Goal: Task Accomplishment & Management: Complete application form

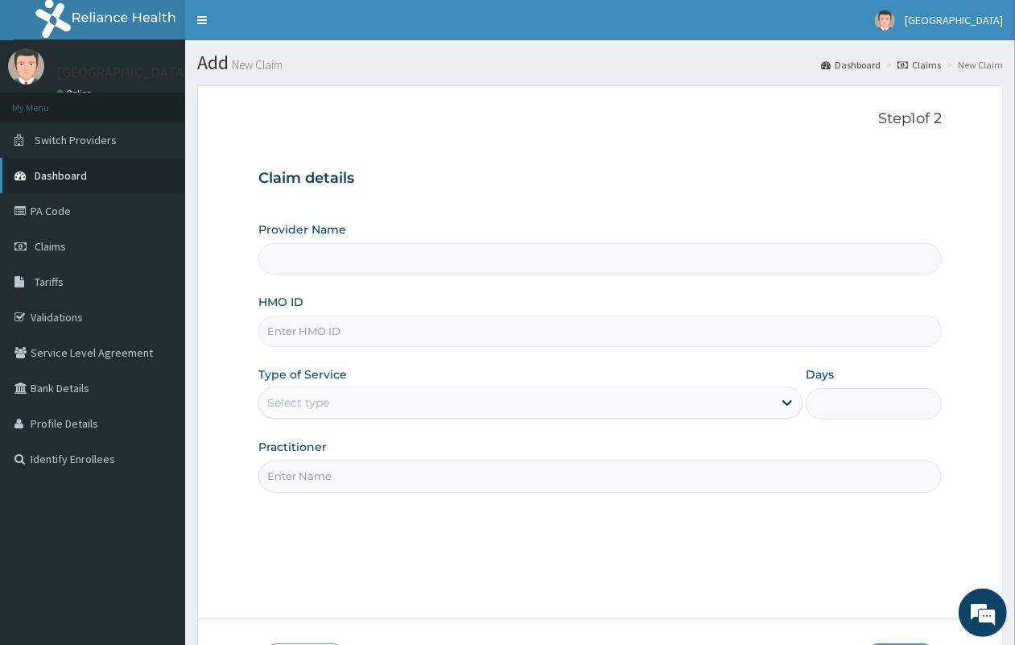
click at [111, 181] on link "Dashboard" at bounding box center [92, 175] width 185 height 35
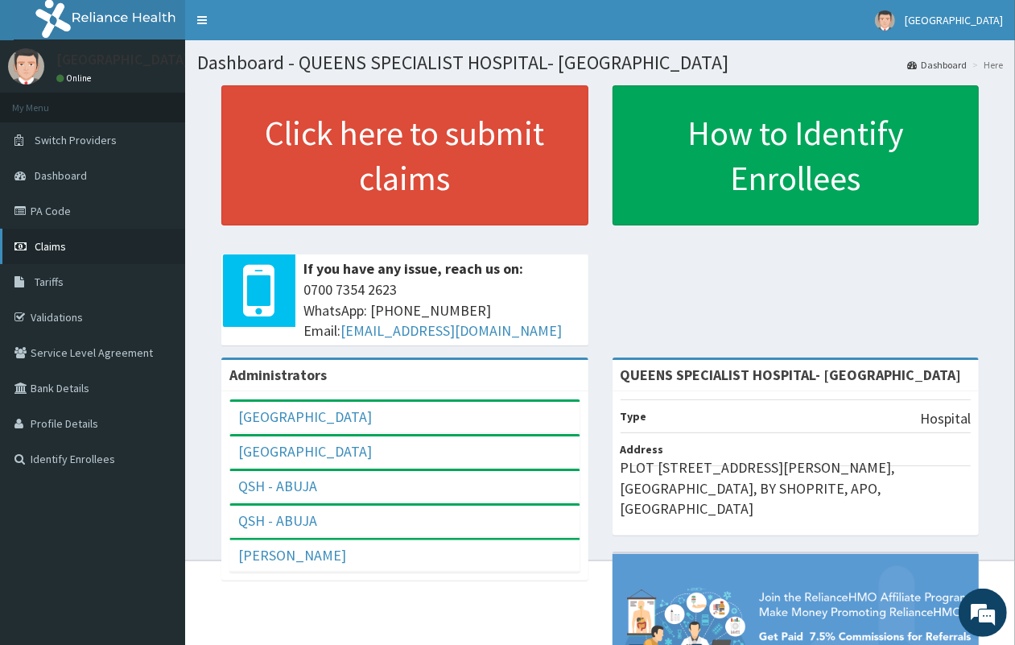
click at [77, 250] on link "Claims" at bounding box center [92, 246] width 185 height 35
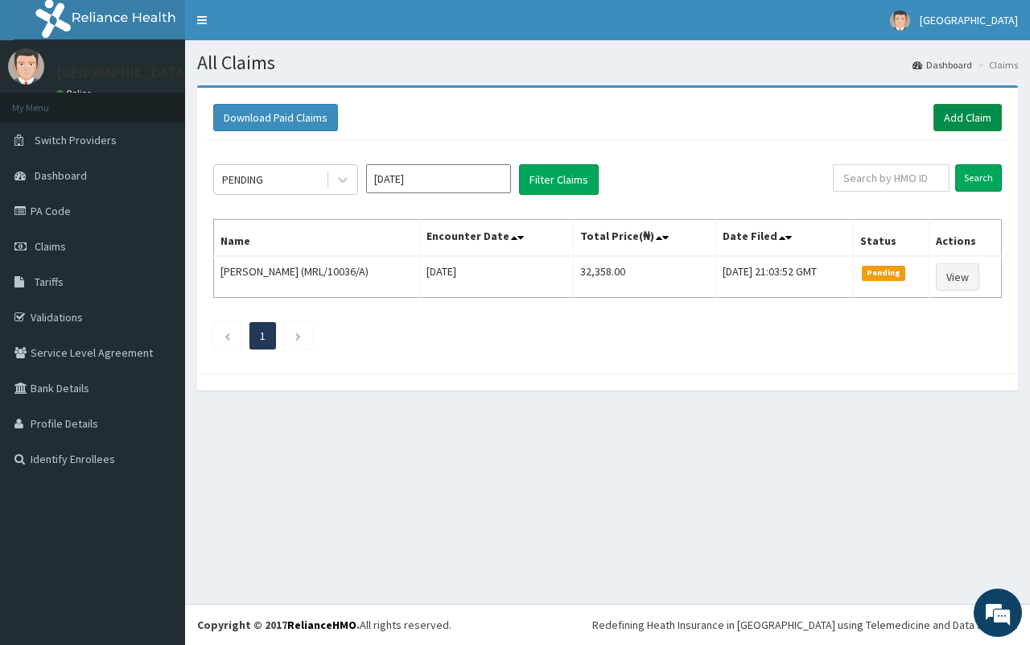
click at [978, 121] on link "Add Claim" at bounding box center [968, 117] width 68 height 27
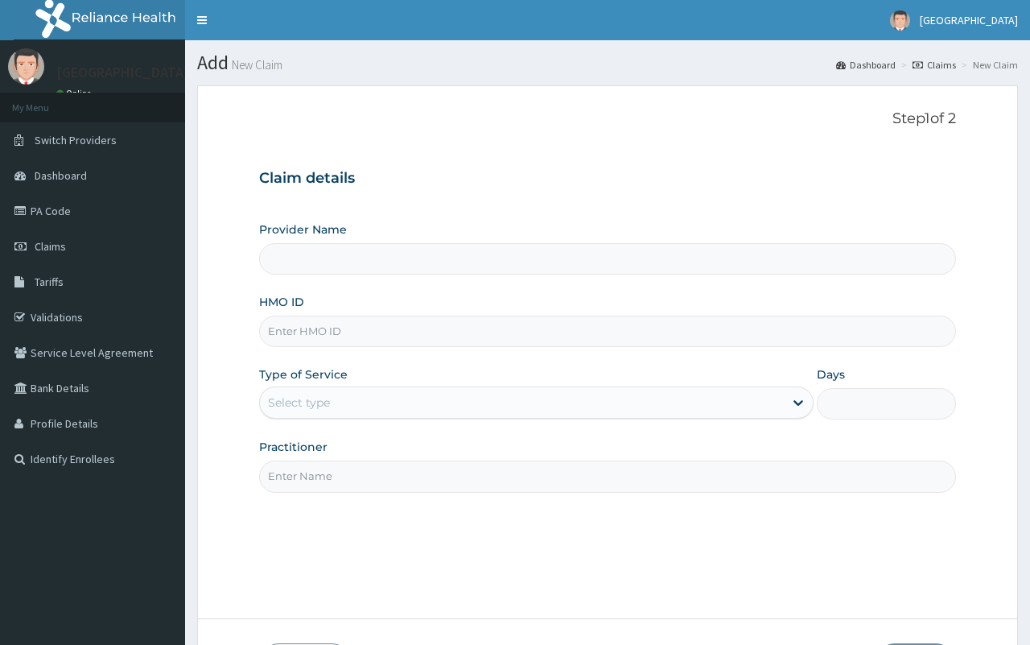
type input "QUEENS SPECIALIST HOSPITAL- [GEOGRAPHIC_DATA]"
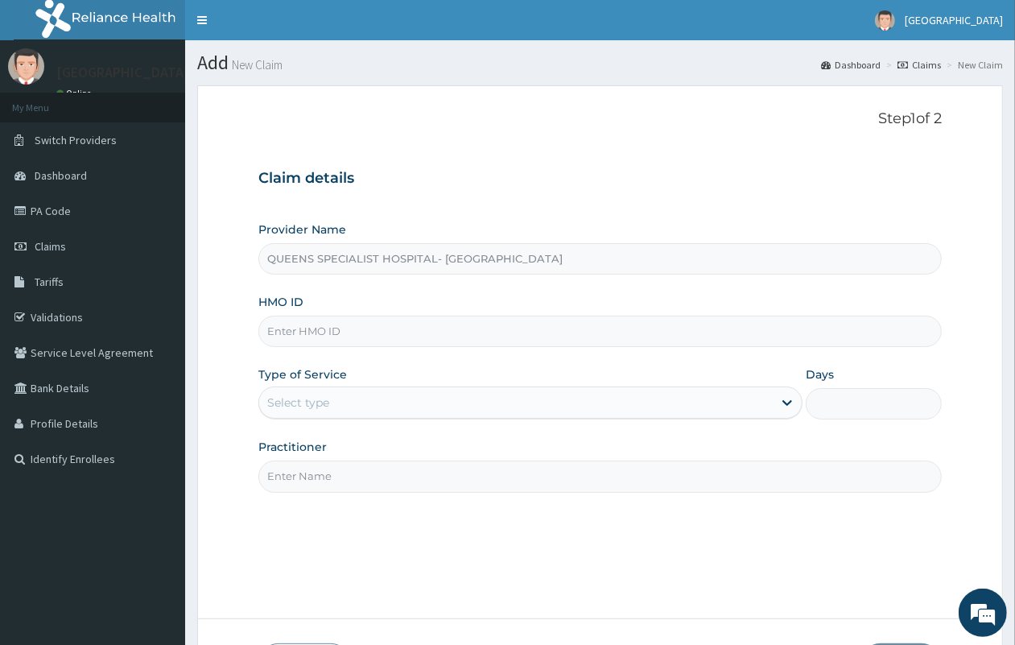
paste input "NIT/10113/C"
type input "NIT/10113/C"
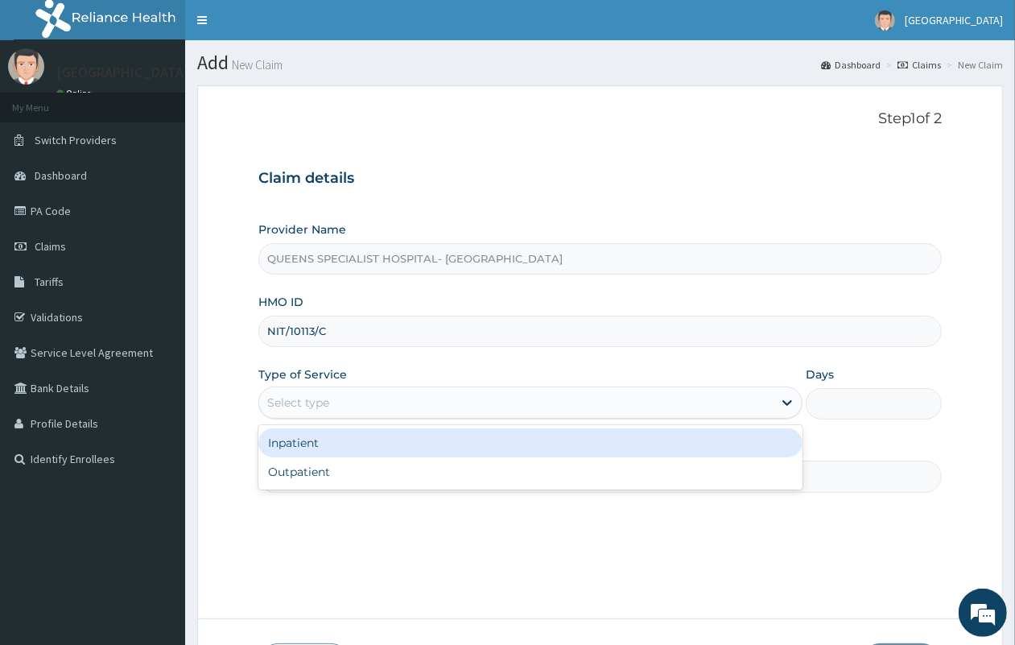
click at [315, 403] on div "Select type" at bounding box center [298, 402] width 62 height 16
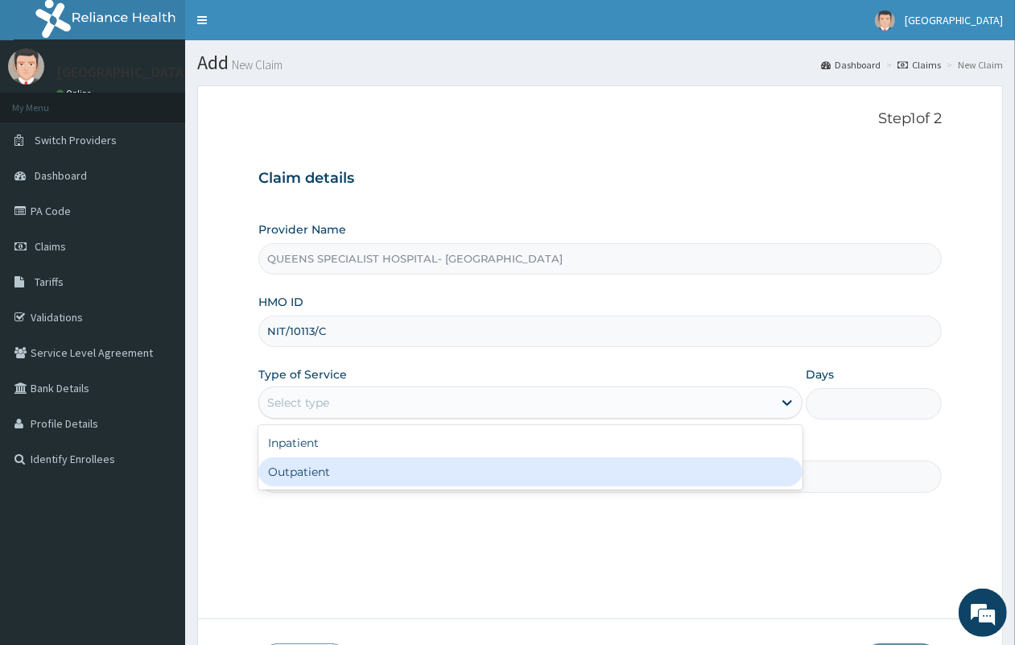
click at [315, 464] on div "Outpatient" at bounding box center [530, 471] width 544 height 29
type input "1"
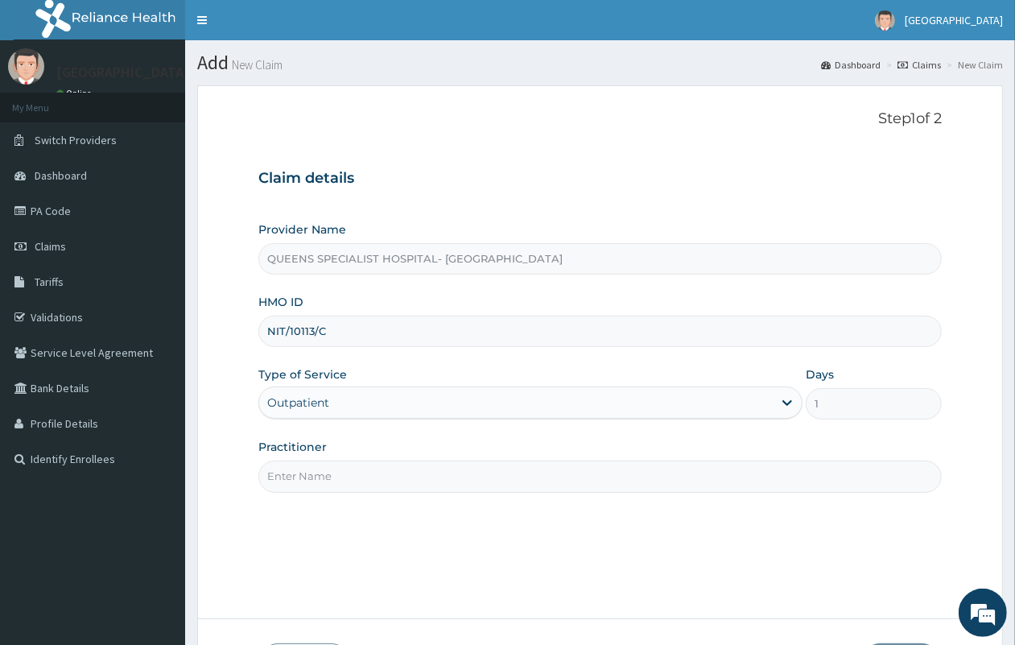
click at [310, 479] on input "Practitioner" at bounding box center [599, 475] width 683 height 31
type input "GP"
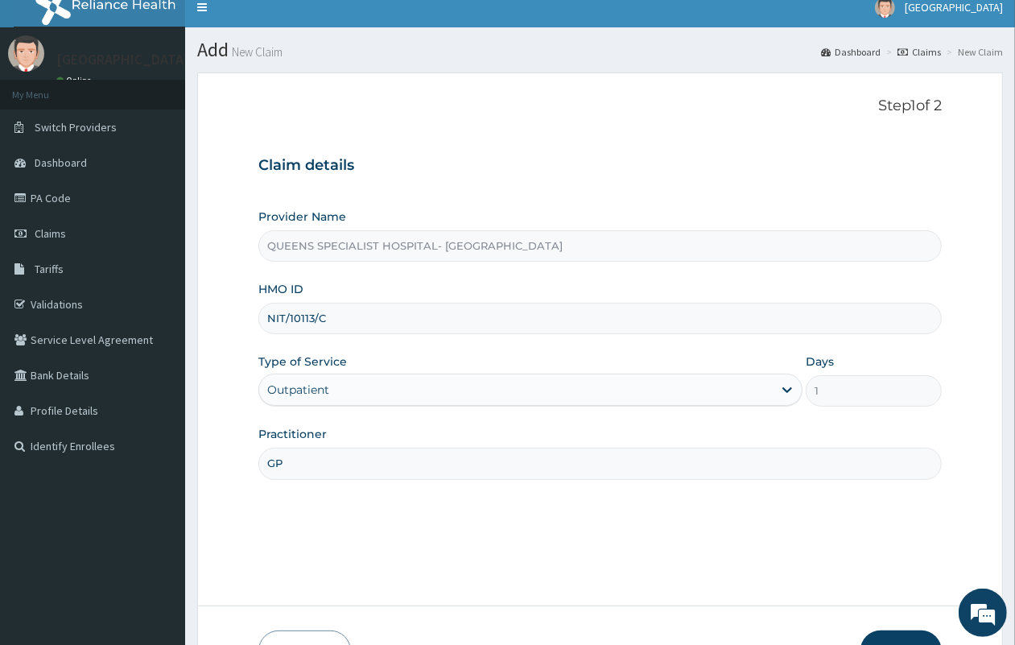
scroll to position [118, 0]
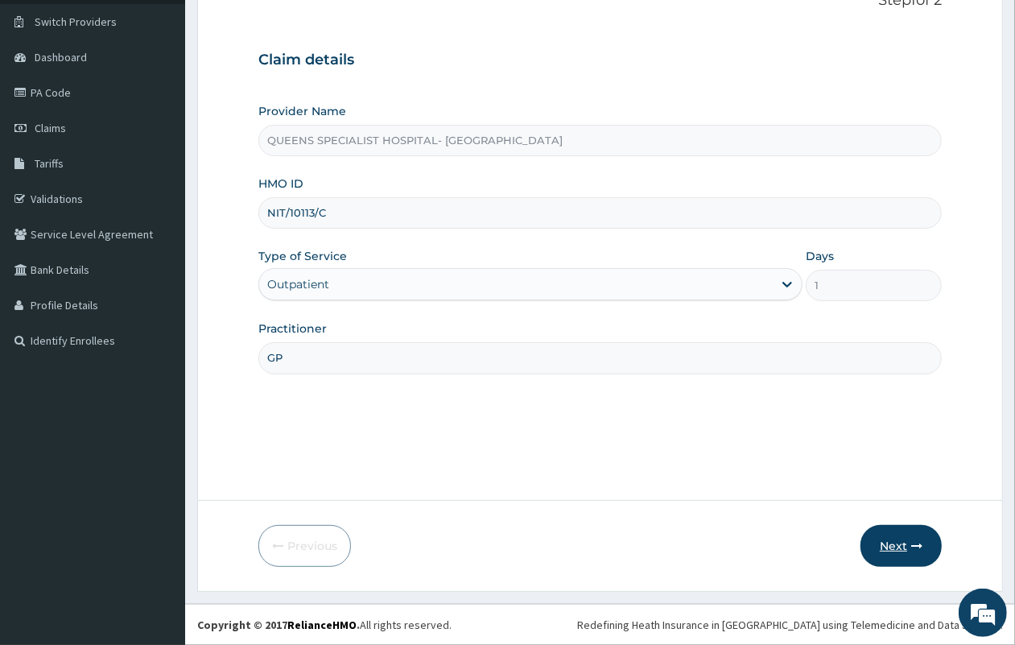
click at [894, 547] on button "Next" at bounding box center [901, 546] width 81 height 42
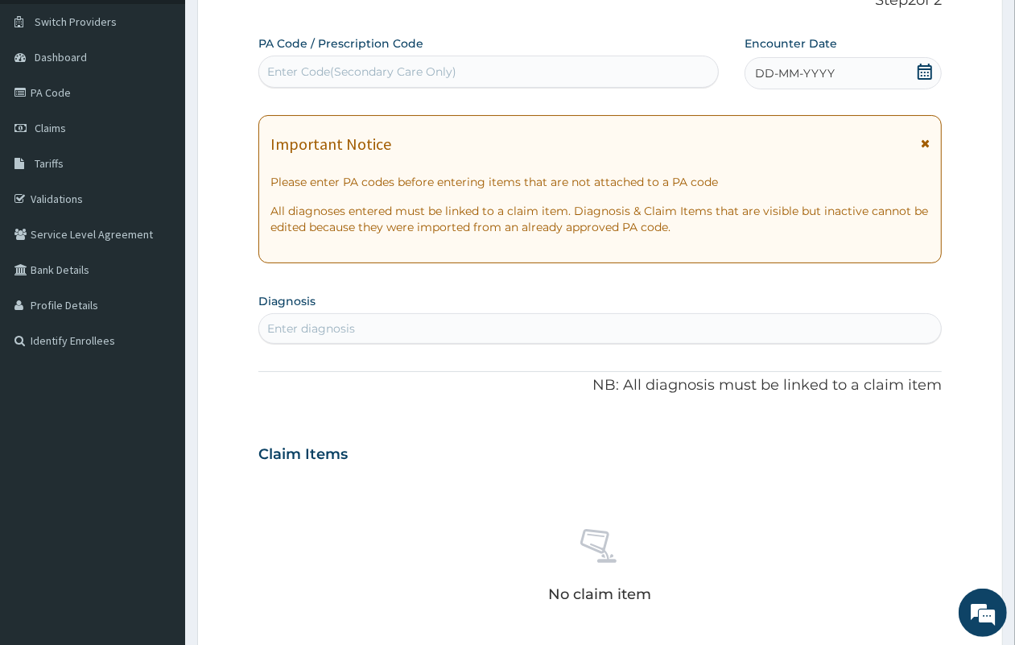
click at [307, 83] on div "Enter Code(Secondary Care Only)" at bounding box center [488, 72] width 459 height 26
paste input "PA/04A173"
type input "PA/04A173"
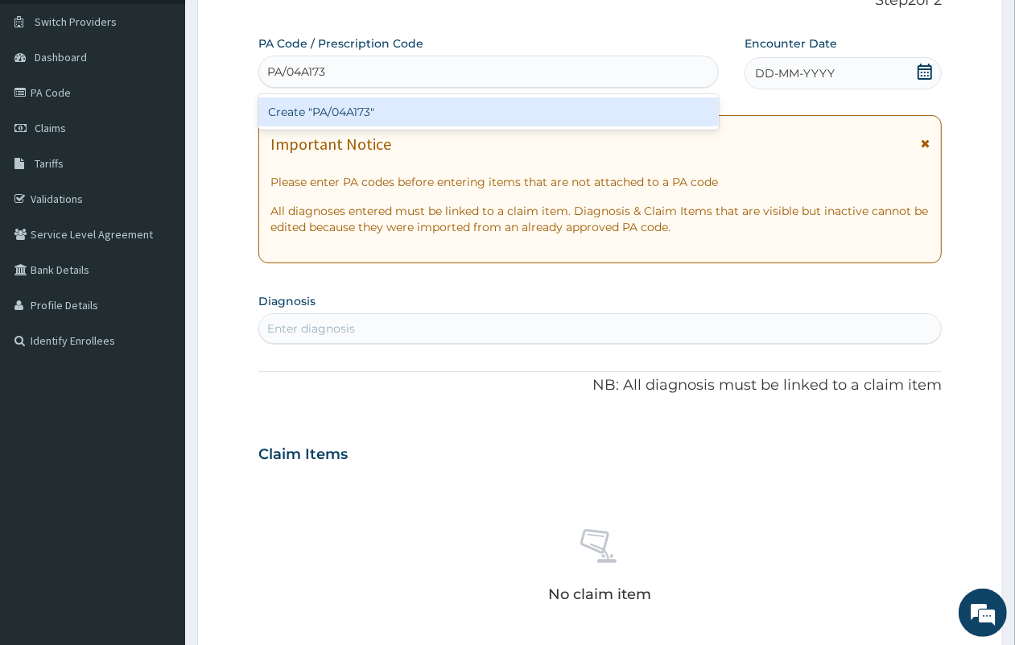
click at [328, 118] on div "Create "PA/04A173"" at bounding box center [488, 111] width 460 height 29
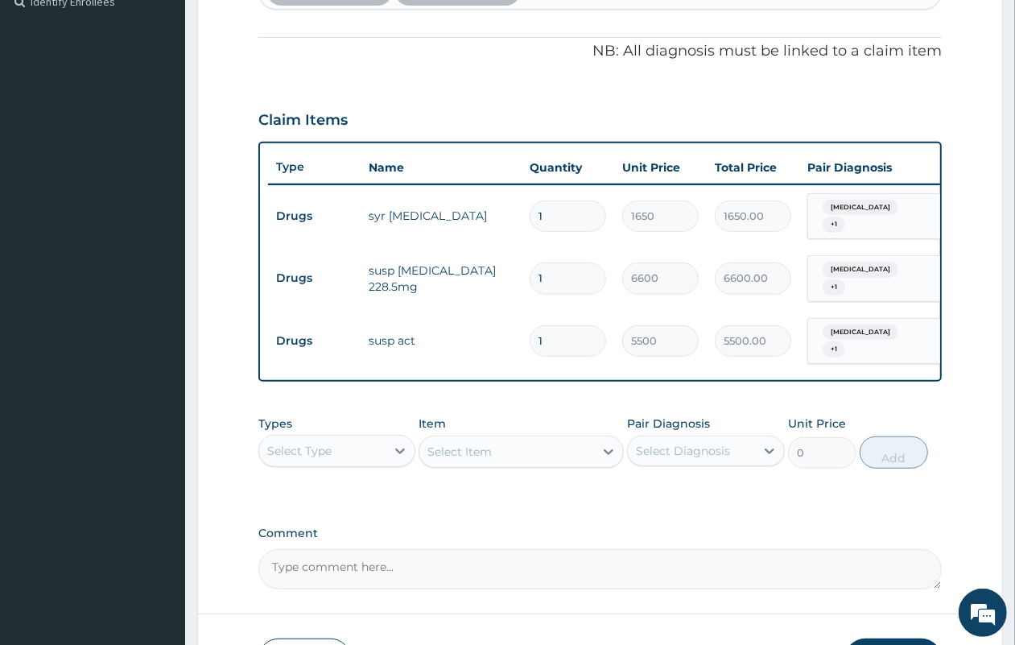
scroll to position [558, 0]
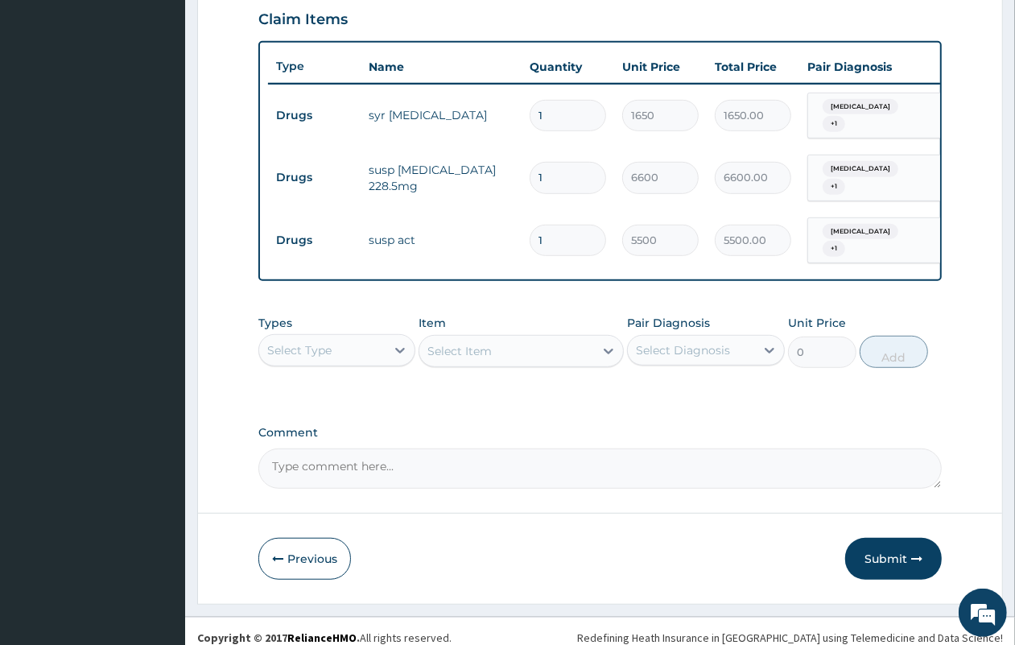
click at [356, 347] on div "Select Type" at bounding box center [322, 350] width 126 height 26
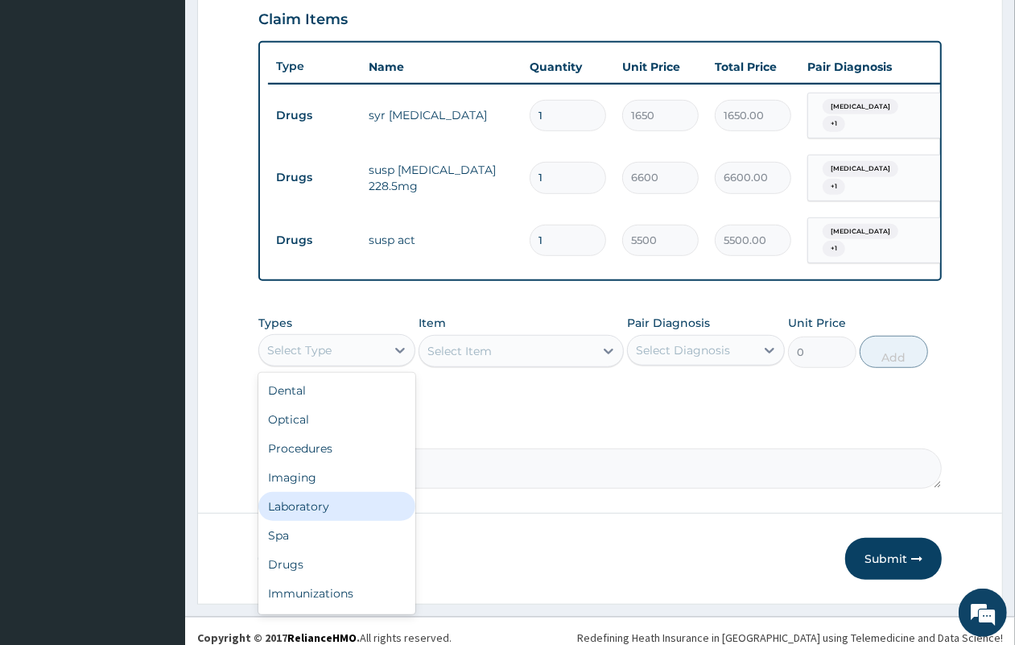
scroll to position [54, 0]
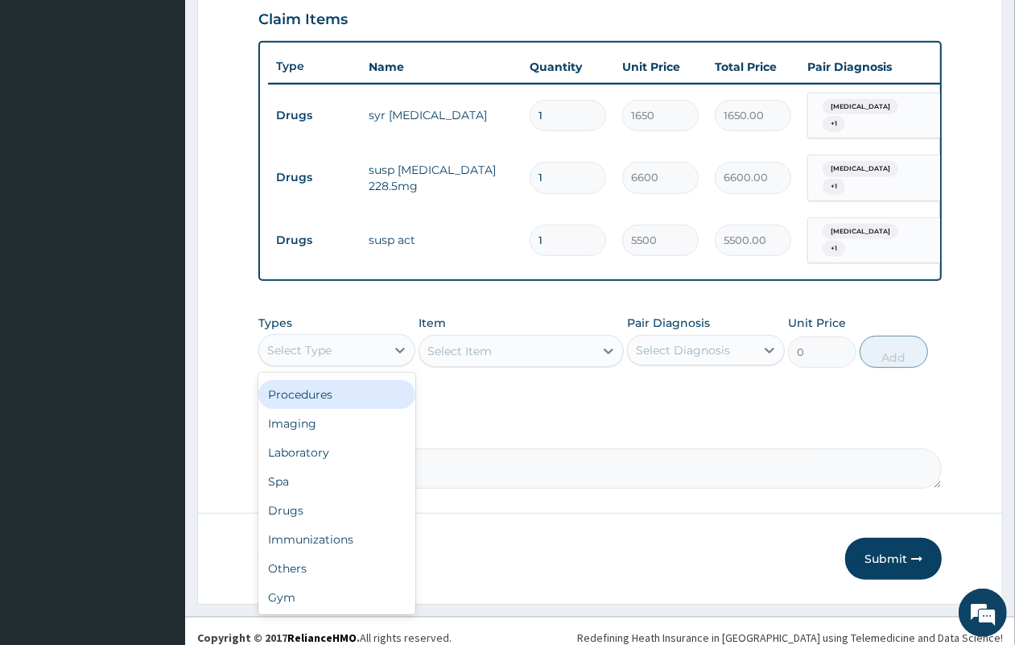
click at [347, 387] on div "Procedures" at bounding box center [336, 394] width 157 height 29
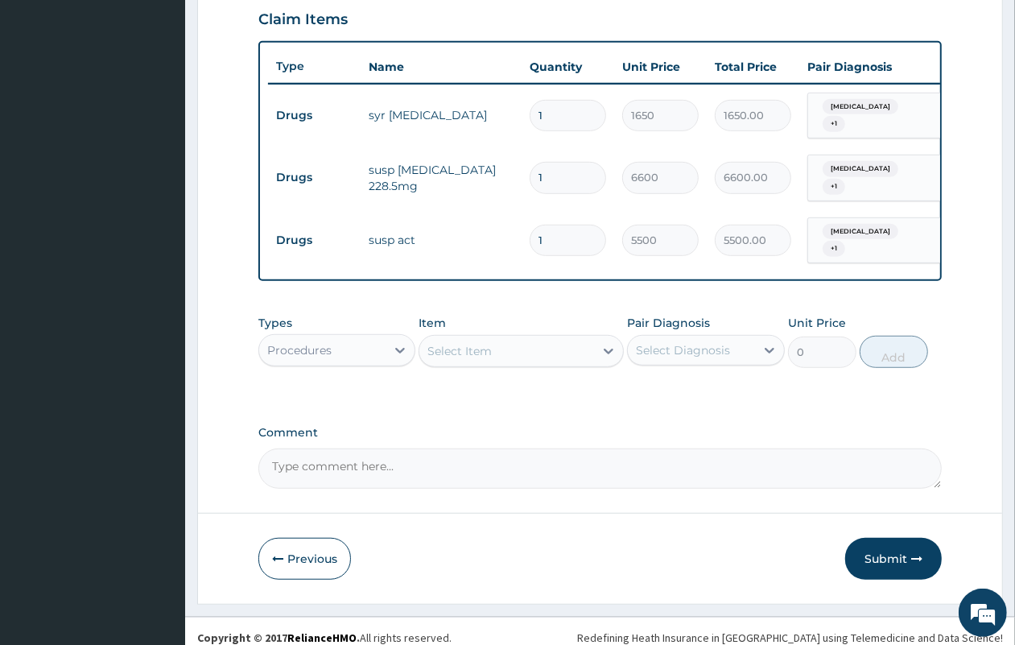
click at [497, 338] on div "Select Item" at bounding box center [506, 351] width 175 height 26
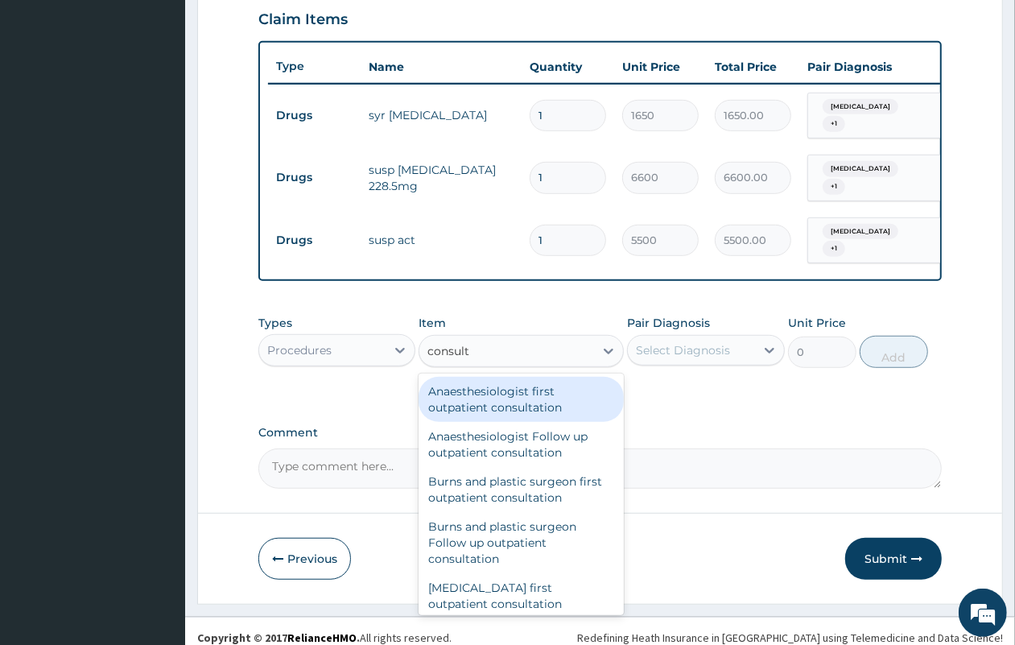
type input "consulta"
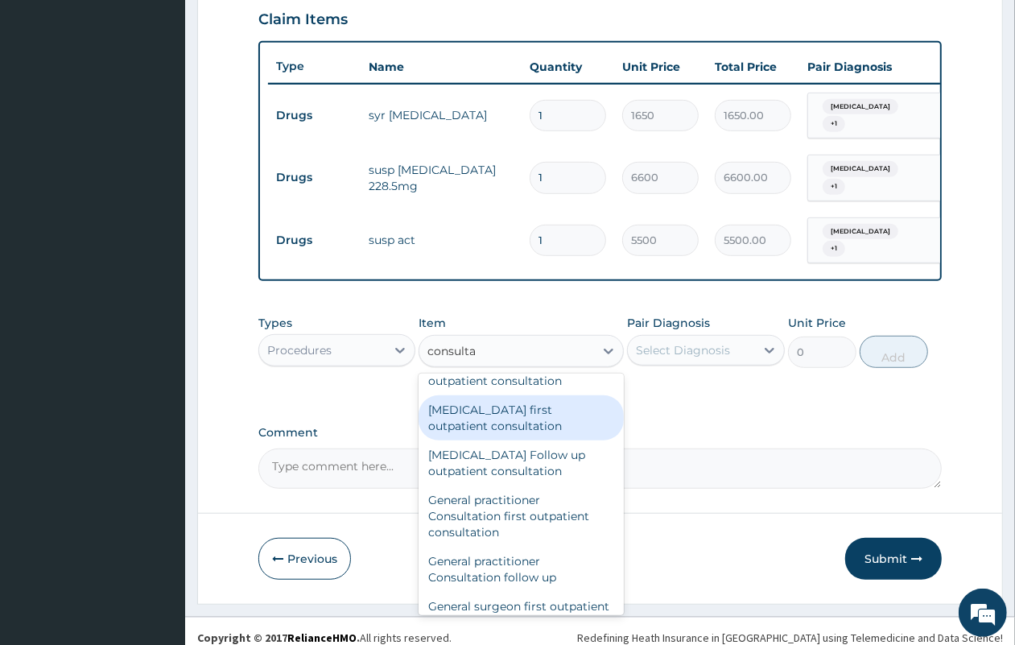
scroll to position [906, 0]
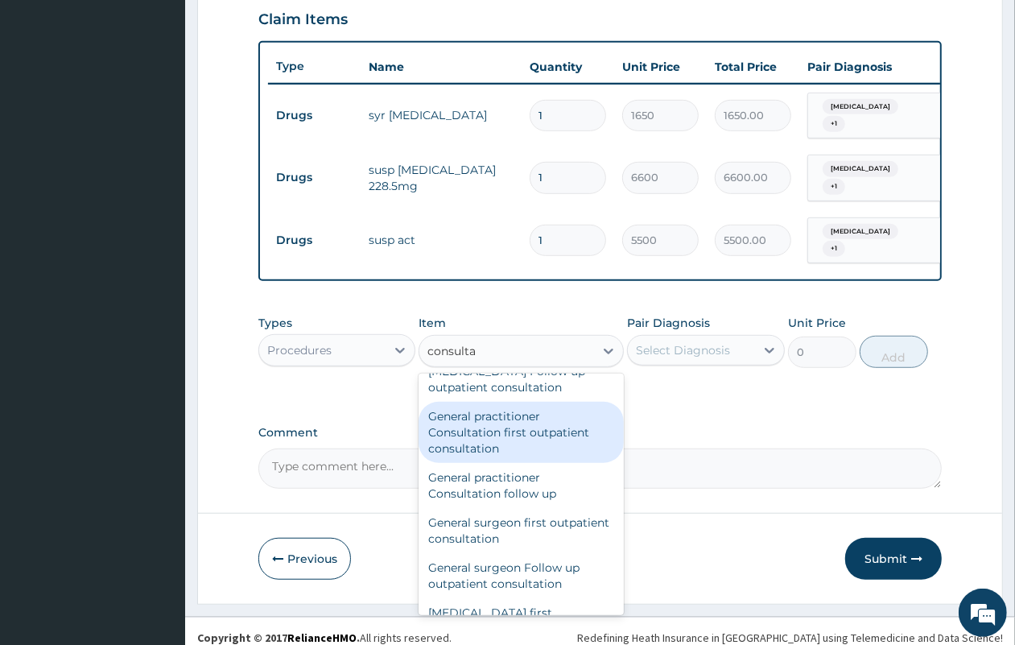
click at [545, 455] on div "General practitioner Consultation first outpatient consultation" at bounding box center [521, 432] width 205 height 61
type input "4350"
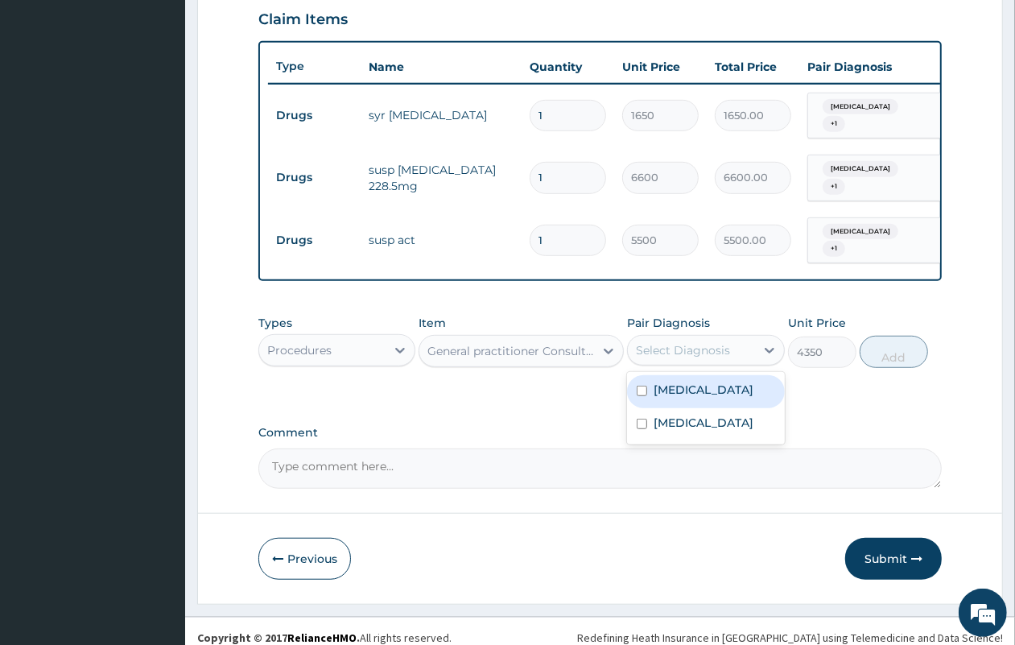
click at [690, 346] on div "Select Diagnosis" at bounding box center [683, 350] width 94 height 16
click at [689, 384] on label "Malaria" at bounding box center [704, 390] width 100 height 16
checkbox input "true"
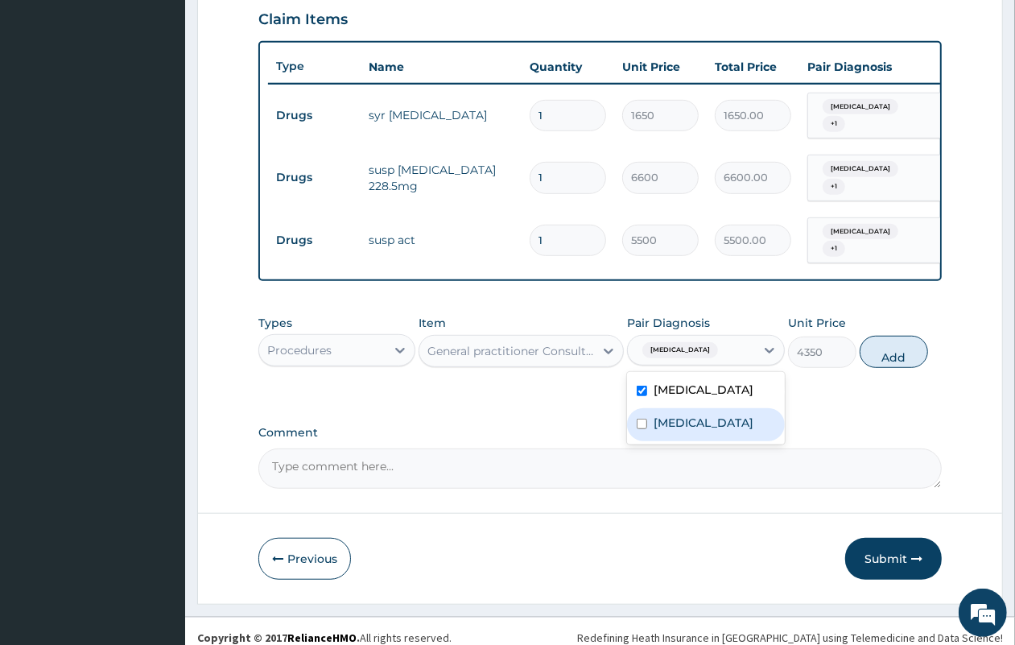
click at [689, 415] on label "Upper respiratory infection" at bounding box center [704, 423] width 100 height 16
checkbox input "true"
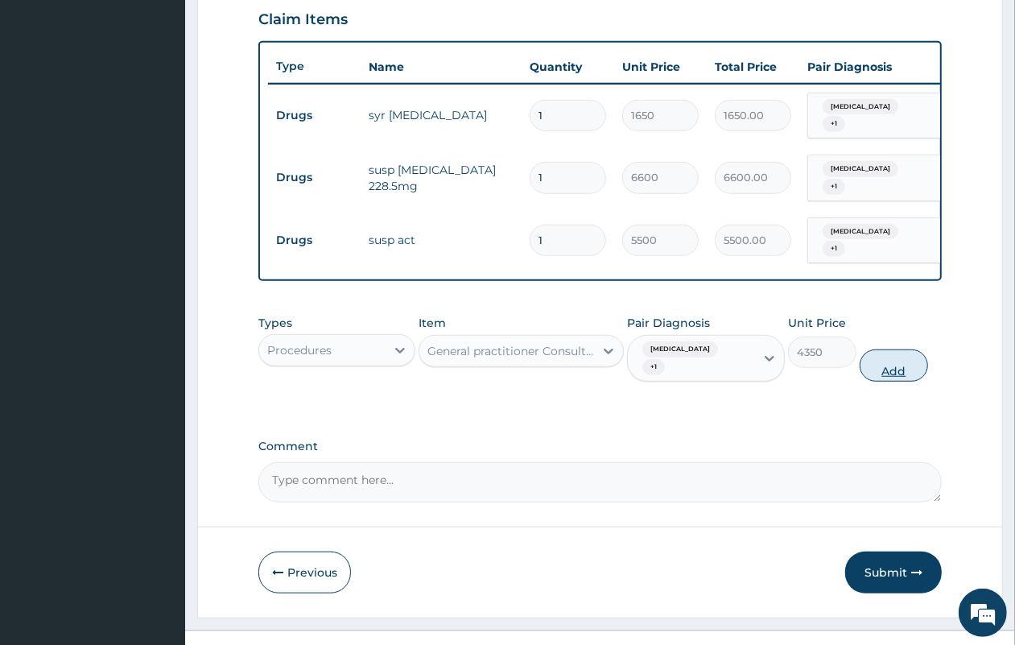
click at [898, 349] on button "Add" at bounding box center [894, 365] width 68 height 32
type input "0"
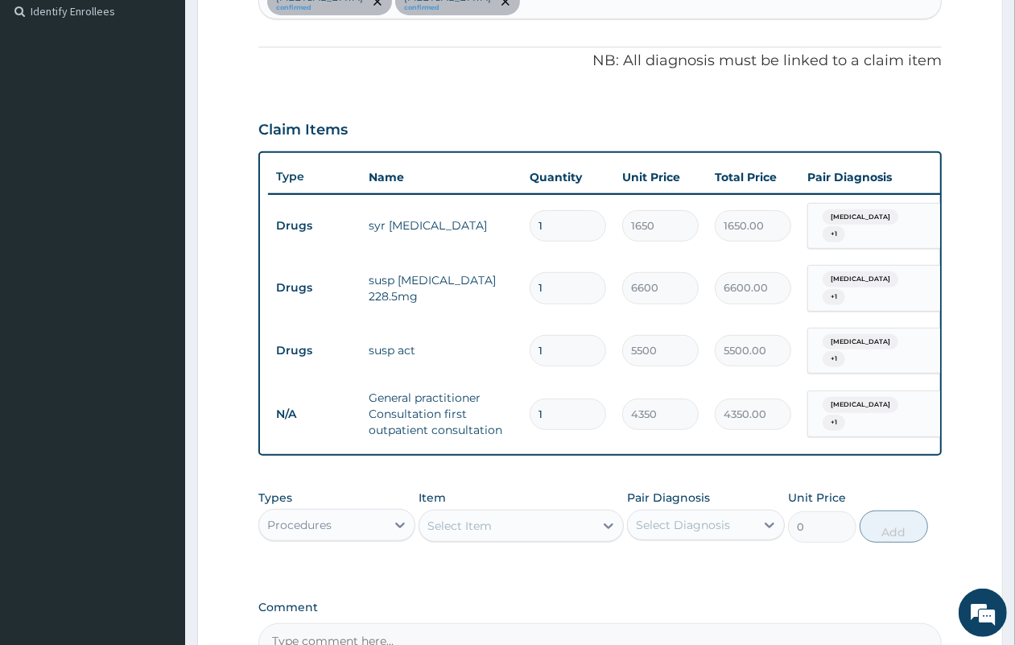
scroll to position [457, 0]
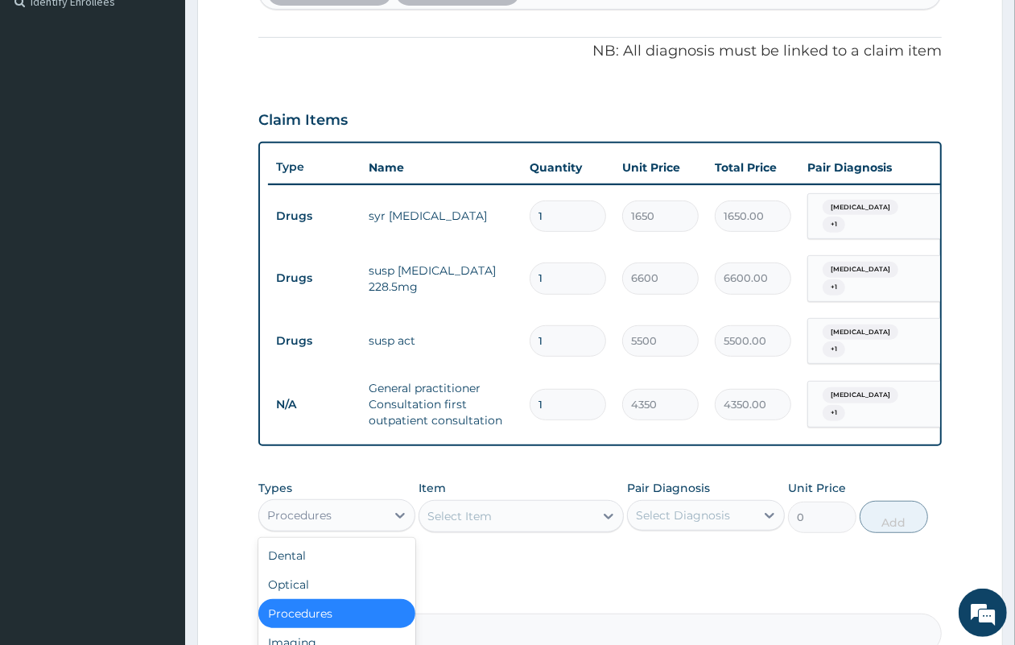
click at [360, 502] on div "Procedures" at bounding box center [322, 515] width 126 height 26
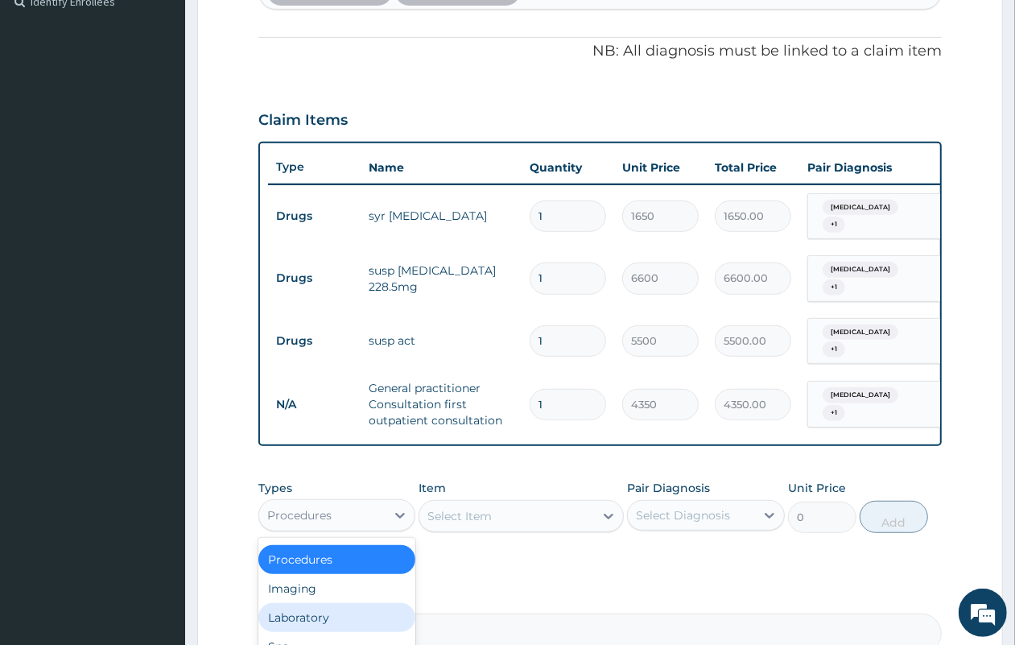
click at [367, 603] on div "Laboratory" at bounding box center [336, 617] width 157 height 29
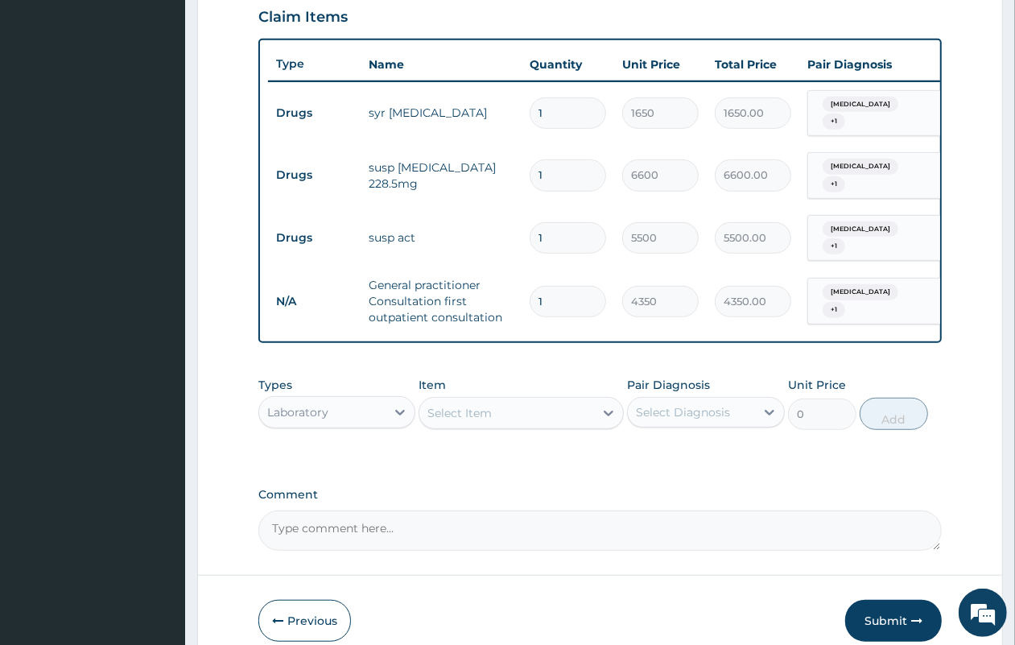
scroll to position [529, 0]
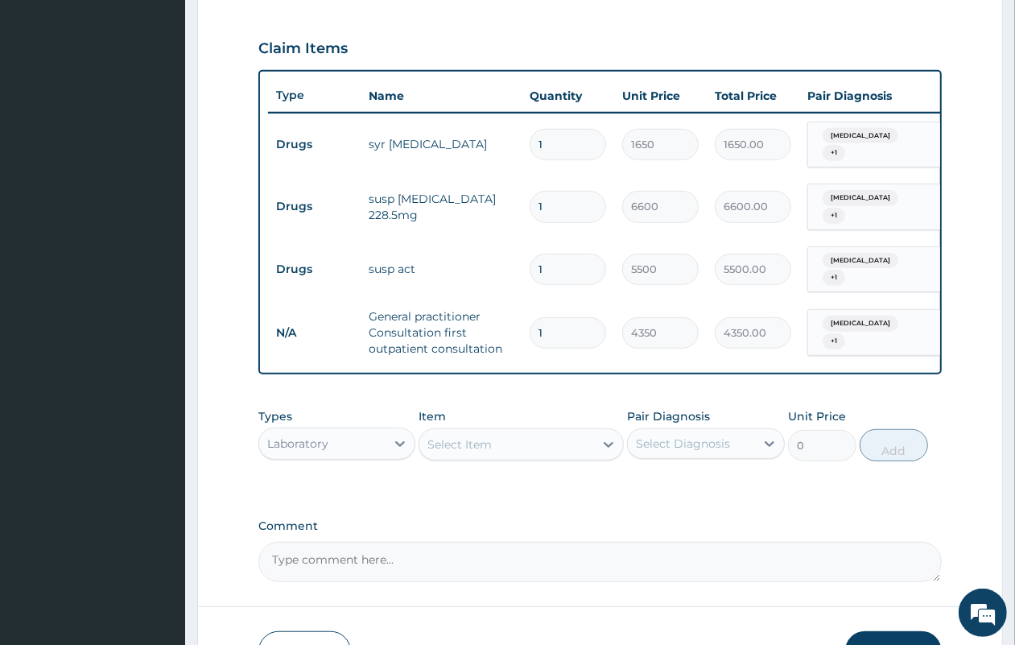
click at [456, 439] on div "Select Item" at bounding box center [459, 444] width 64 height 16
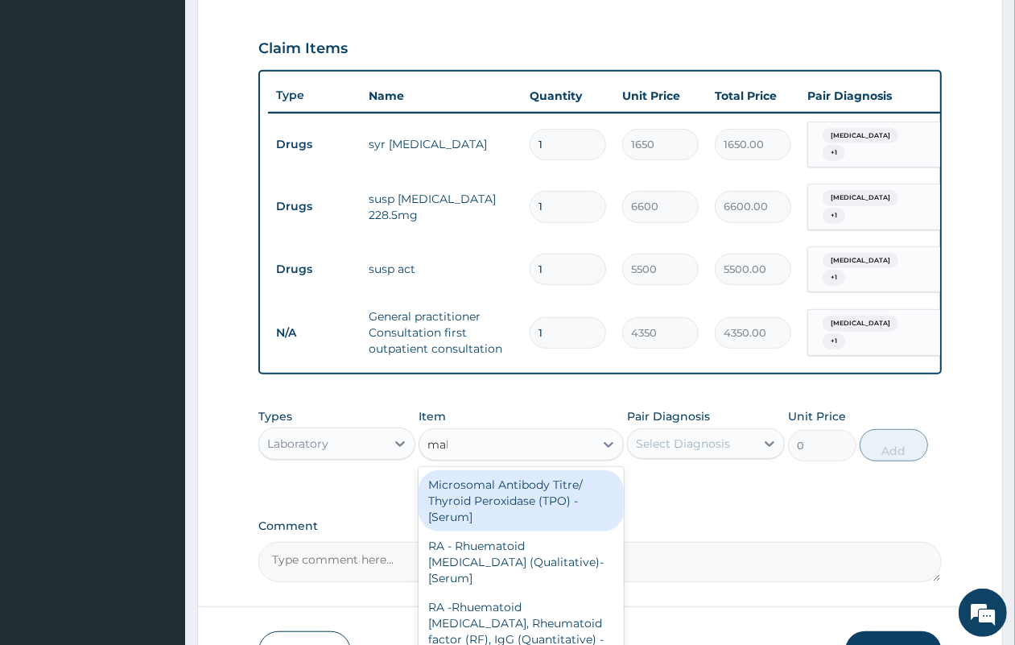
type input "mala"
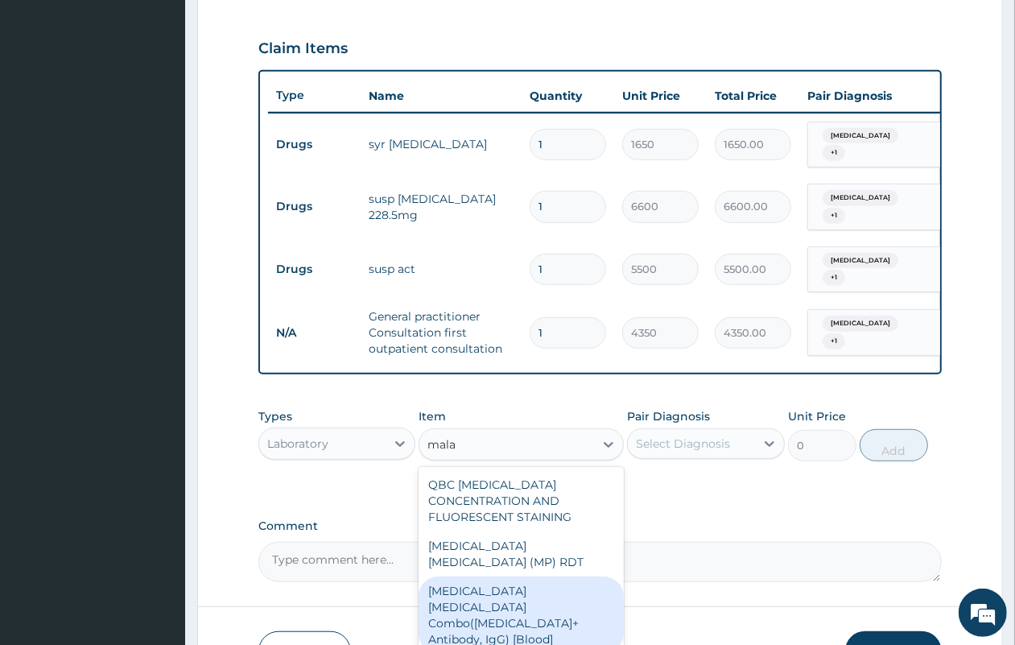
click at [506, 576] on div "[MEDICAL_DATA] [MEDICAL_DATA] Combo([MEDICAL_DATA]+ Antibody, IgG) [Blood]" at bounding box center [521, 614] width 205 height 77
type input "3600"
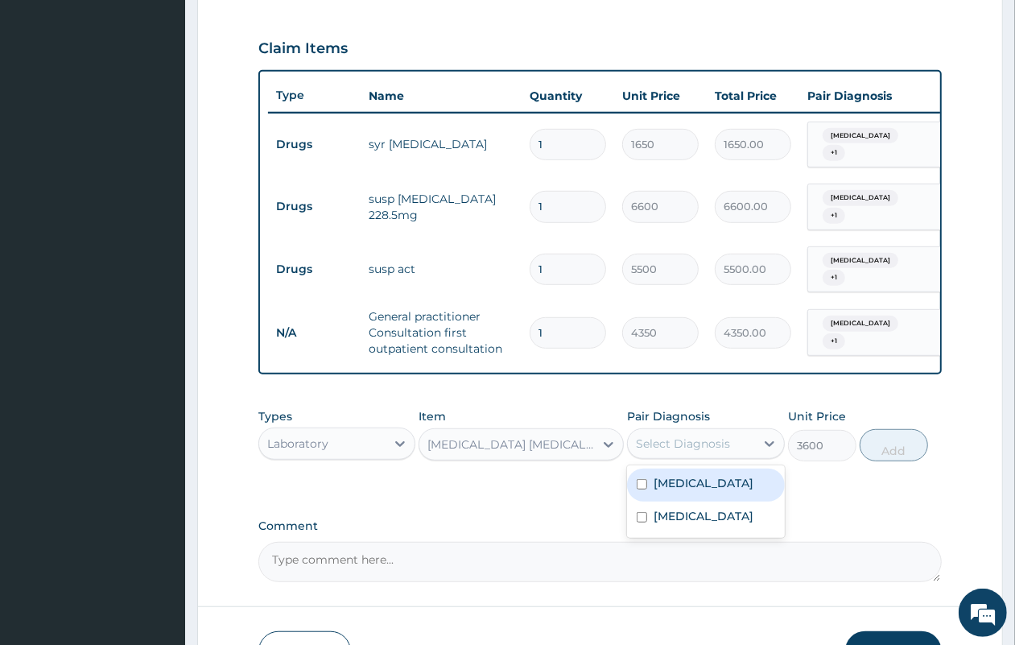
click at [707, 440] on div "Select Diagnosis" at bounding box center [683, 443] width 94 height 16
click at [704, 472] on div "Malaria" at bounding box center [705, 485] width 157 height 33
checkbox input "true"
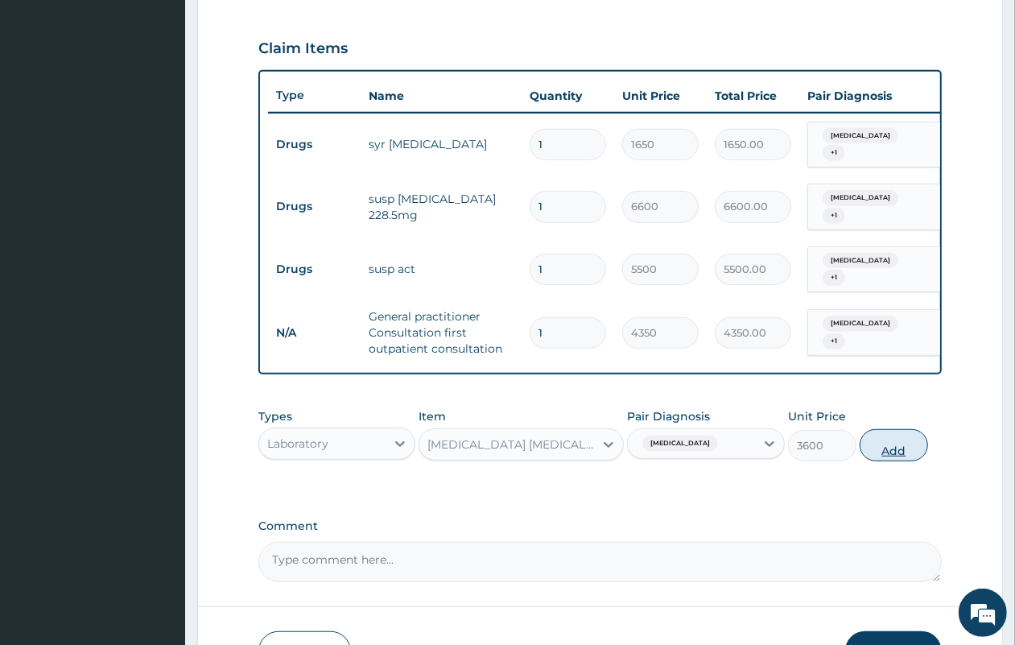
click at [898, 429] on button "Add" at bounding box center [894, 445] width 68 height 32
type input "0"
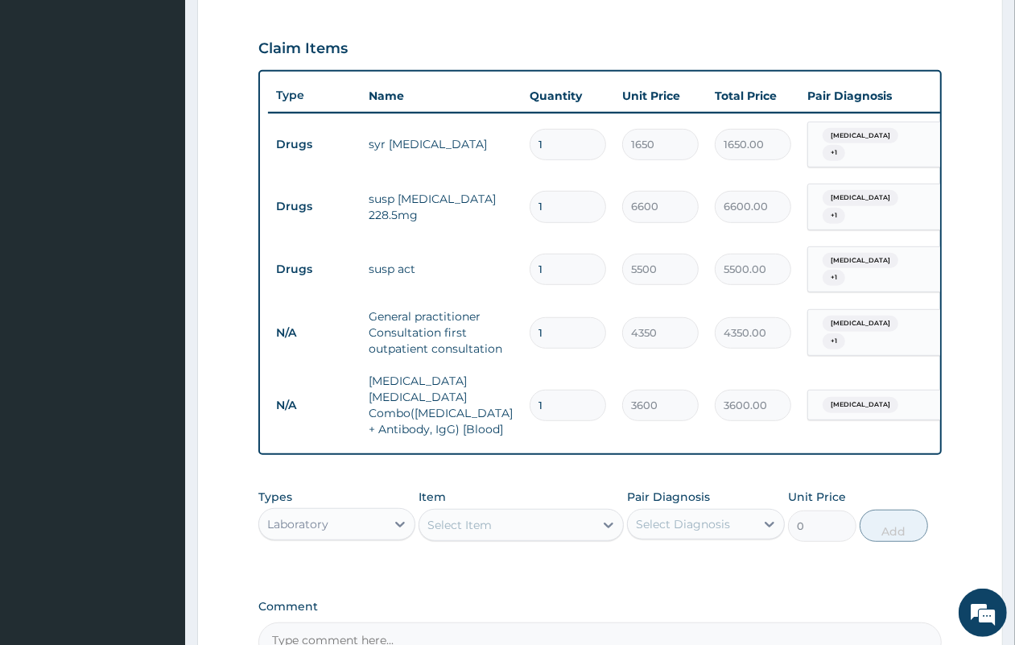
click at [526, 512] on div "Select Item" at bounding box center [506, 525] width 175 height 26
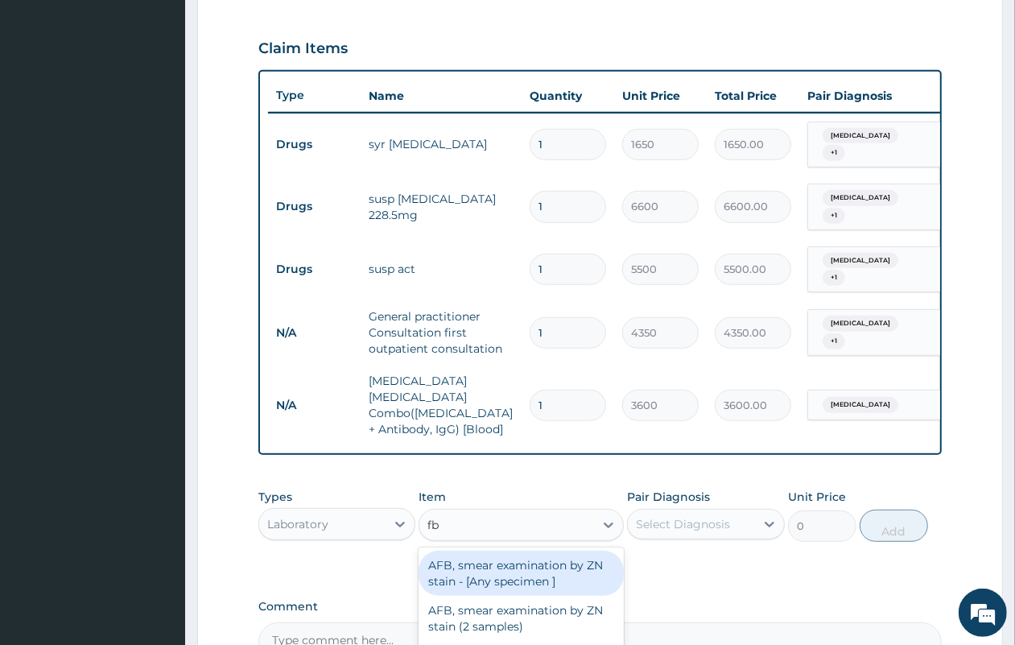
type input "fbc"
click at [527, 551] on div "FBC CBC-Complete Blood Count (Haemogram) - [Blood]" at bounding box center [521, 573] width 205 height 45
type input "5400"
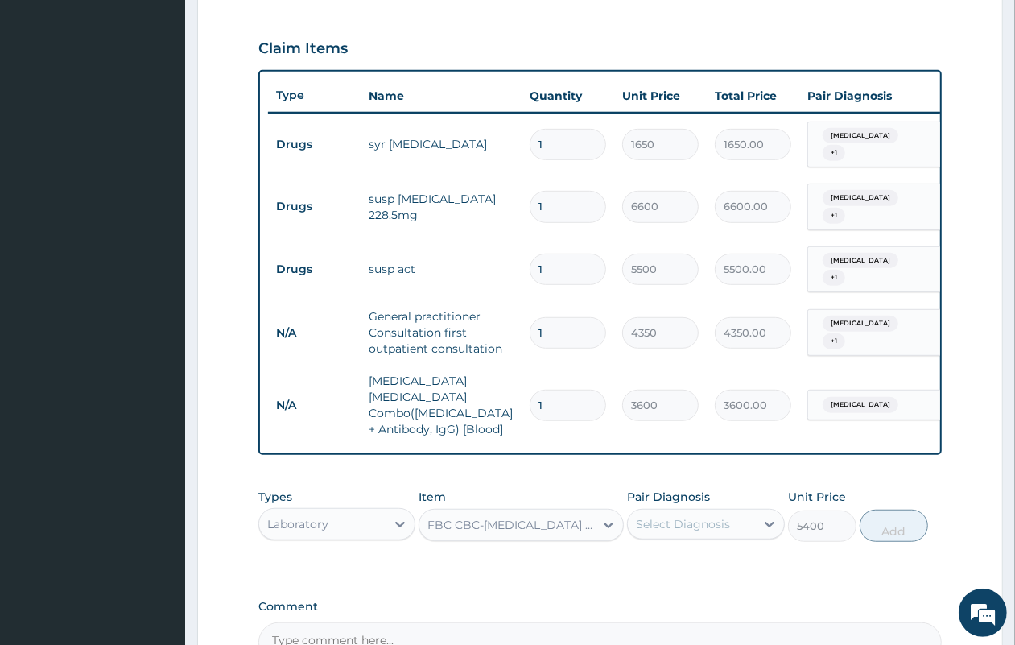
click at [650, 516] on div "Select Diagnosis" at bounding box center [683, 524] width 94 height 16
click at [664, 555] on label "Malaria" at bounding box center [704, 563] width 100 height 16
checkbox input "true"
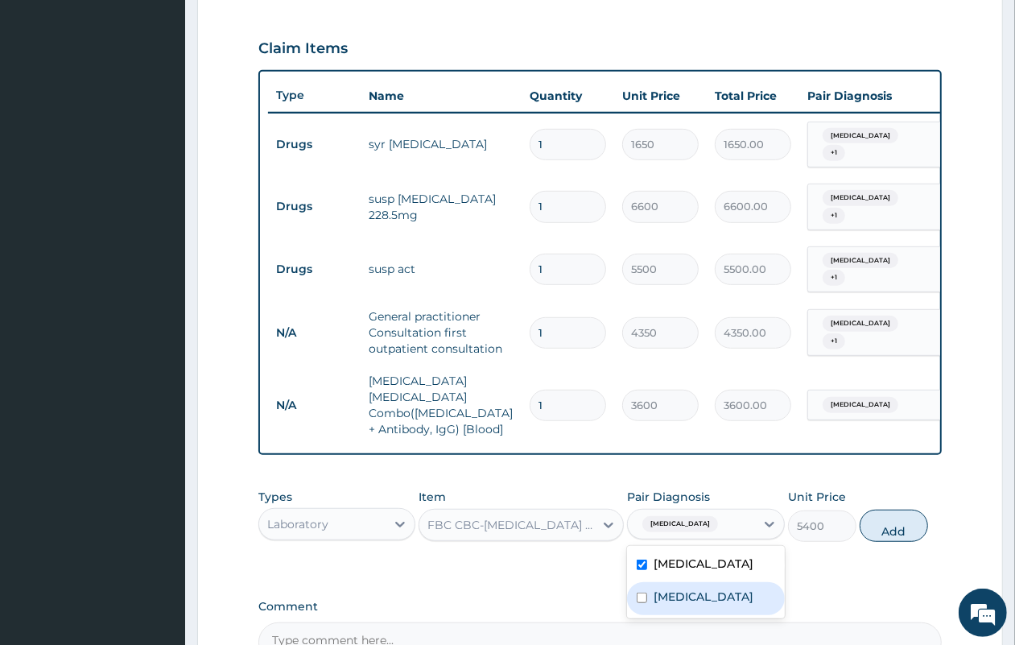
click at [668, 588] on label "Upper respiratory infection" at bounding box center [704, 596] width 100 height 16
checkbox input "true"
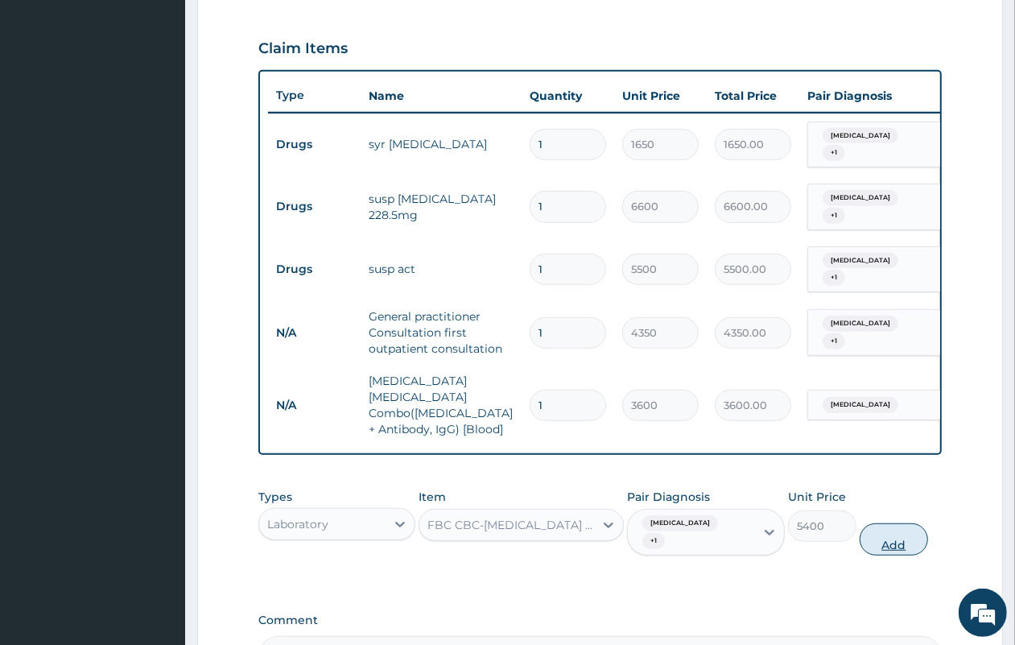
click at [900, 523] on button "Add" at bounding box center [894, 539] width 68 height 32
type input "0"
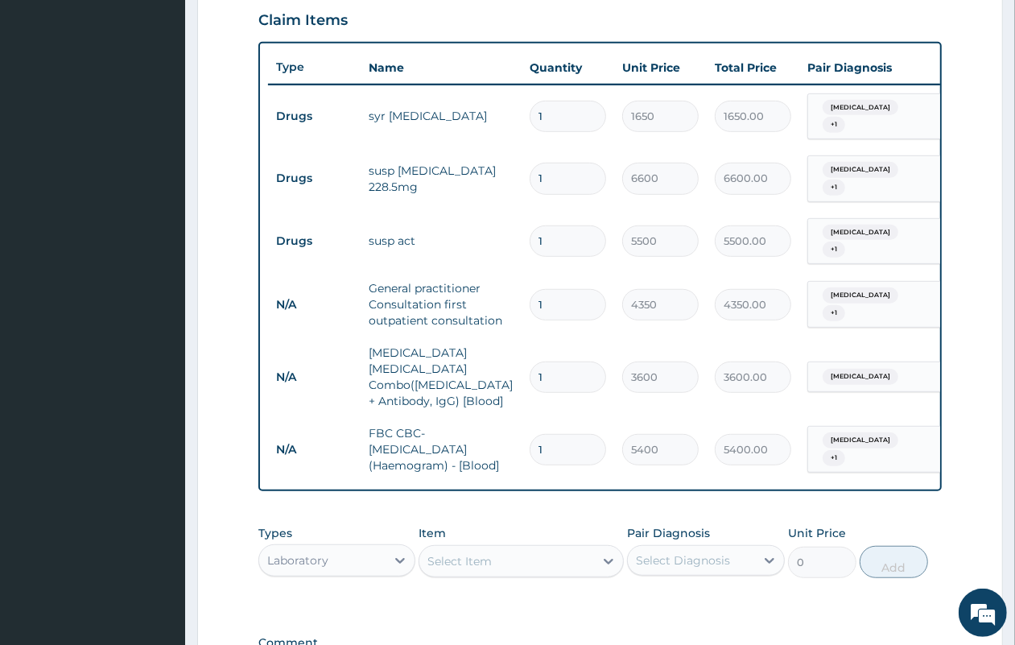
scroll to position [658, 0]
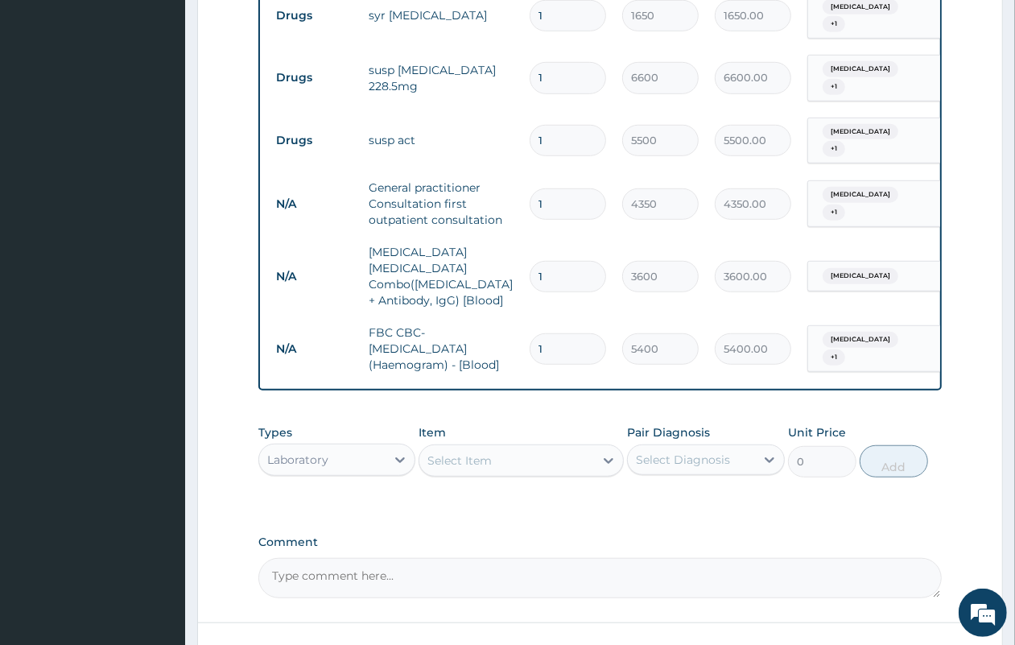
click at [435, 452] on div "Select Item" at bounding box center [459, 460] width 64 height 16
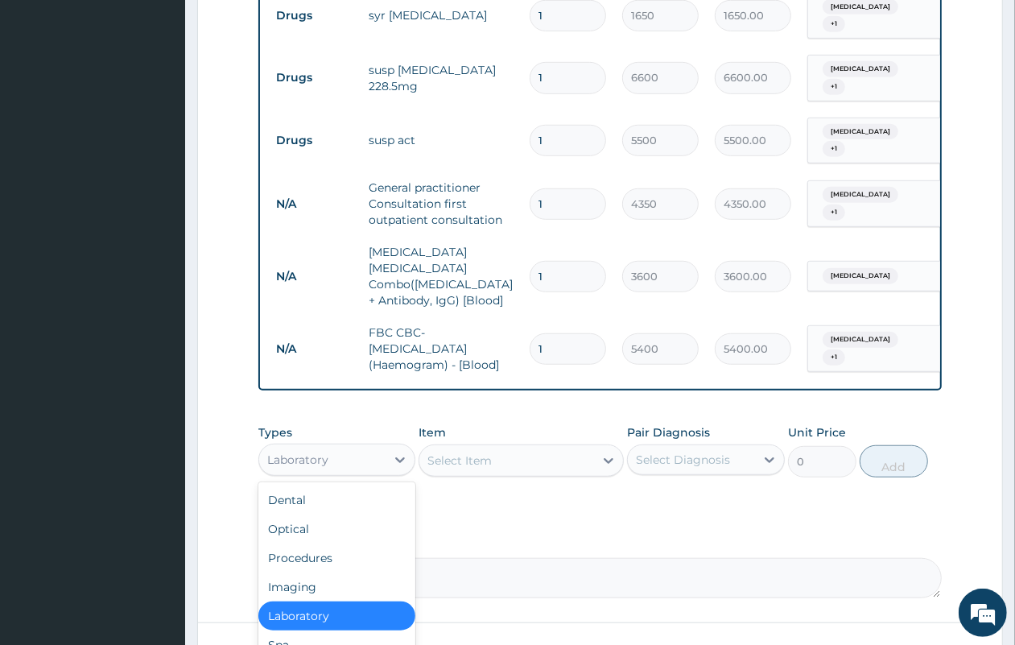
click at [365, 447] on div "Laboratory" at bounding box center [322, 460] width 126 height 26
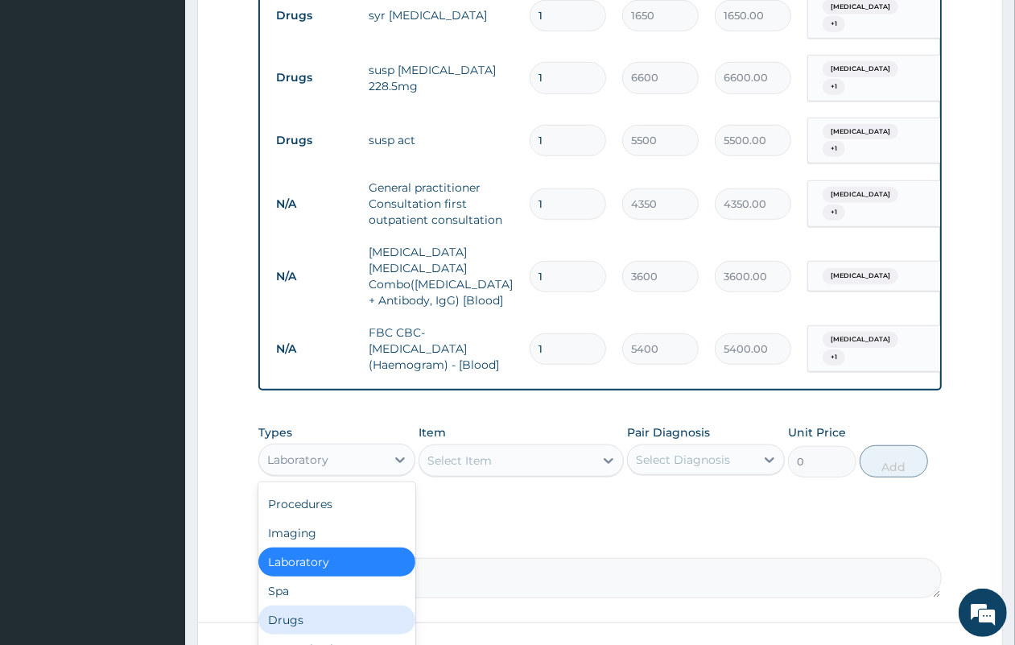
click at [320, 605] on div "Drugs" at bounding box center [336, 619] width 157 height 29
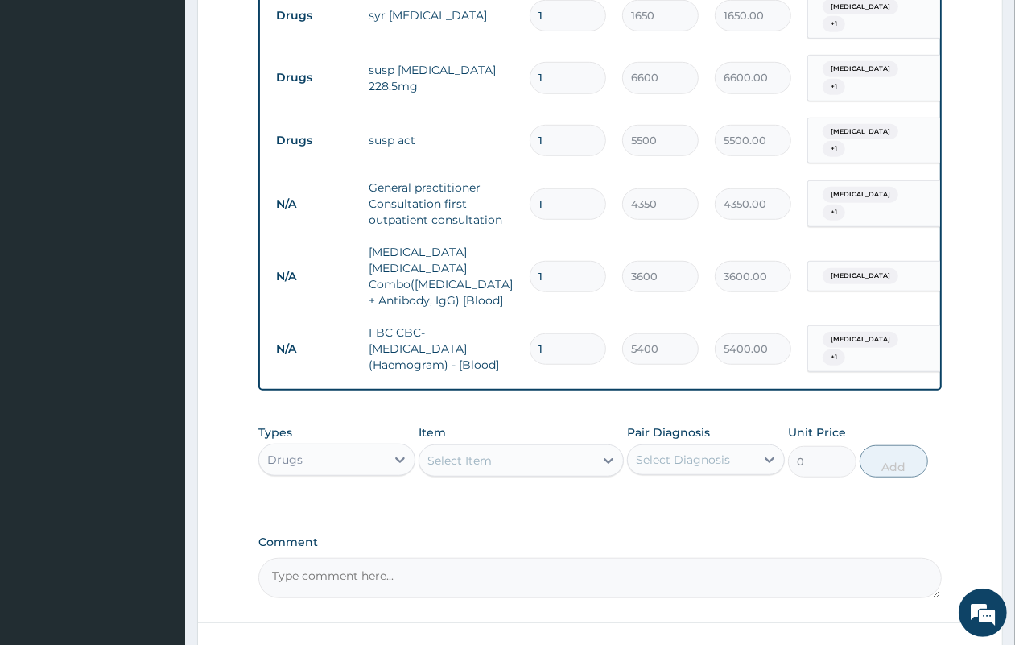
click at [497, 448] on div "Select Item" at bounding box center [506, 461] width 175 height 26
type input "coug"
click at [513, 486] on div "Cough Syrups" at bounding box center [521, 500] width 205 height 29
type input "2200"
click at [638, 452] on div "Select Diagnosis" at bounding box center [683, 460] width 94 height 16
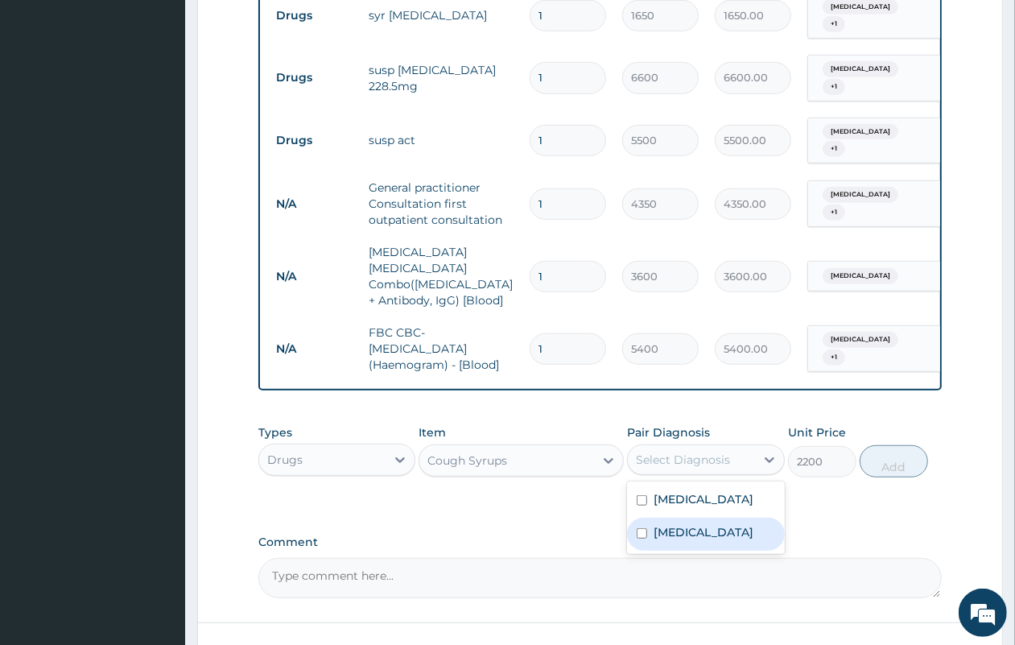
click at [664, 524] on label "Upper respiratory infection" at bounding box center [704, 532] width 100 height 16
checkbox input "true"
click at [892, 445] on button "Add" at bounding box center [894, 461] width 68 height 32
type input "0"
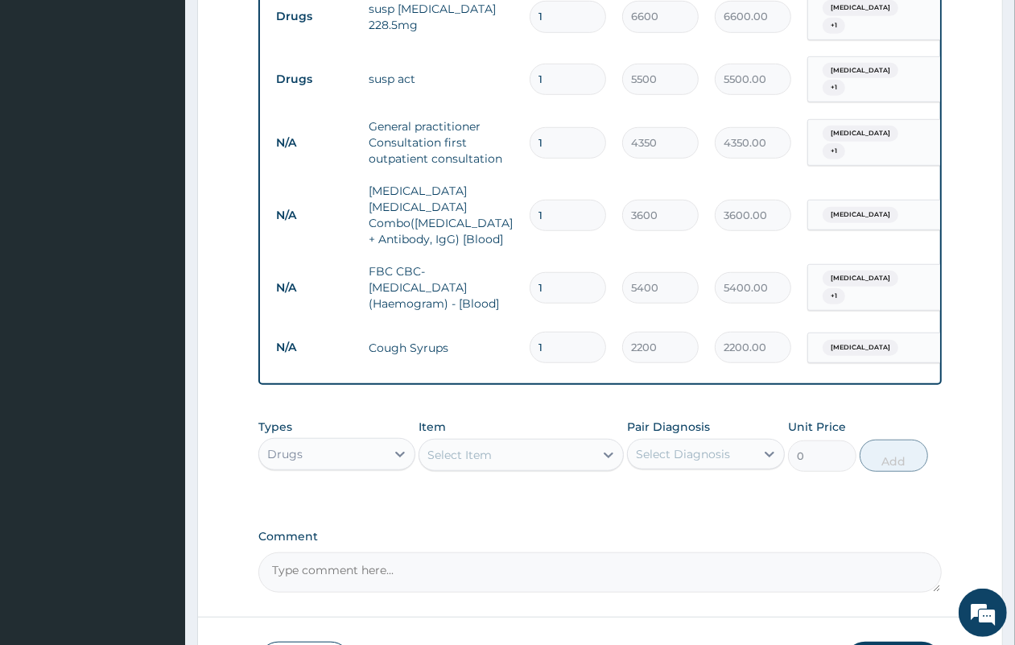
scroll to position [814, 0]
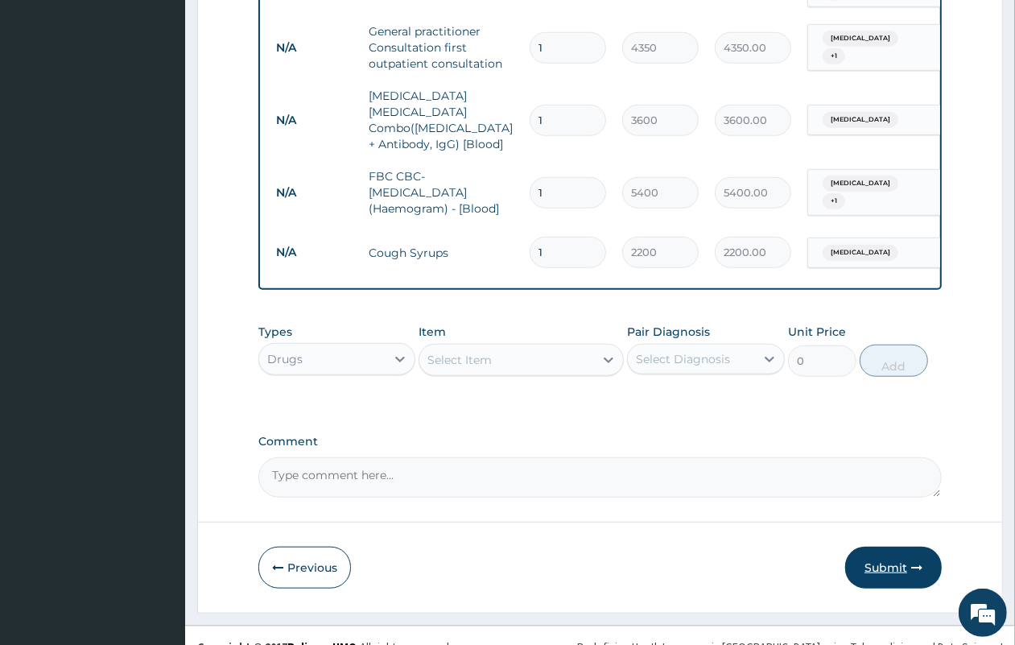
click at [884, 547] on button "Submit" at bounding box center [893, 568] width 97 height 42
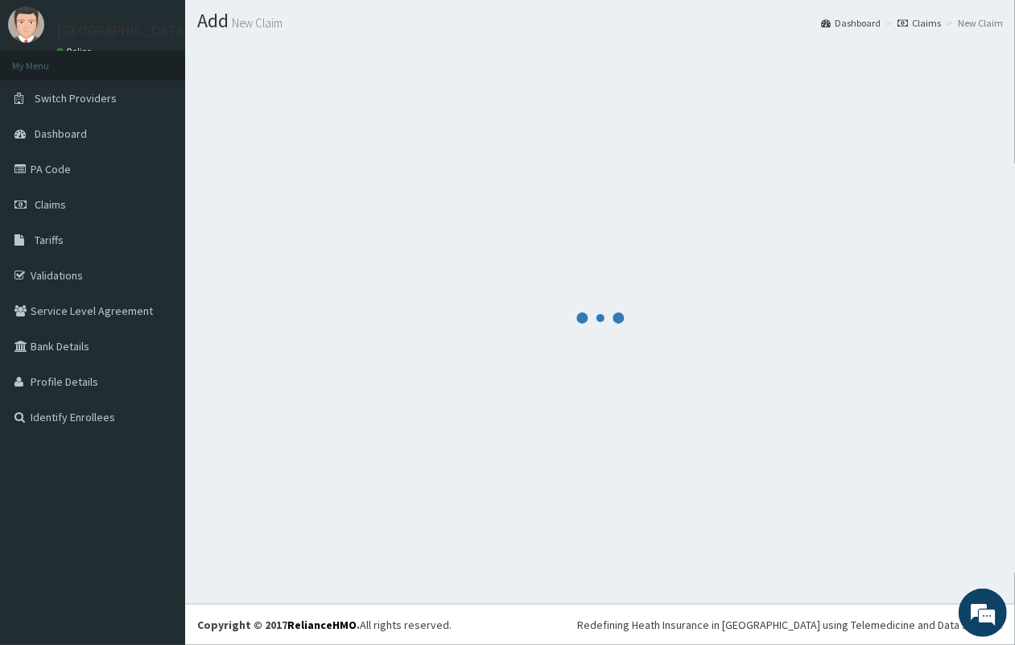
scroll to position [42, 0]
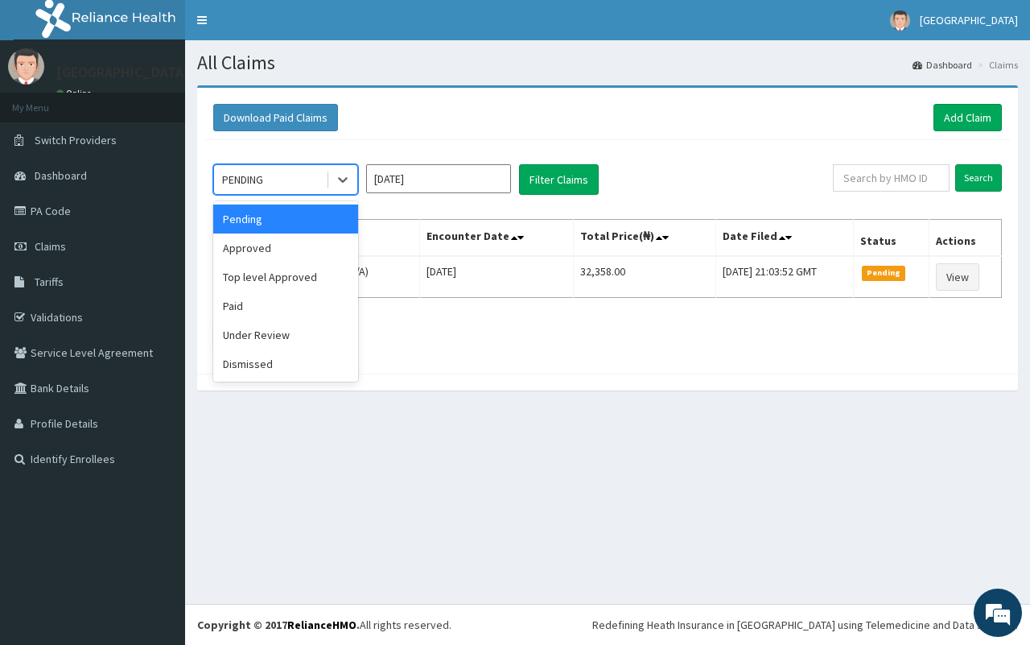
click at [286, 184] on div "PENDING" at bounding box center [270, 180] width 112 height 26
click at [287, 260] on div "Approved" at bounding box center [285, 247] width 145 height 29
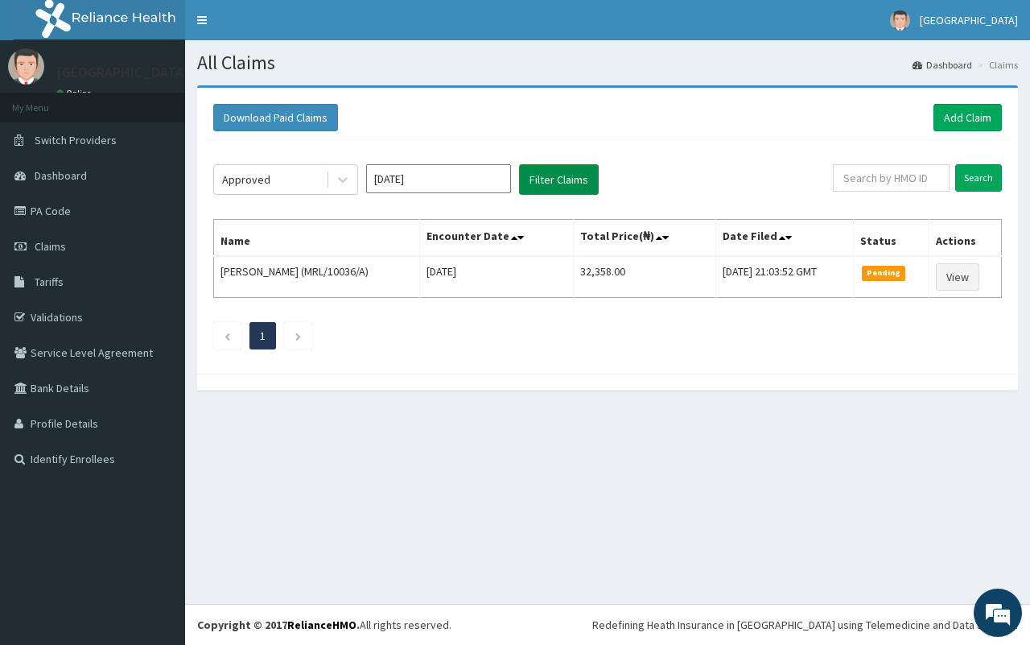
click at [554, 179] on button "Filter Claims" at bounding box center [559, 179] width 80 height 31
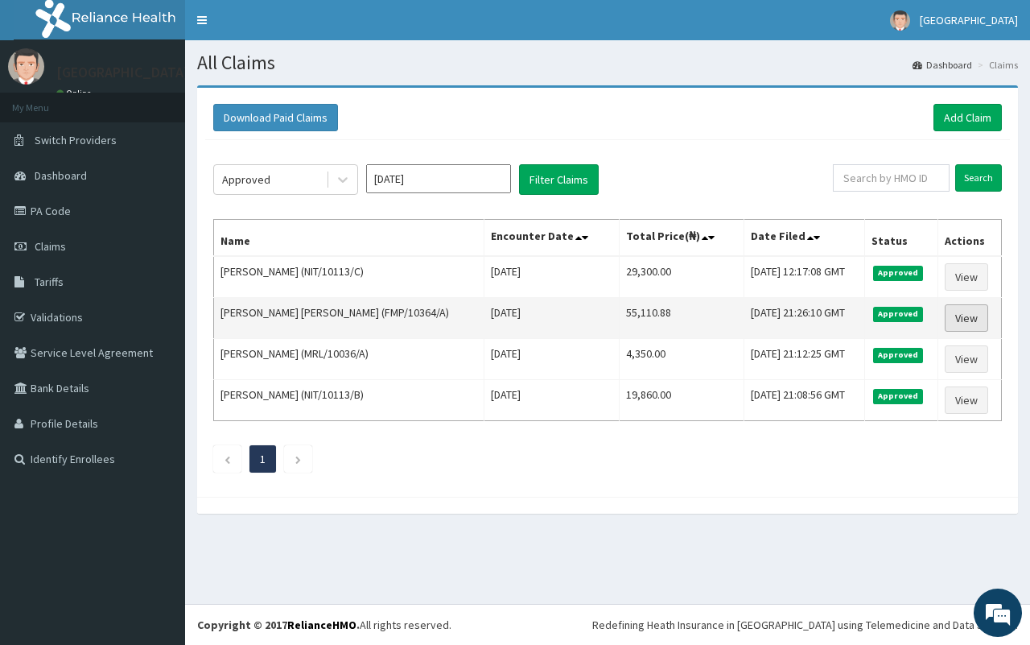
click at [966, 324] on link "View" at bounding box center [966, 317] width 43 height 27
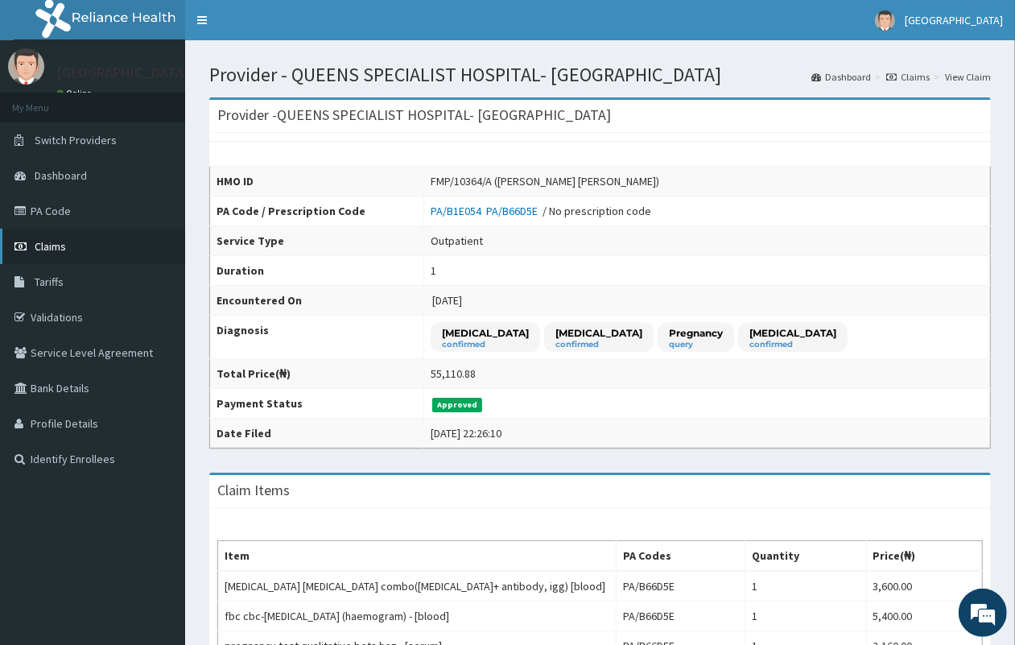
click at [74, 248] on link "Claims" at bounding box center [92, 246] width 185 height 35
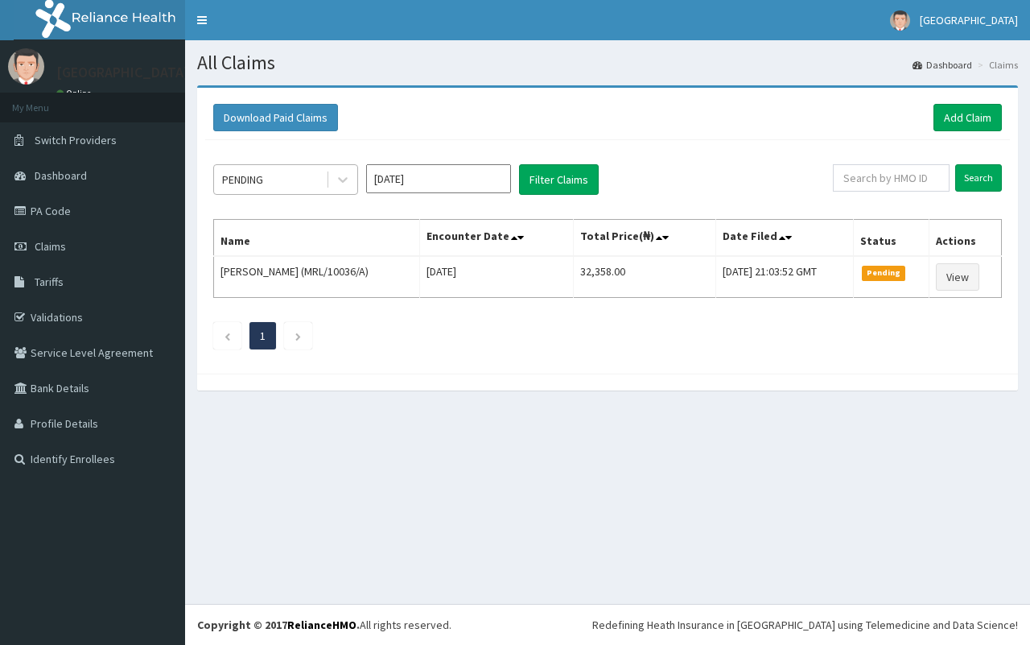
click at [306, 189] on div "PENDING" at bounding box center [270, 180] width 112 height 26
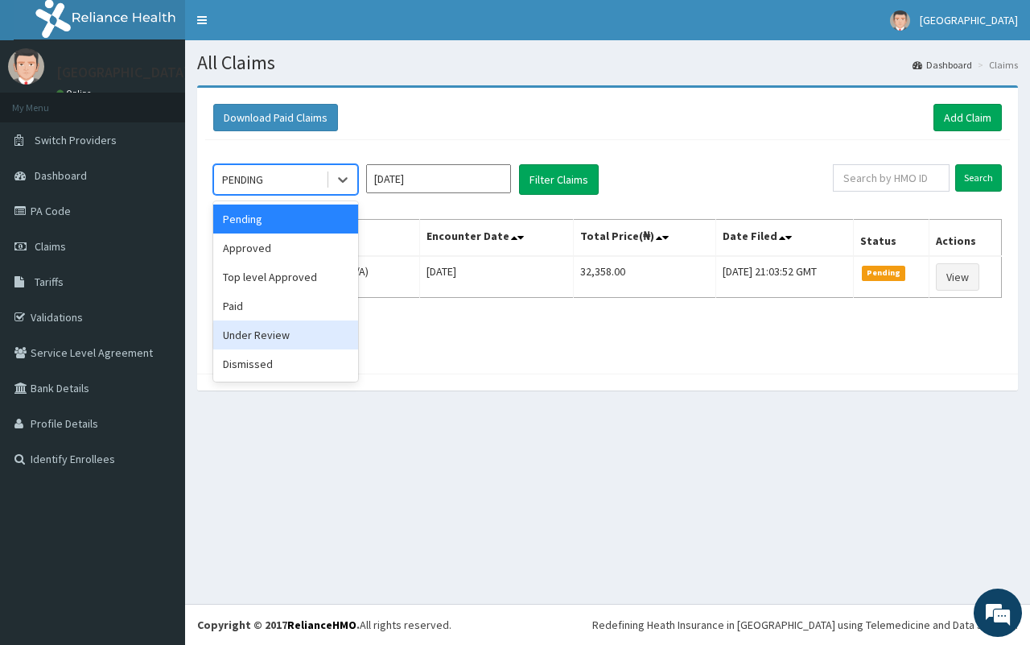
click at [312, 336] on div "Under Review" at bounding box center [285, 334] width 145 height 29
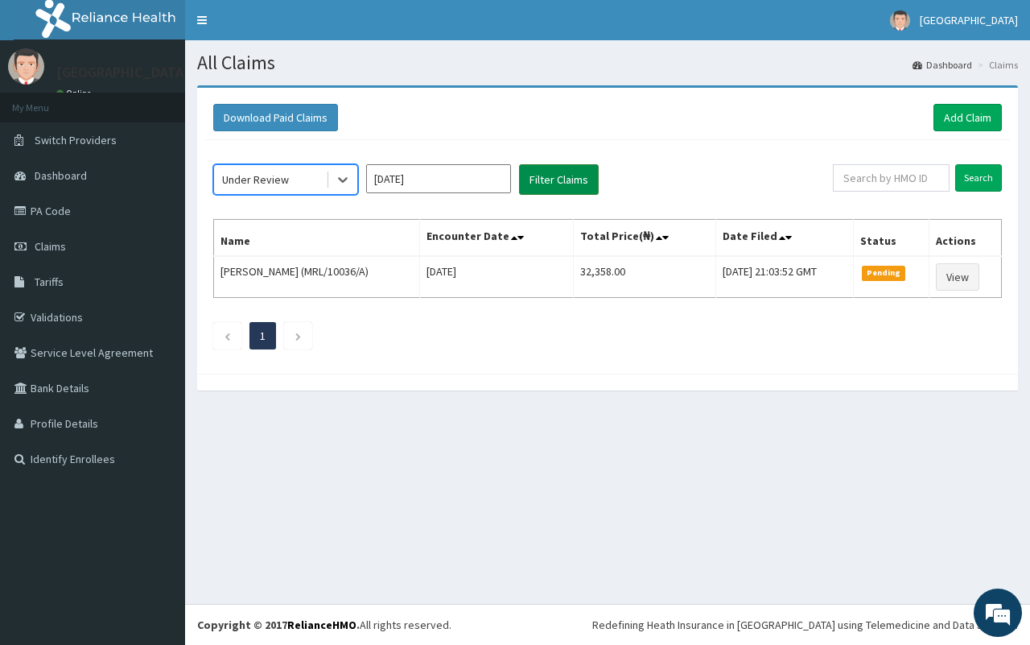
click at [564, 179] on button "Filter Claims" at bounding box center [559, 179] width 80 height 31
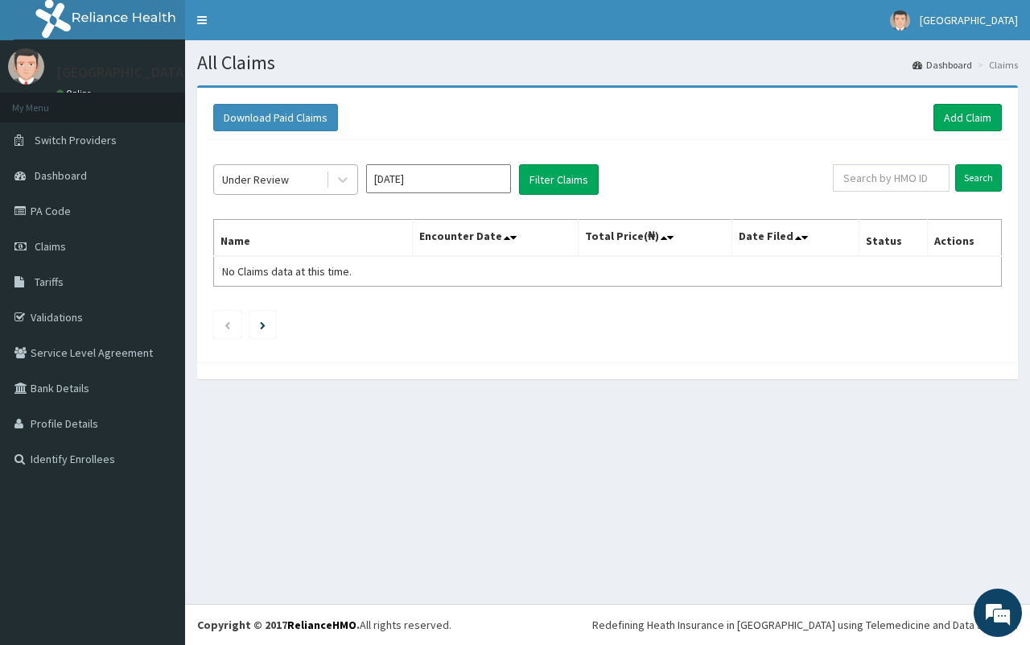
click at [270, 184] on div "Under Review" at bounding box center [255, 179] width 67 height 16
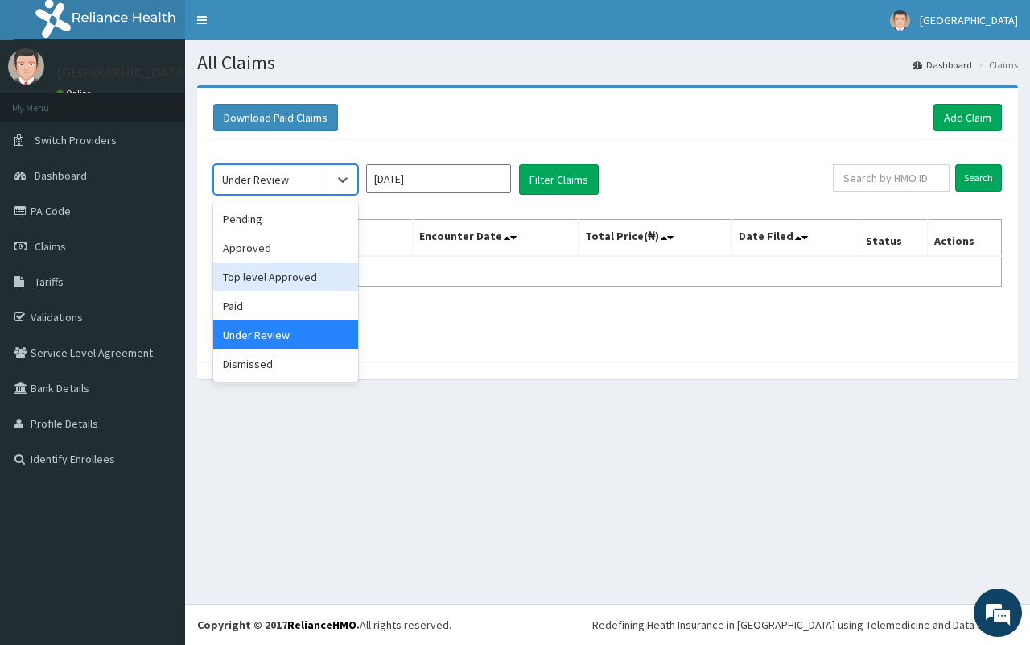
click at [284, 283] on div "Top level Approved" at bounding box center [285, 276] width 145 height 29
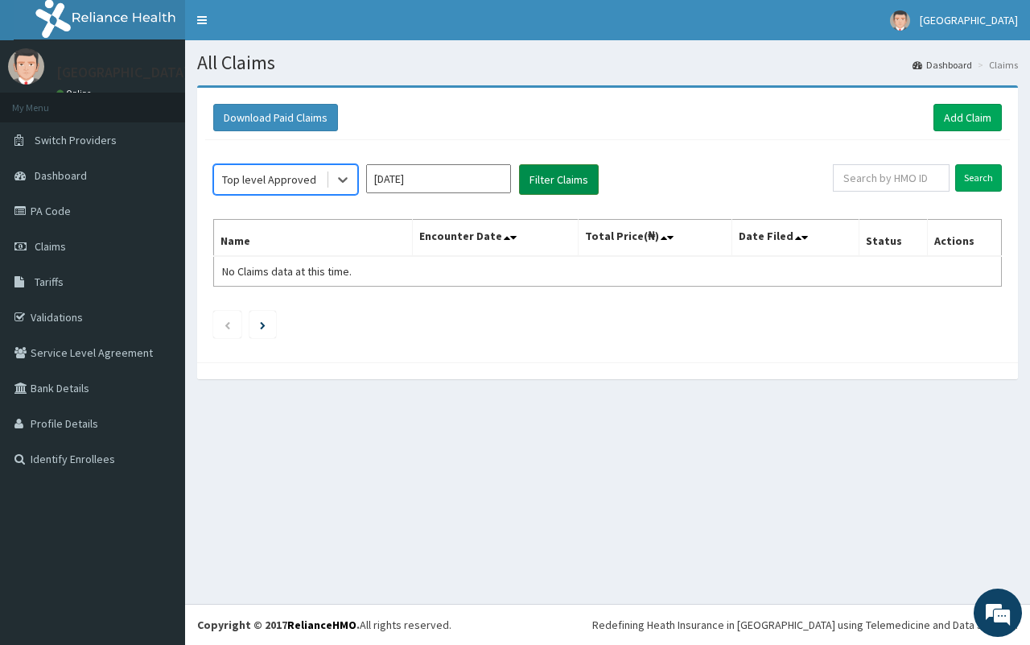
click at [544, 177] on button "Filter Claims" at bounding box center [559, 179] width 80 height 31
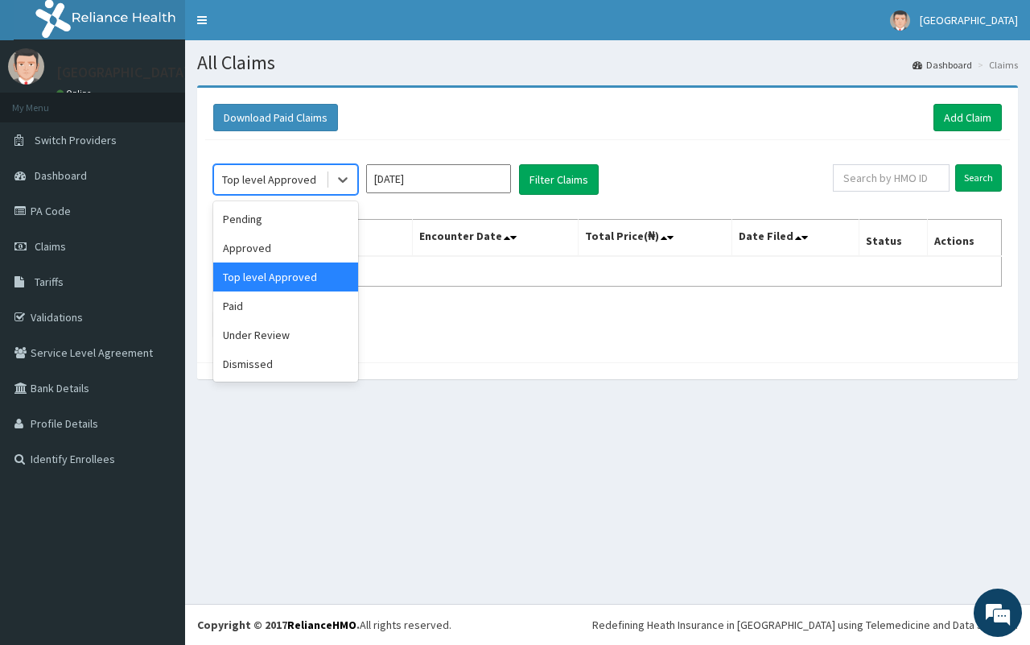
click at [250, 183] on div "Top level Approved" at bounding box center [269, 179] width 94 height 16
click at [279, 246] on div "Approved" at bounding box center [285, 247] width 145 height 29
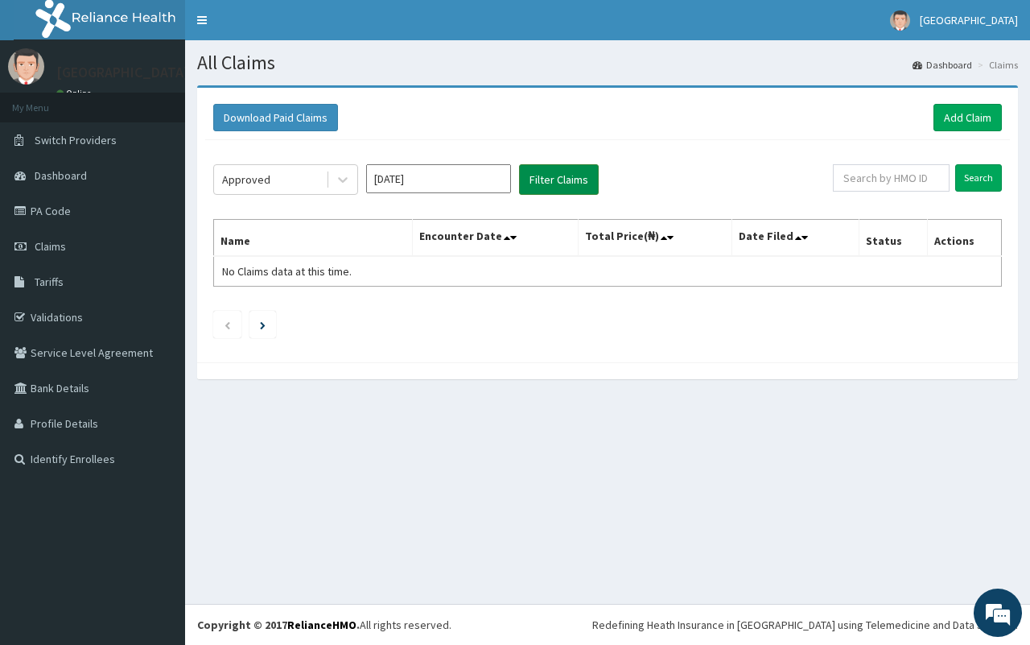
click at [564, 189] on button "Filter Claims" at bounding box center [559, 179] width 80 height 31
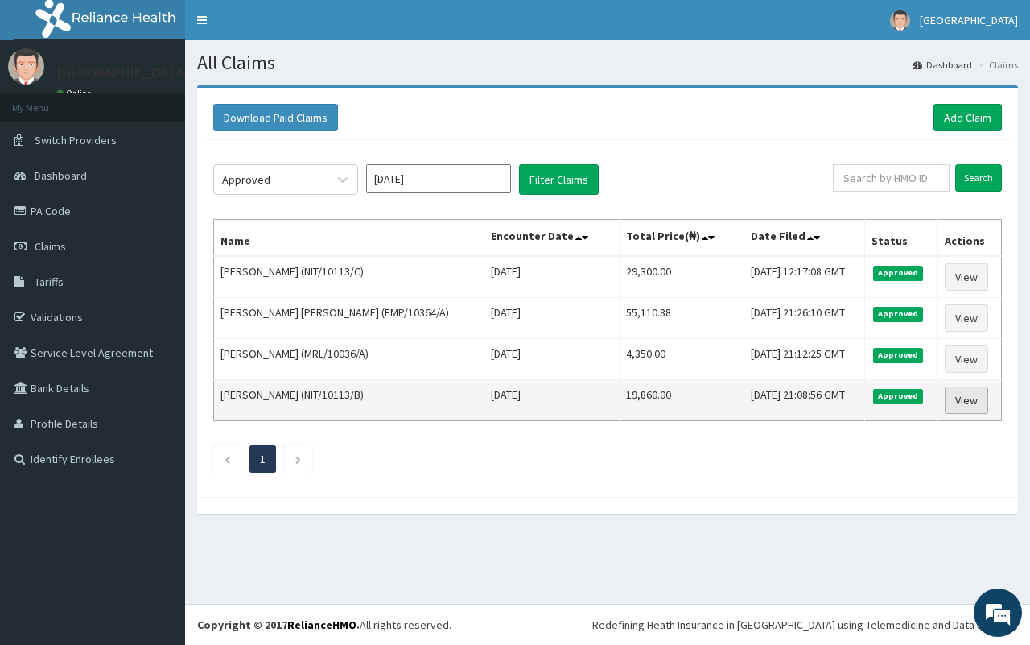
click at [970, 398] on link "View" at bounding box center [966, 399] width 43 height 27
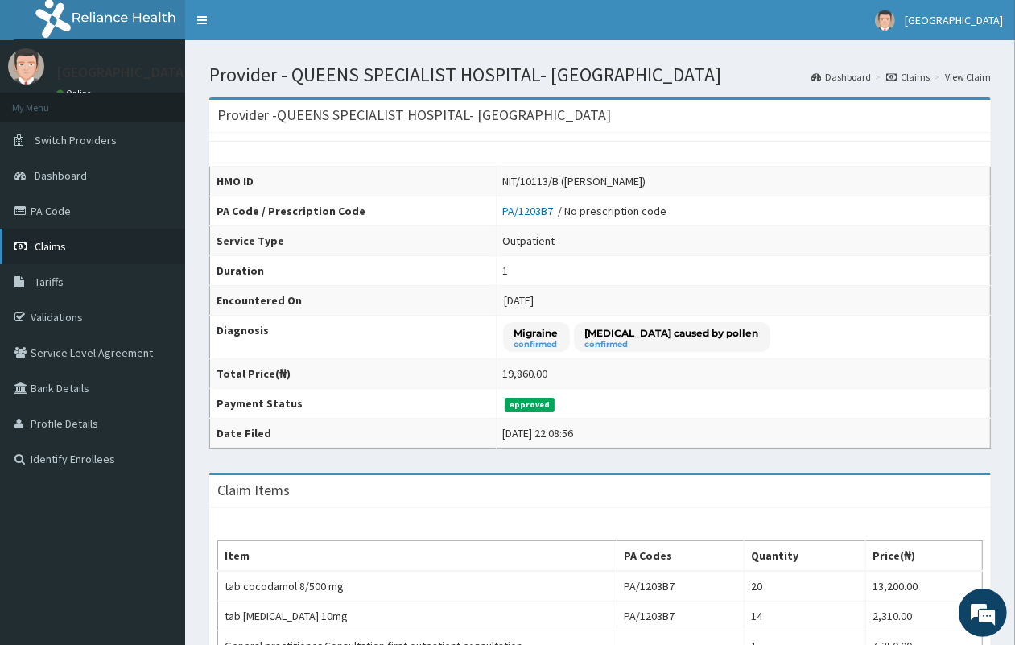
click at [79, 250] on link "Claims" at bounding box center [92, 246] width 185 height 35
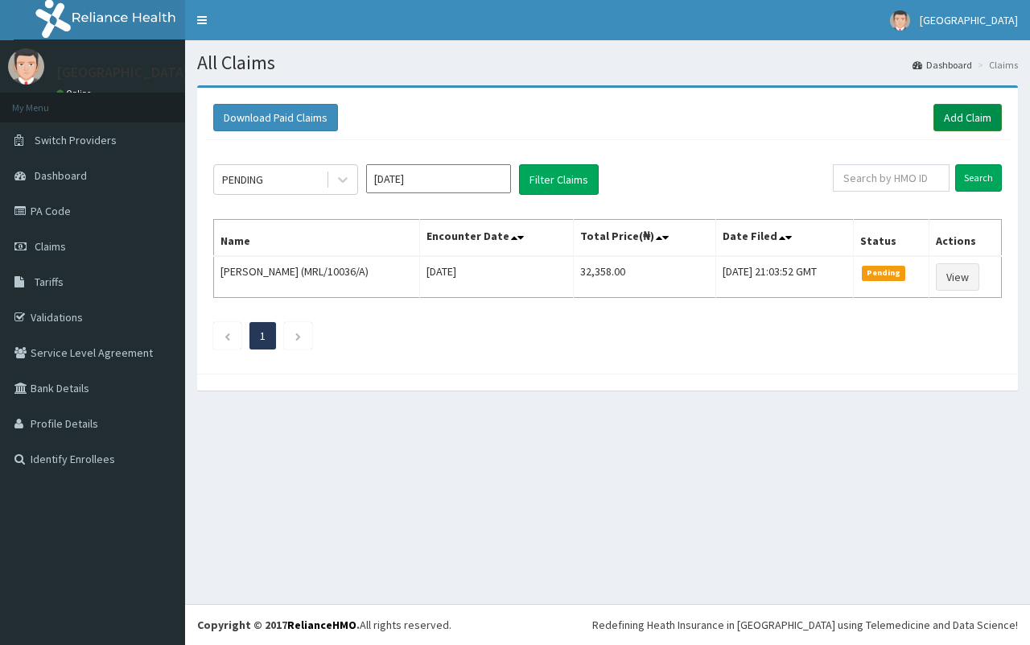
click at [968, 118] on link "Add Claim" at bounding box center [968, 117] width 68 height 27
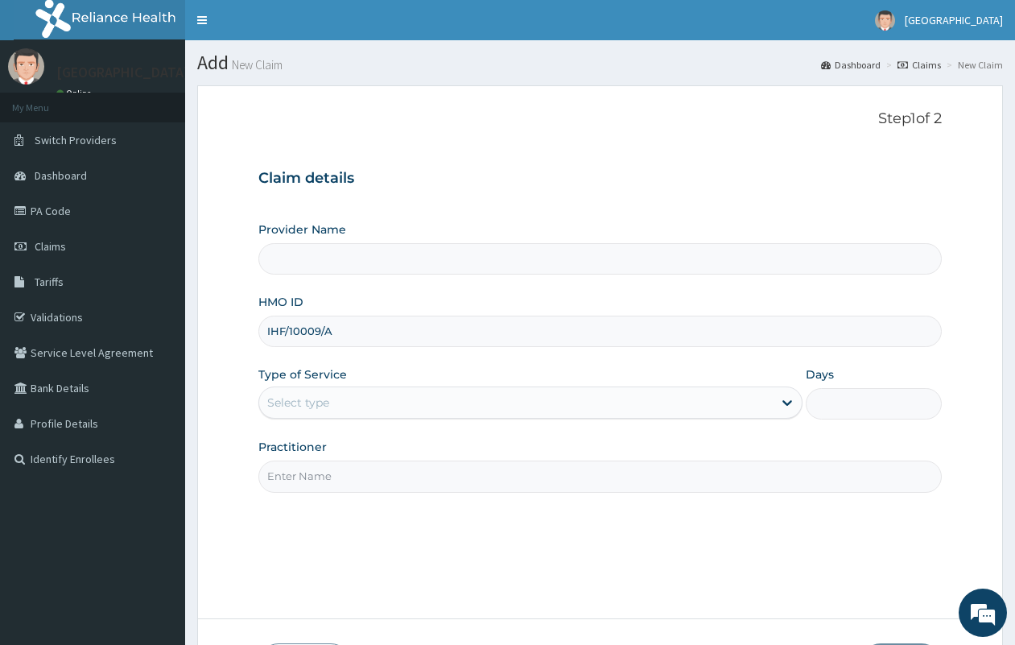
type input "IHF/10009/A"
click at [346, 403] on div "Select type" at bounding box center [516, 403] width 514 height 26
type input "QUEENS SPECIALIST HOSPITAL- [GEOGRAPHIC_DATA]"
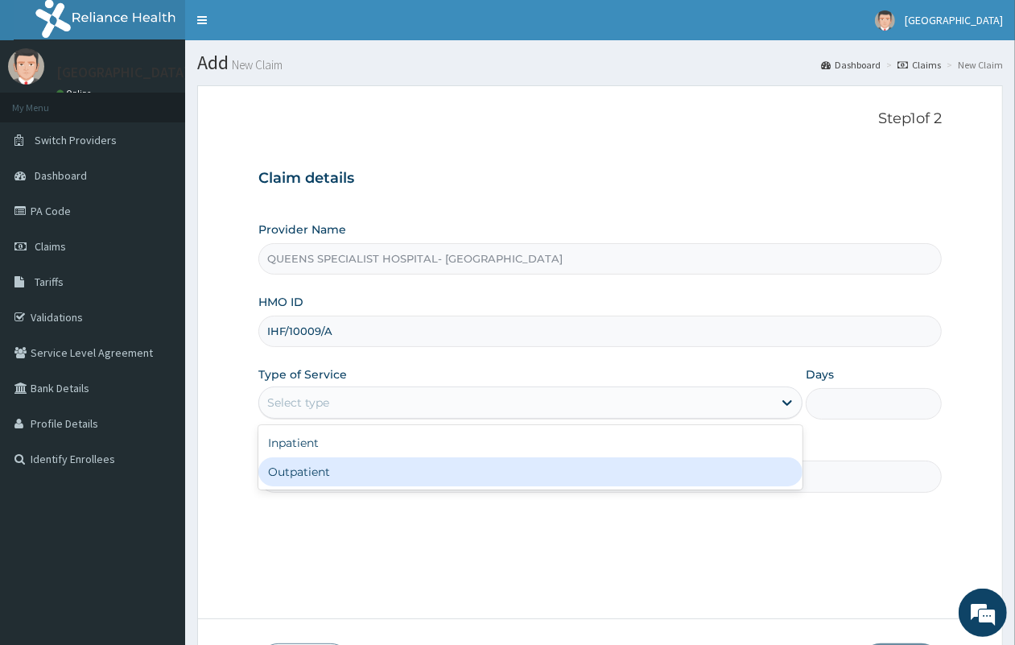
click at [347, 463] on div "Outpatient" at bounding box center [530, 471] width 544 height 29
type input "1"
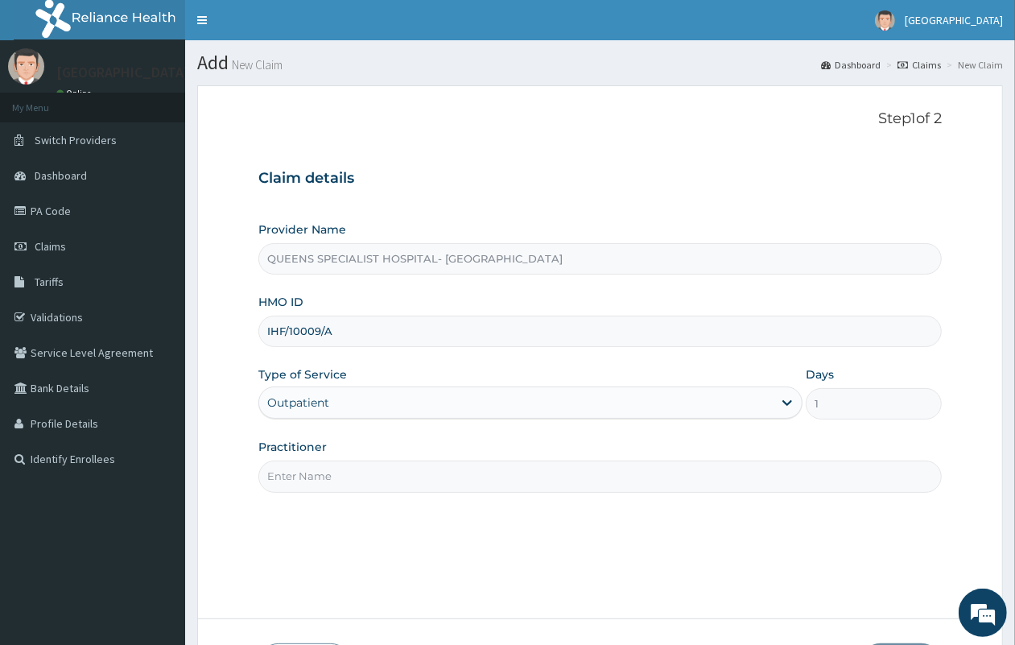
click at [310, 481] on input "Practitioner" at bounding box center [599, 475] width 683 height 31
type input "GP"
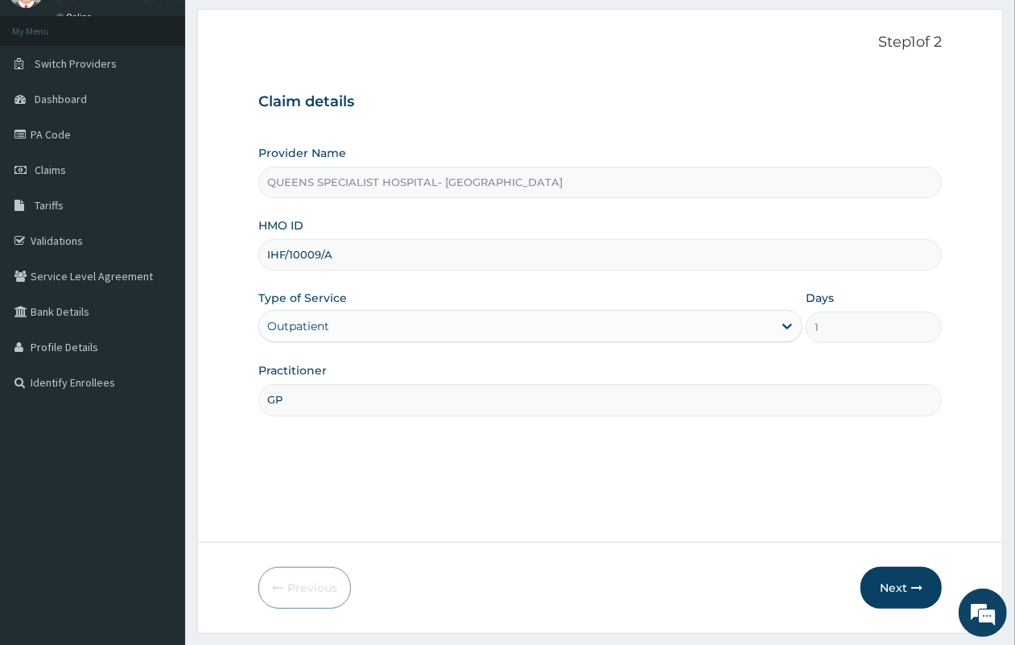
scroll to position [118, 0]
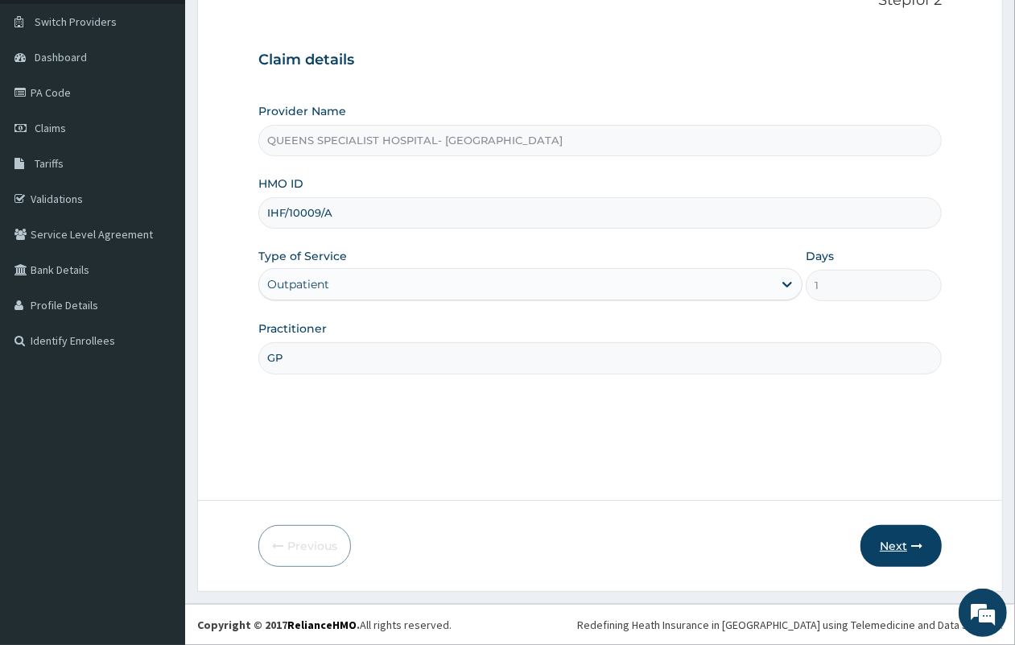
click at [902, 544] on button "Next" at bounding box center [901, 546] width 81 height 42
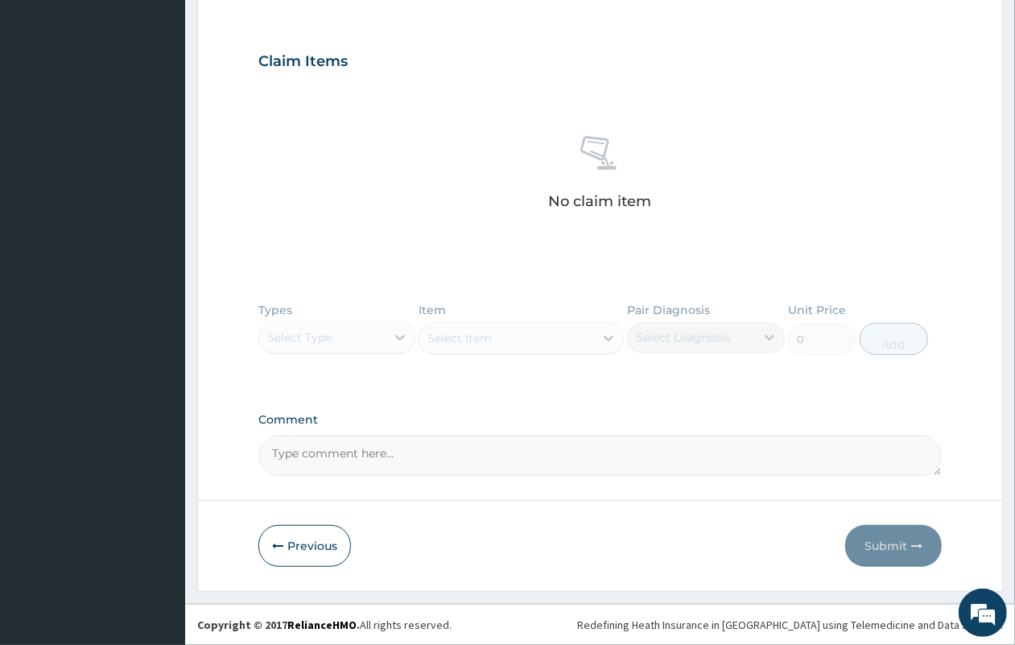
scroll to position [9, 0]
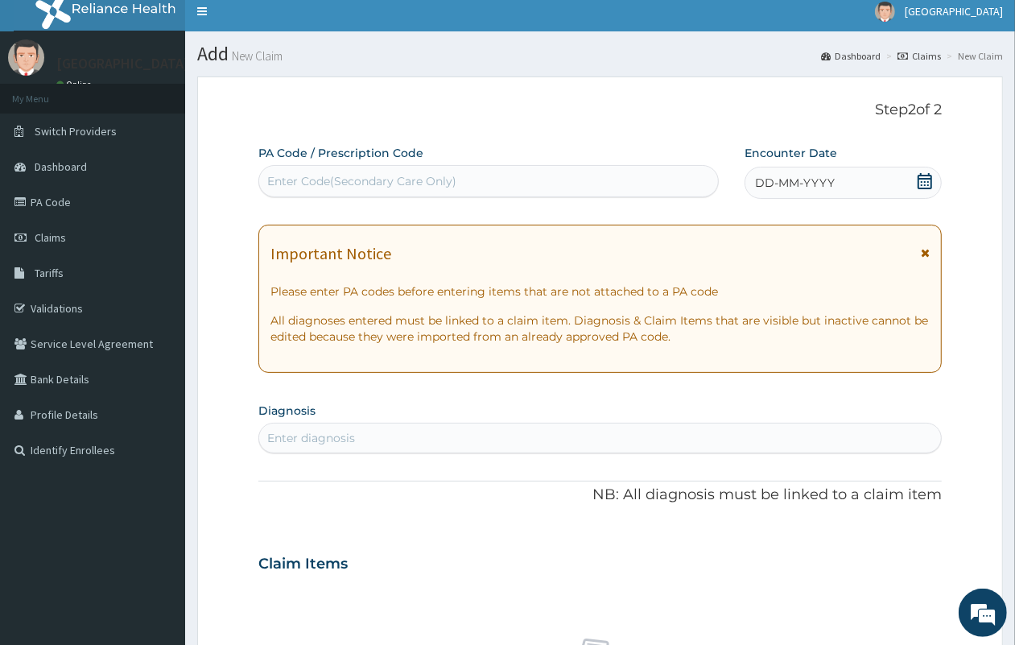
click at [554, 190] on div "Enter Code(Secondary Care Only)" at bounding box center [488, 181] width 459 height 26
paste input "PA/0D3019"
type input "PA/0D3019"
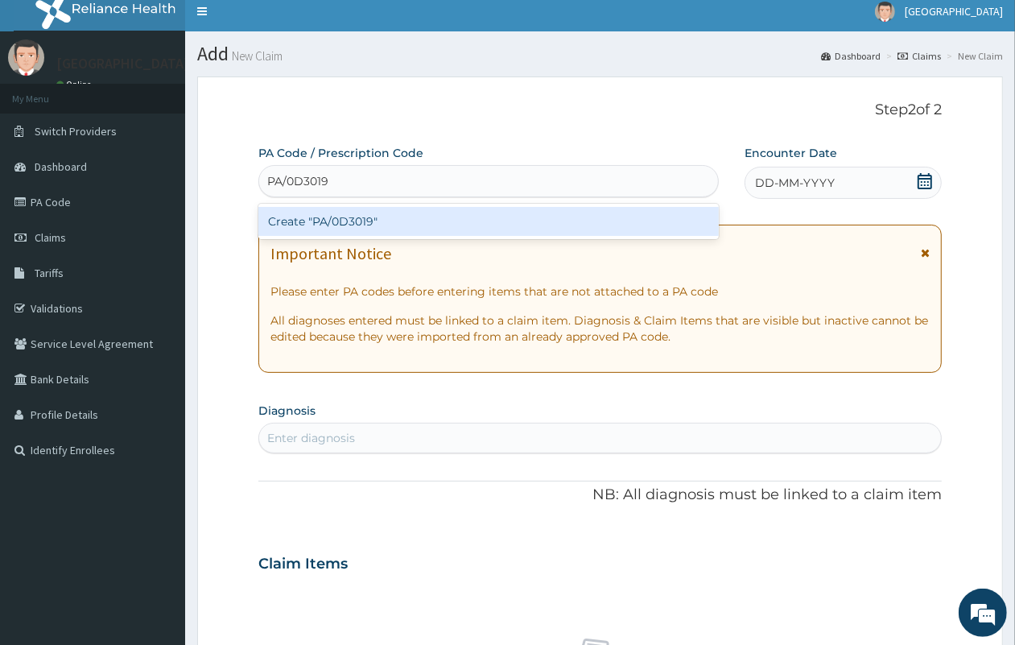
click at [518, 219] on div "Create "PA/0D3019"" at bounding box center [488, 221] width 460 height 29
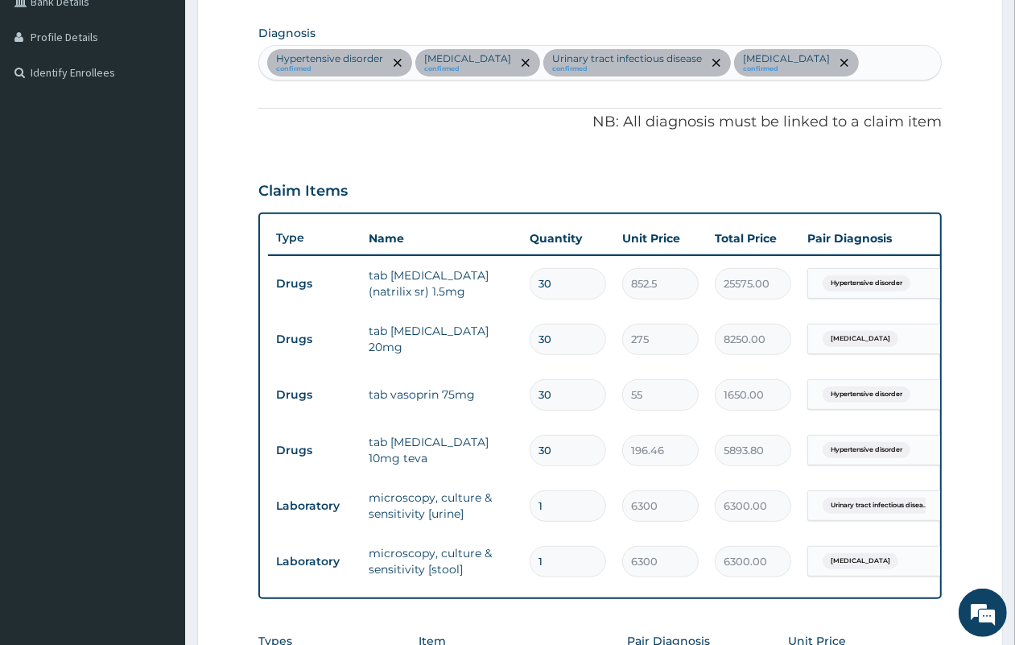
scroll to position [625, 0]
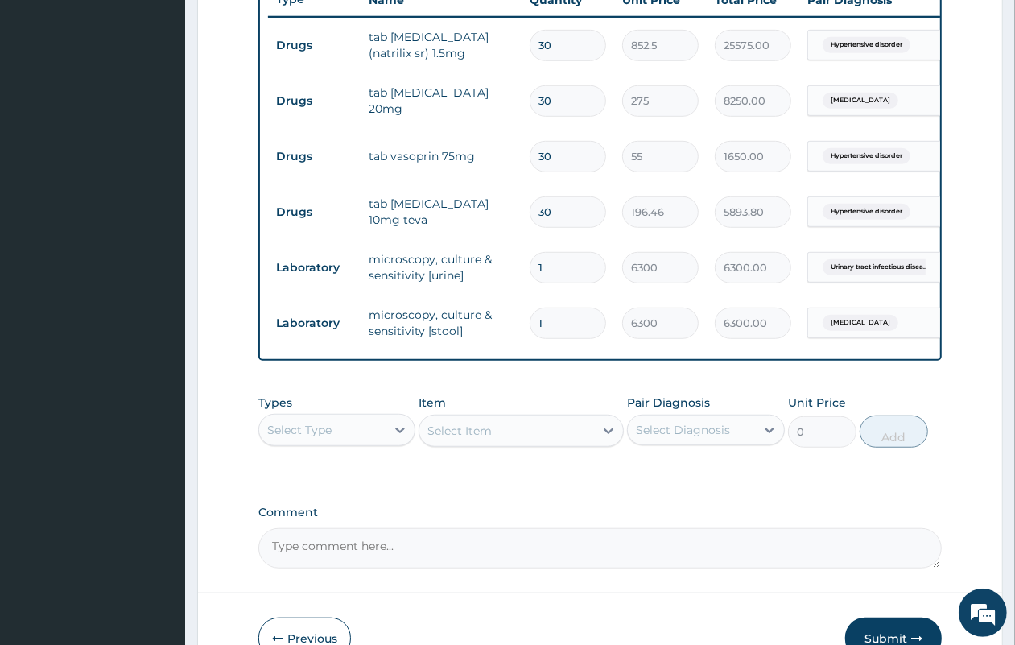
click at [357, 443] on div "Select Type" at bounding box center [322, 430] width 126 height 26
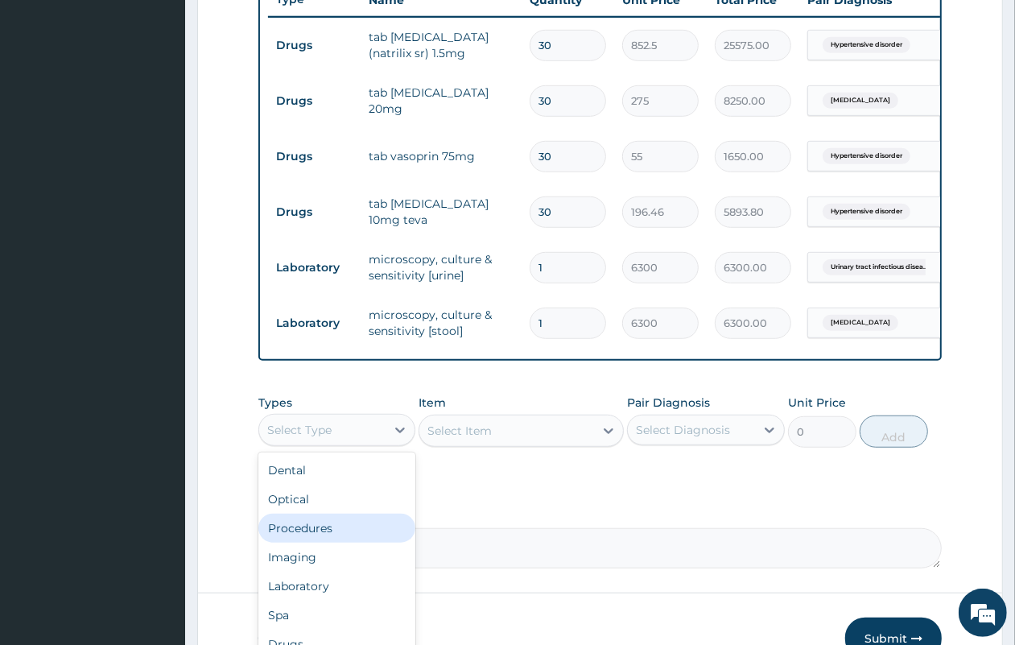
click at [356, 541] on div "Procedures" at bounding box center [336, 528] width 157 height 29
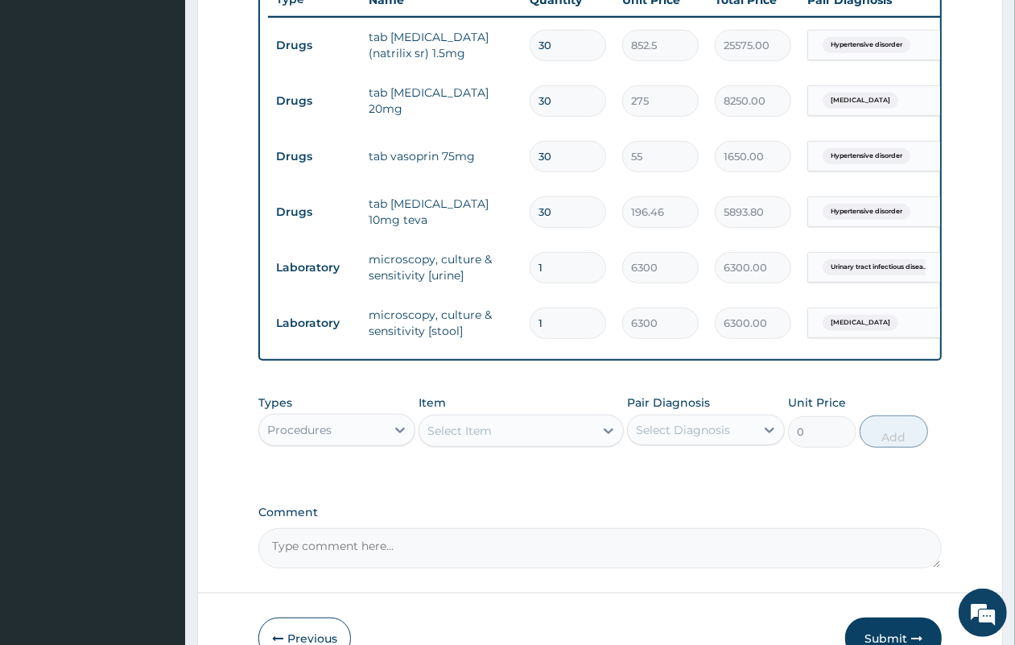
click at [479, 439] on div "Select Item" at bounding box center [459, 431] width 64 height 16
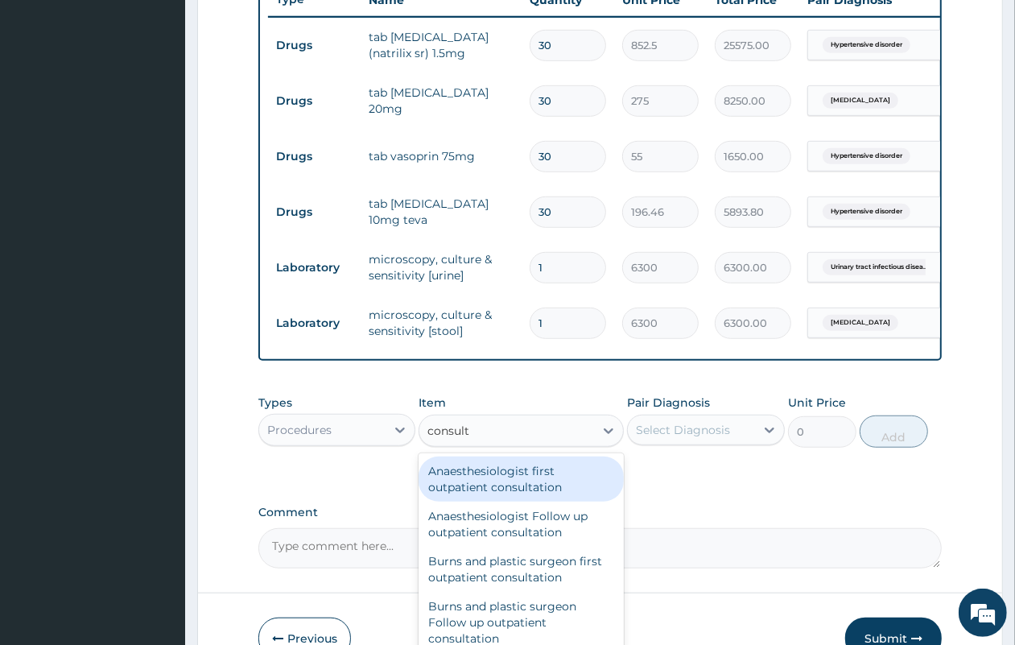
type input "consulta"
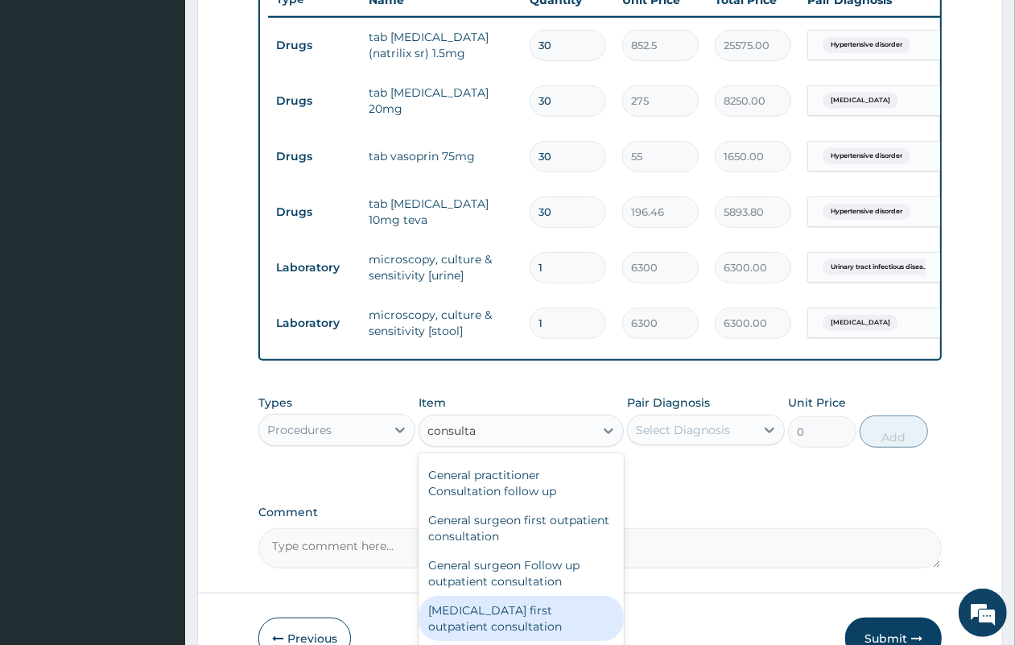
scroll to position [906, 0]
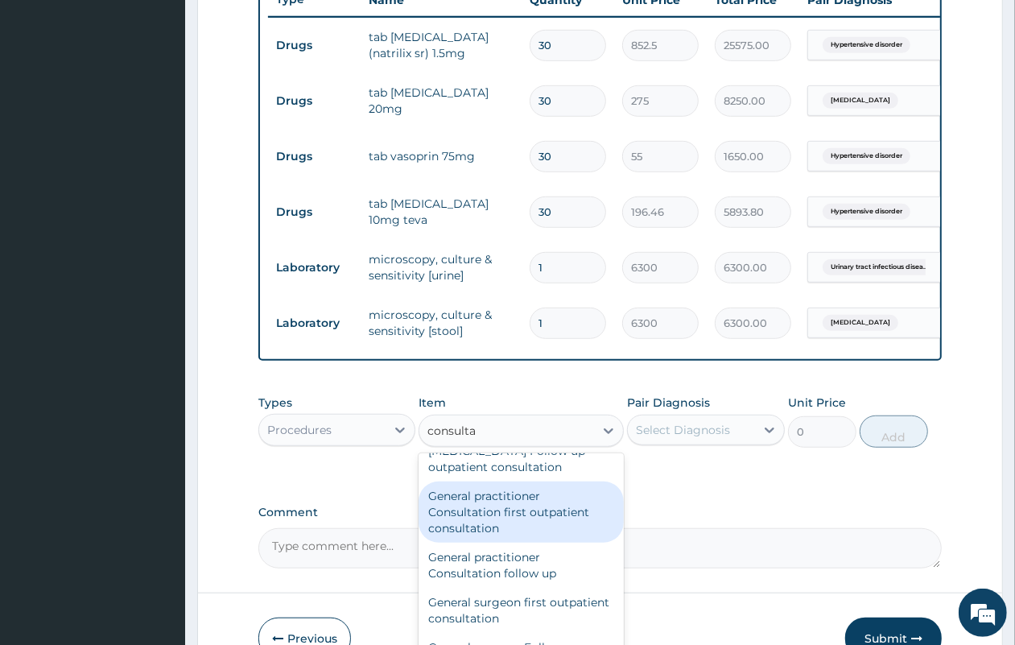
click at [563, 520] on div "General practitioner Consultation first outpatient consultation" at bounding box center [521, 511] width 205 height 61
type input "4350"
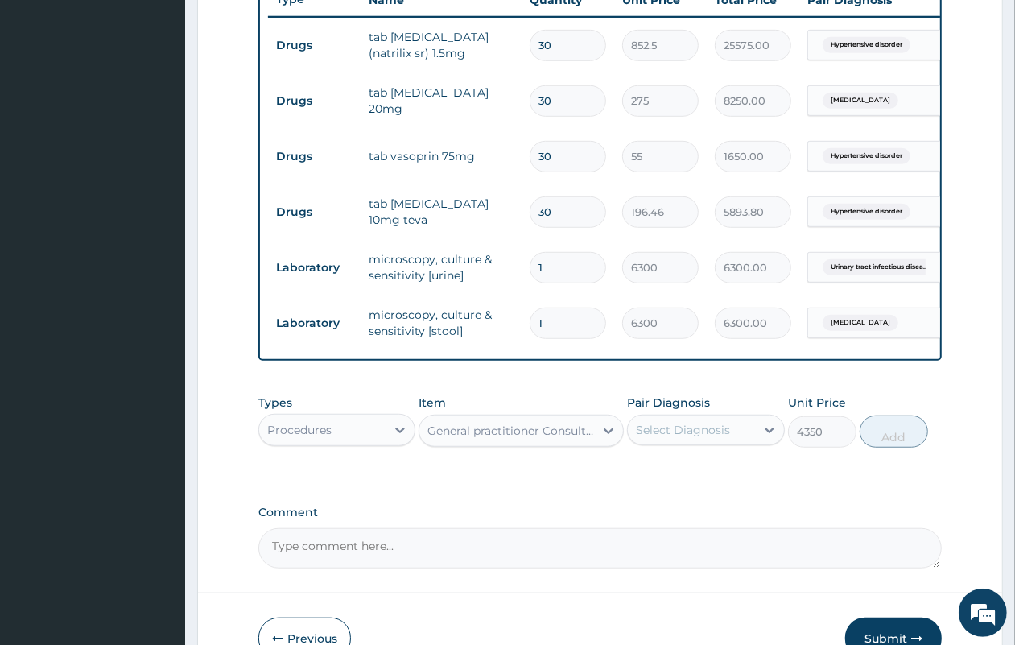
click at [676, 443] on div "Select Diagnosis" at bounding box center [691, 430] width 126 height 26
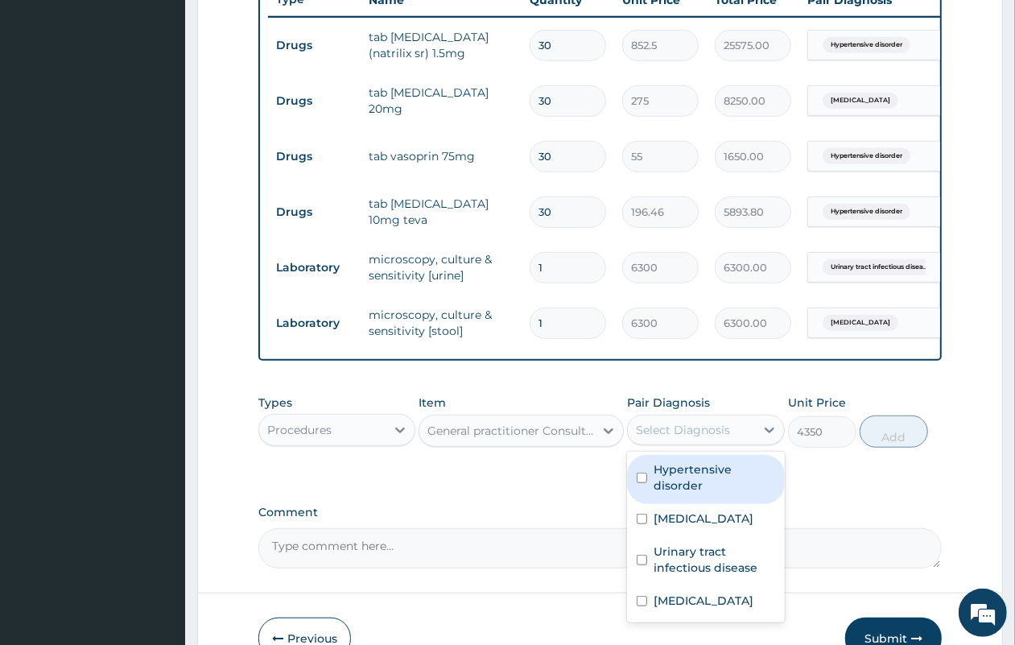
click at [677, 492] on label "Hypertensive disorder" at bounding box center [714, 477] width 121 height 32
checkbox input "true"
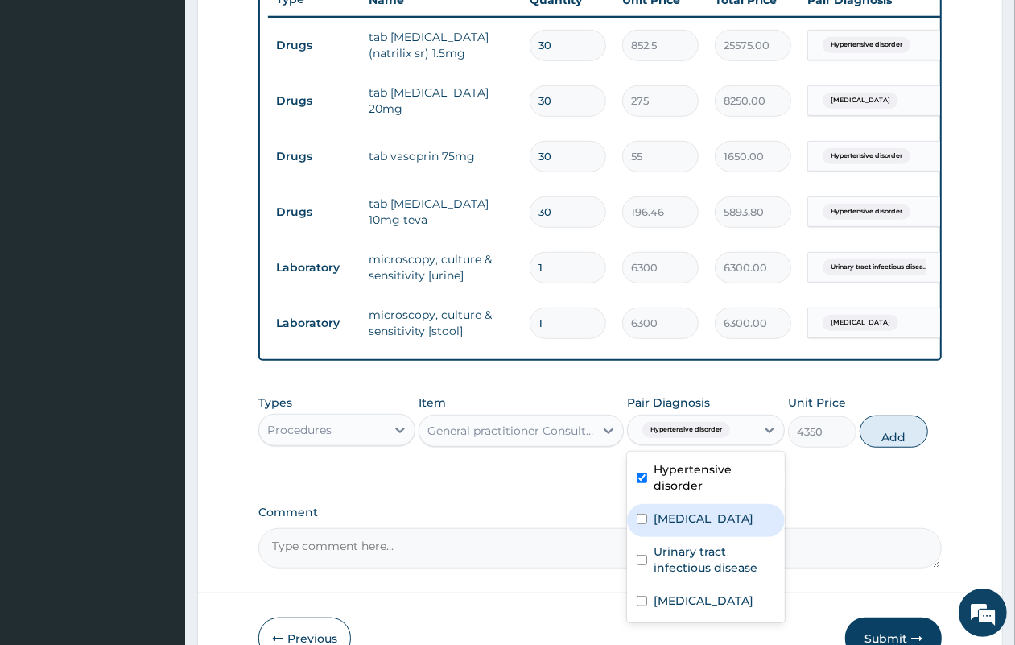
click at [687, 522] on div "Hyperlipidemia" at bounding box center [705, 520] width 157 height 33
checkbox input "true"
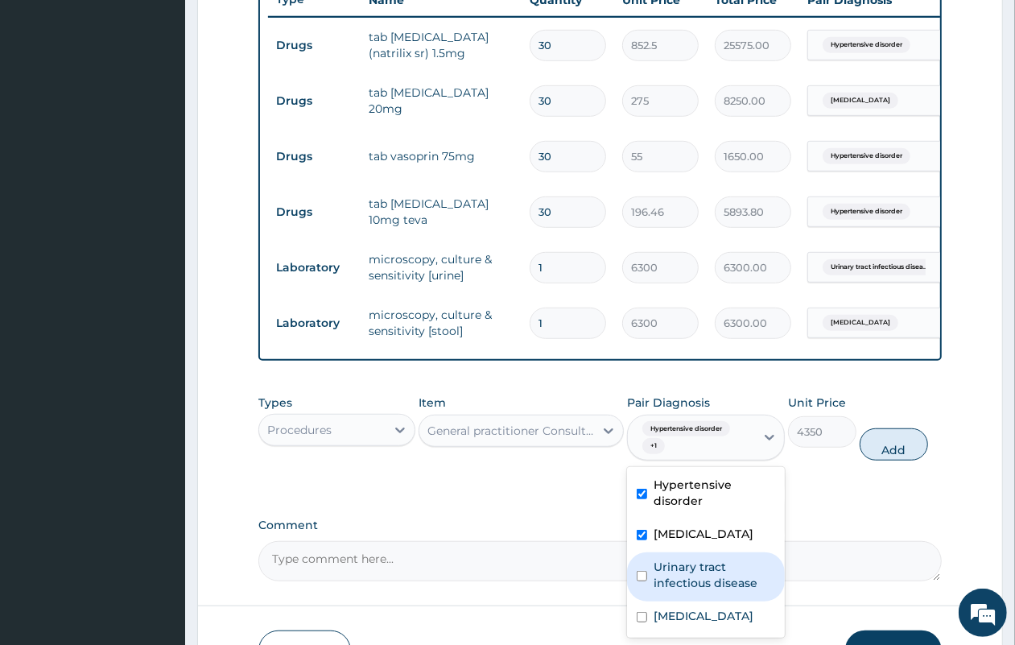
click at [701, 572] on div "Urinary tract infectious disease" at bounding box center [705, 576] width 157 height 49
checkbox input "true"
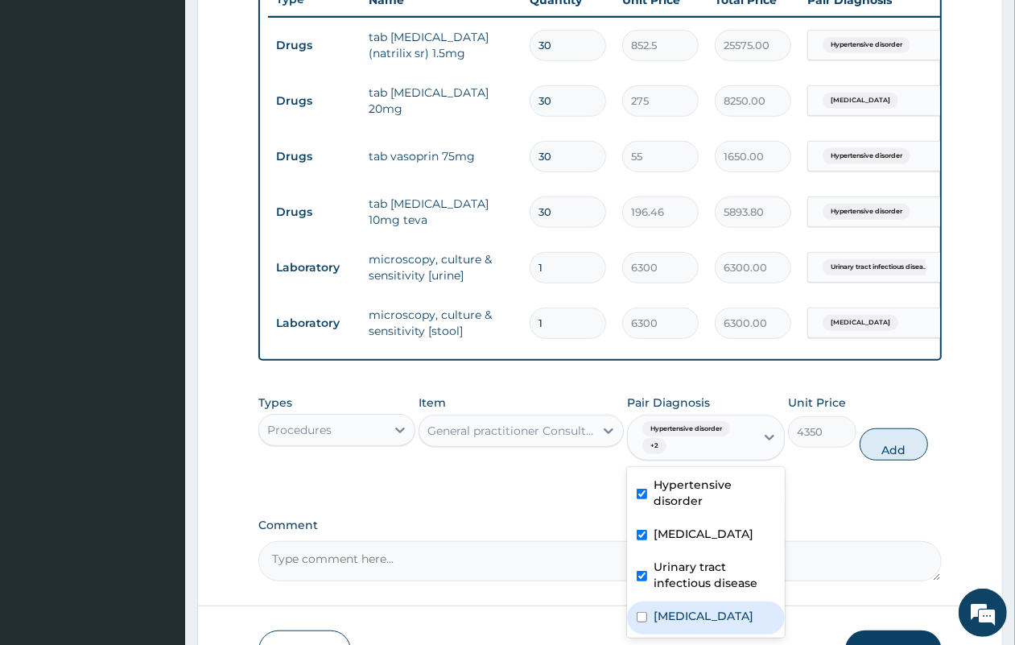
click at [715, 621] on label "[MEDICAL_DATA]" at bounding box center [704, 616] width 100 height 16
checkbox input "true"
click at [882, 456] on button "Add" at bounding box center [894, 444] width 68 height 32
type input "0"
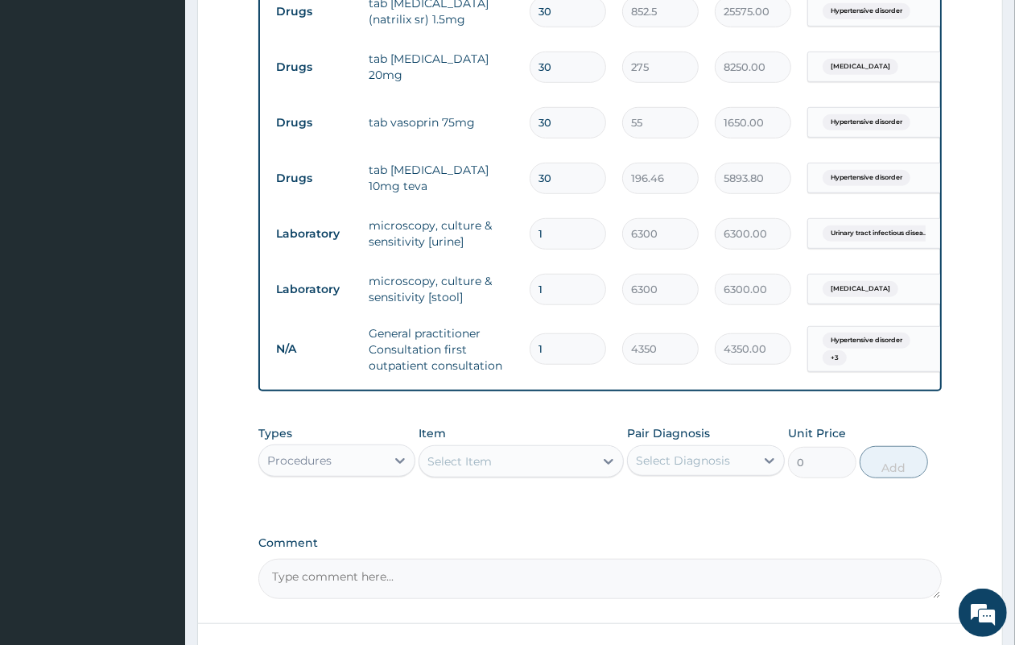
scroll to position [795, 0]
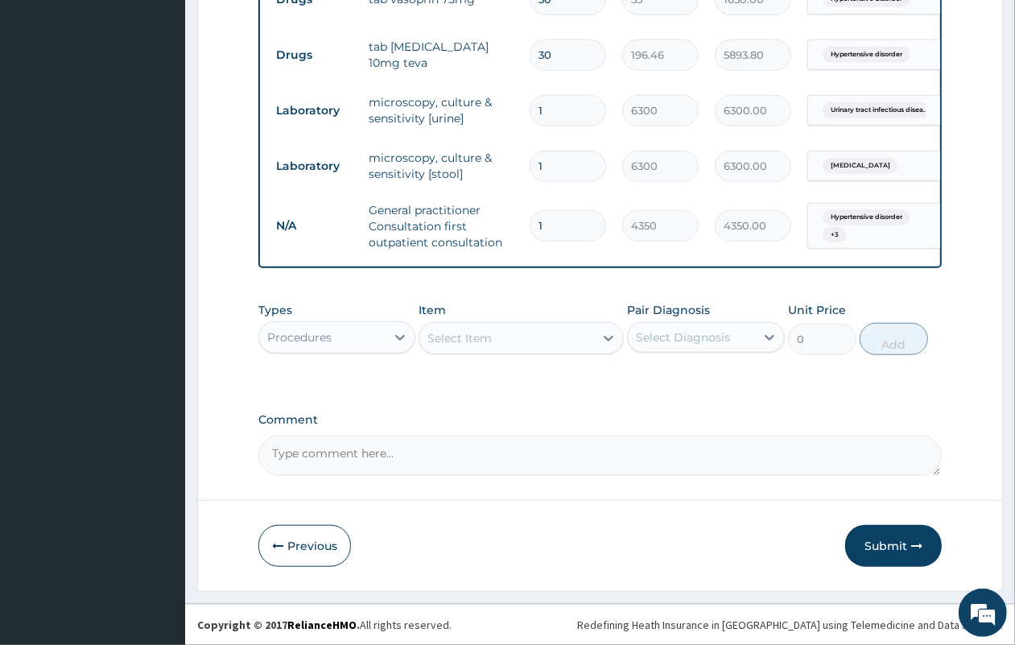
click at [311, 330] on div "Procedures" at bounding box center [299, 337] width 64 height 16
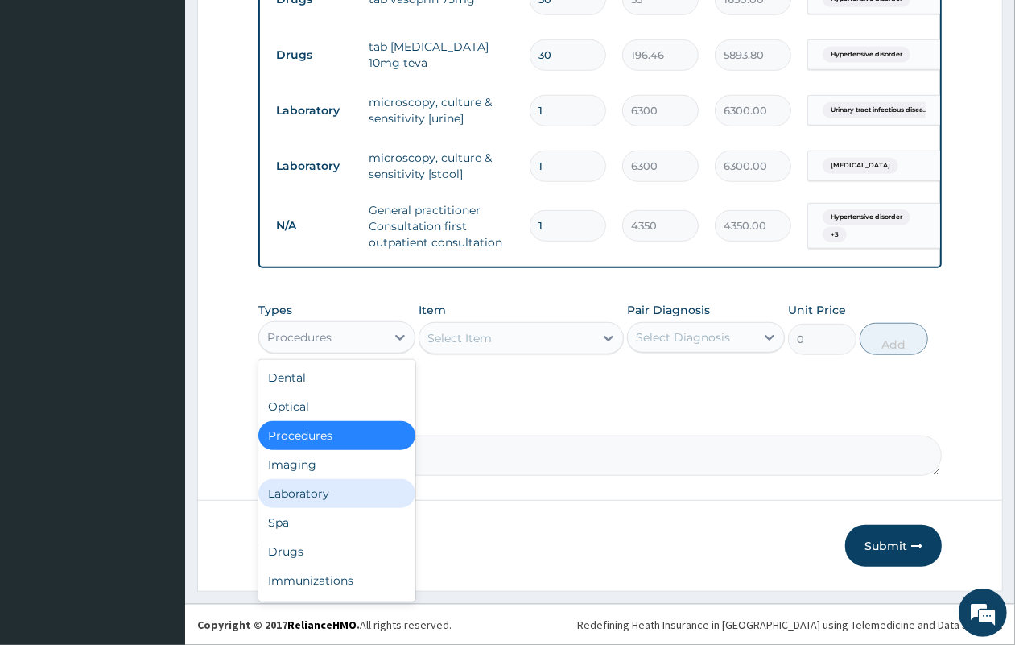
click at [326, 496] on div "Laboratory" at bounding box center [336, 493] width 157 height 29
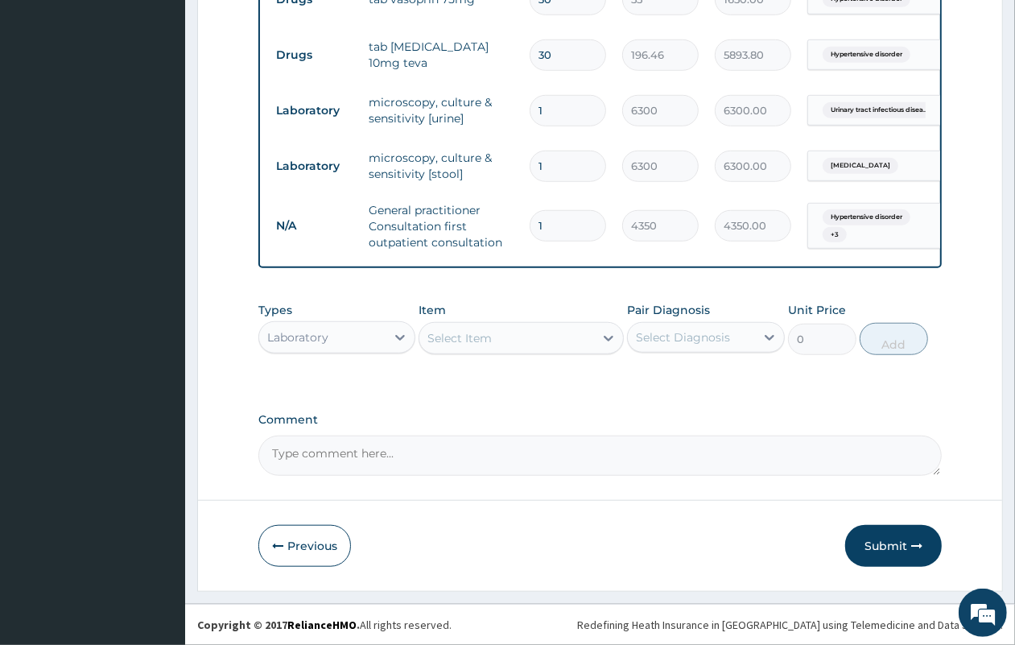
click at [483, 344] on div "Select Item" at bounding box center [459, 338] width 64 height 16
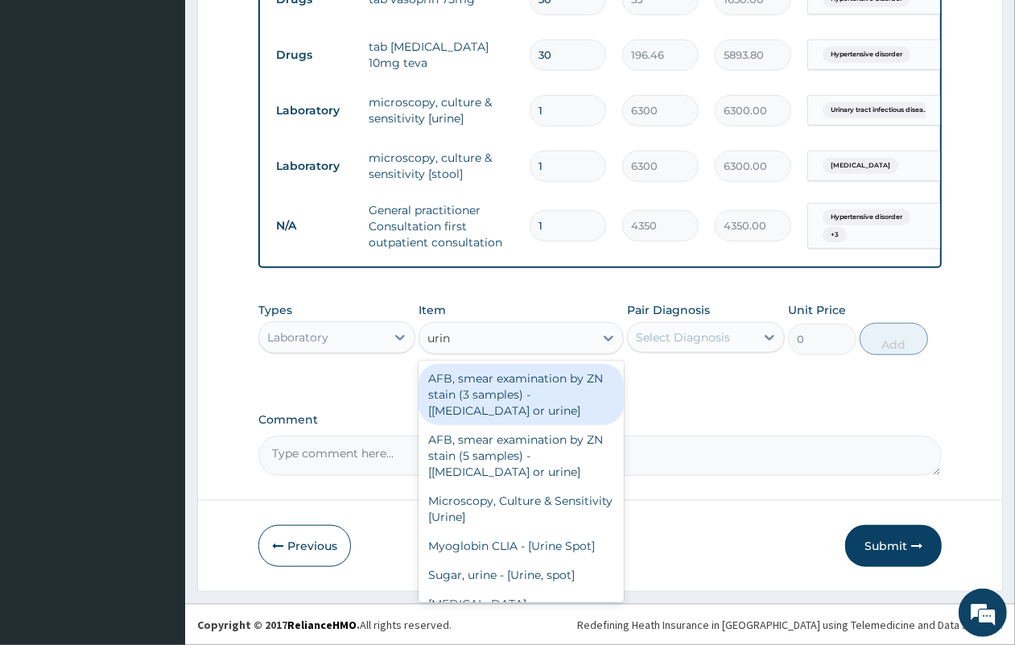
type input "urina"
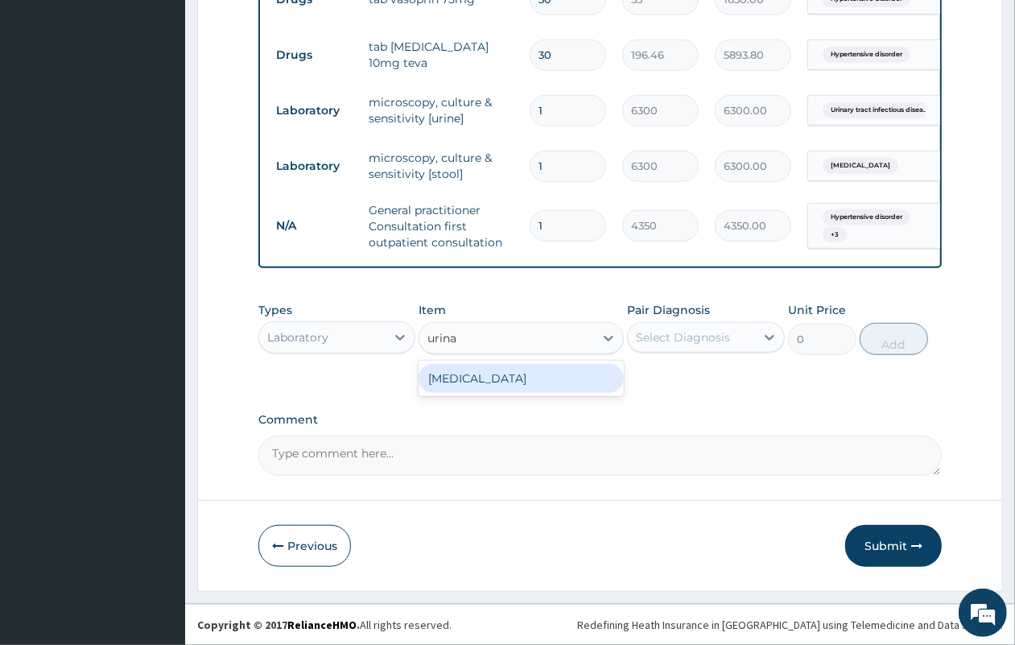
click at [493, 373] on div "URINALYSIS" at bounding box center [521, 378] width 205 height 29
type input "3600"
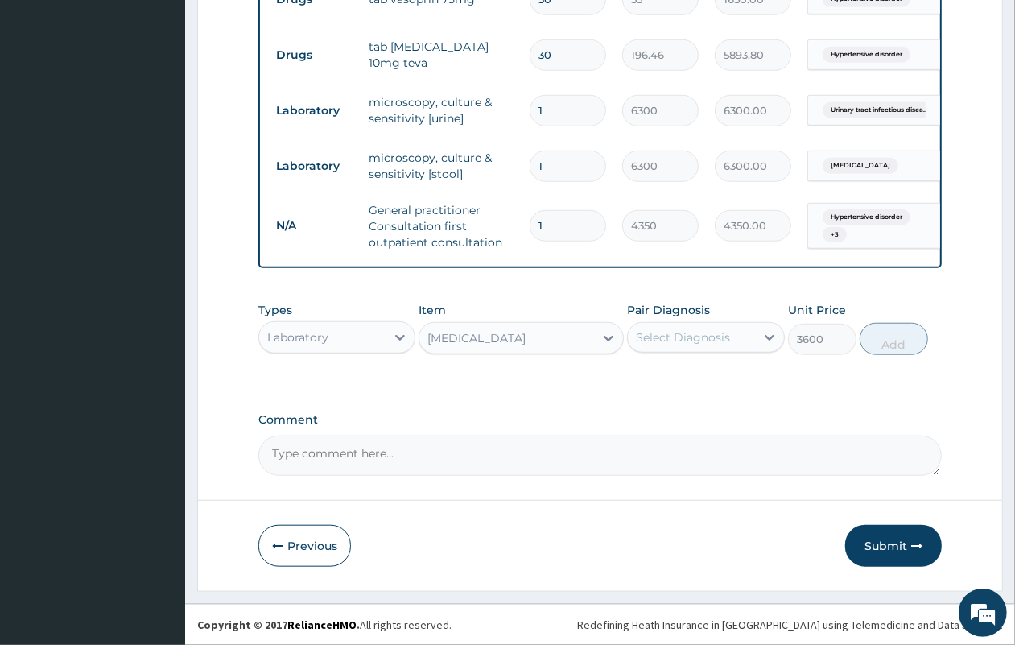
click at [716, 335] on div "Select Diagnosis" at bounding box center [683, 337] width 94 height 16
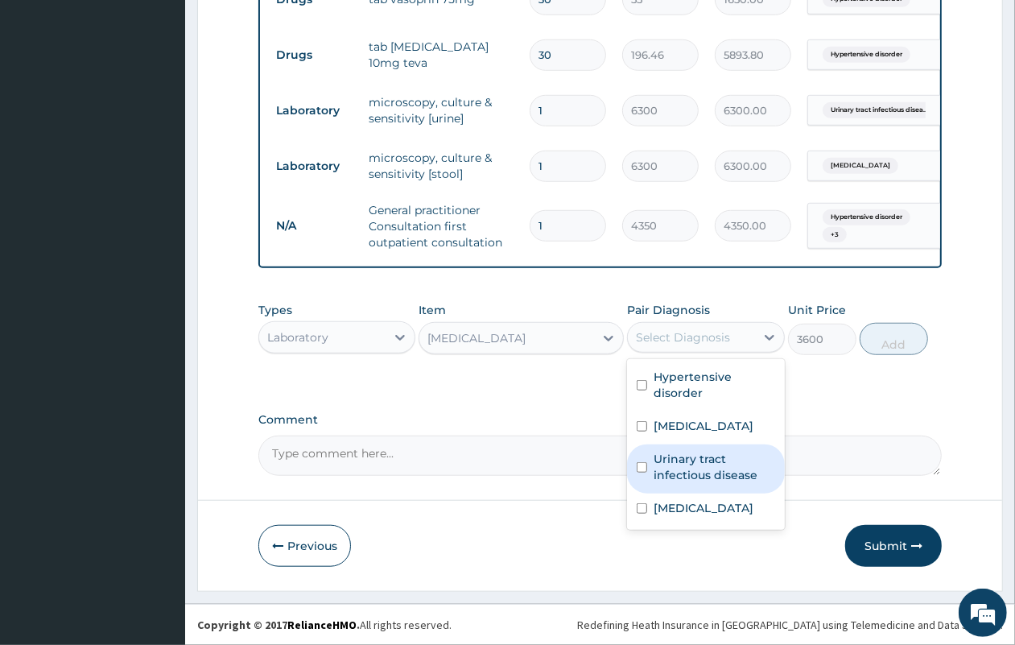
click at [734, 477] on label "Urinary tract infectious disease" at bounding box center [714, 467] width 121 height 32
checkbox input "true"
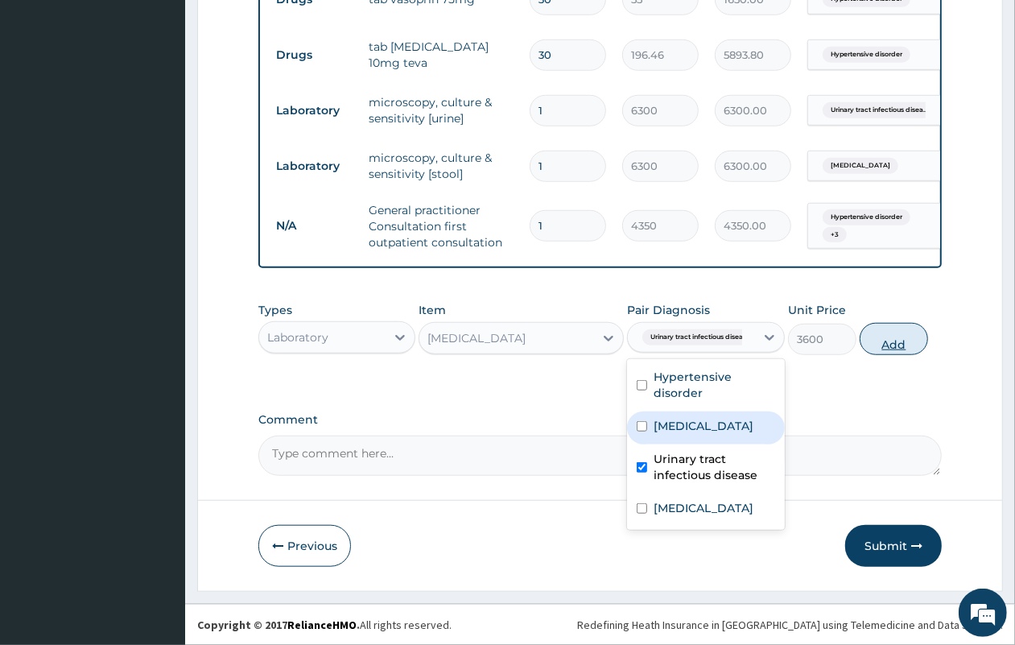
click at [902, 332] on button "Add" at bounding box center [894, 339] width 68 height 32
type input "0"
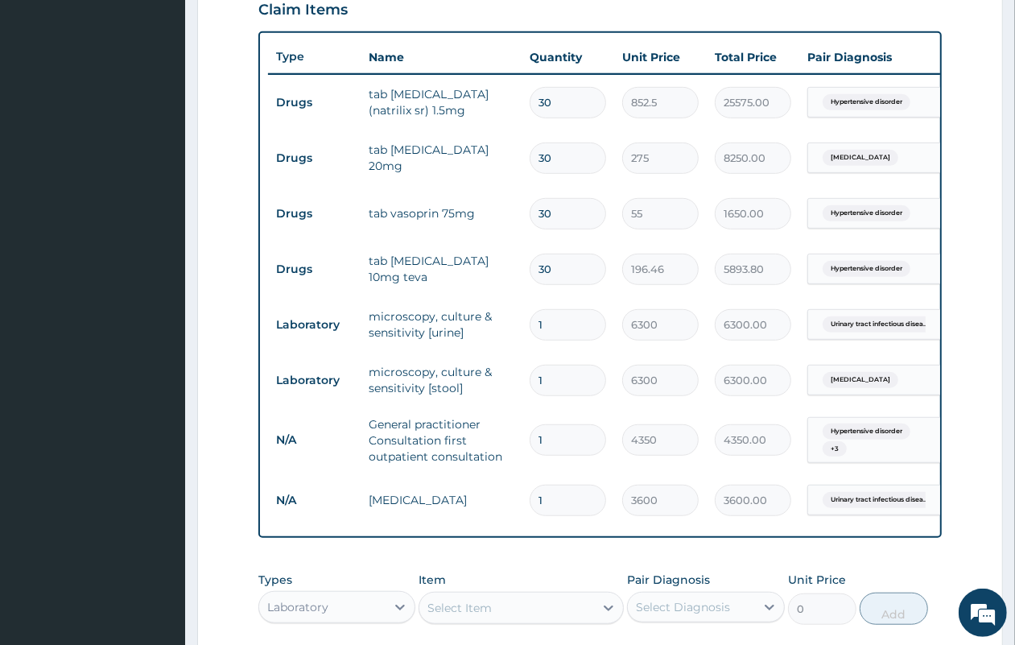
scroll to position [851, 0]
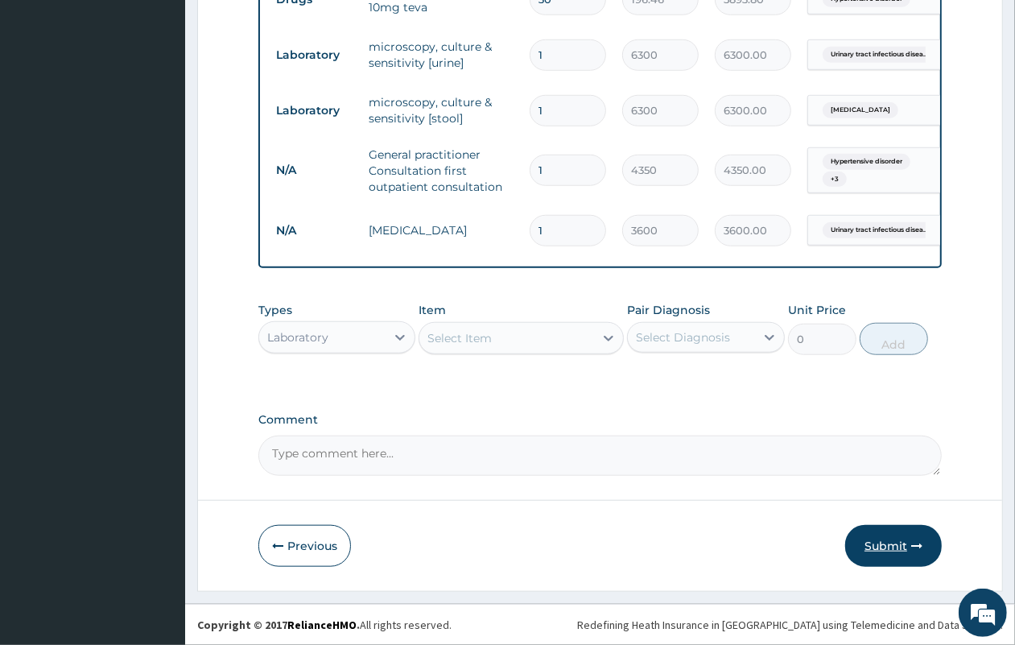
click at [907, 548] on button "Submit" at bounding box center [893, 546] width 97 height 42
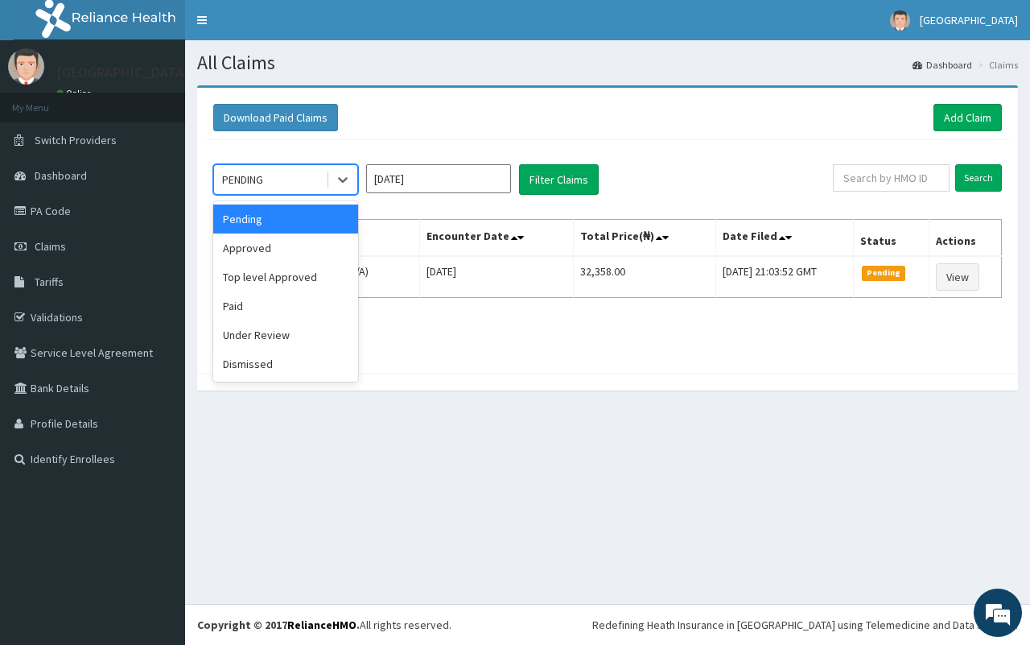
click at [316, 181] on div "PENDING" at bounding box center [270, 180] width 112 height 26
click at [302, 251] on div "Approved" at bounding box center [285, 247] width 145 height 29
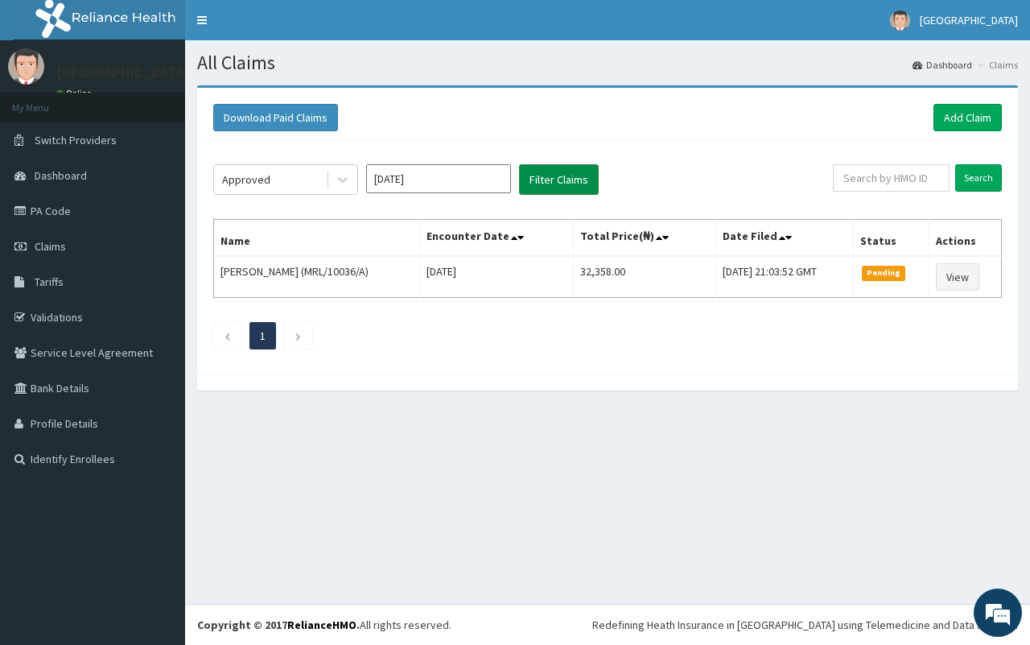
click at [544, 186] on button "Filter Claims" at bounding box center [559, 179] width 80 height 31
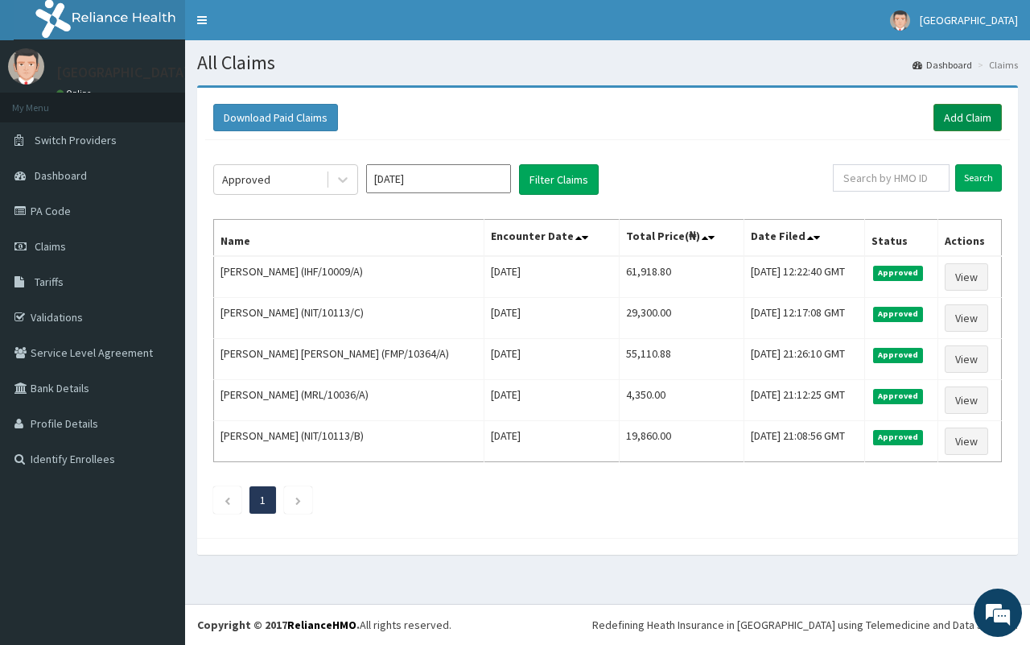
click at [972, 111] on link "Add Claim" at bounding box center [968, 117] width 68 height 27
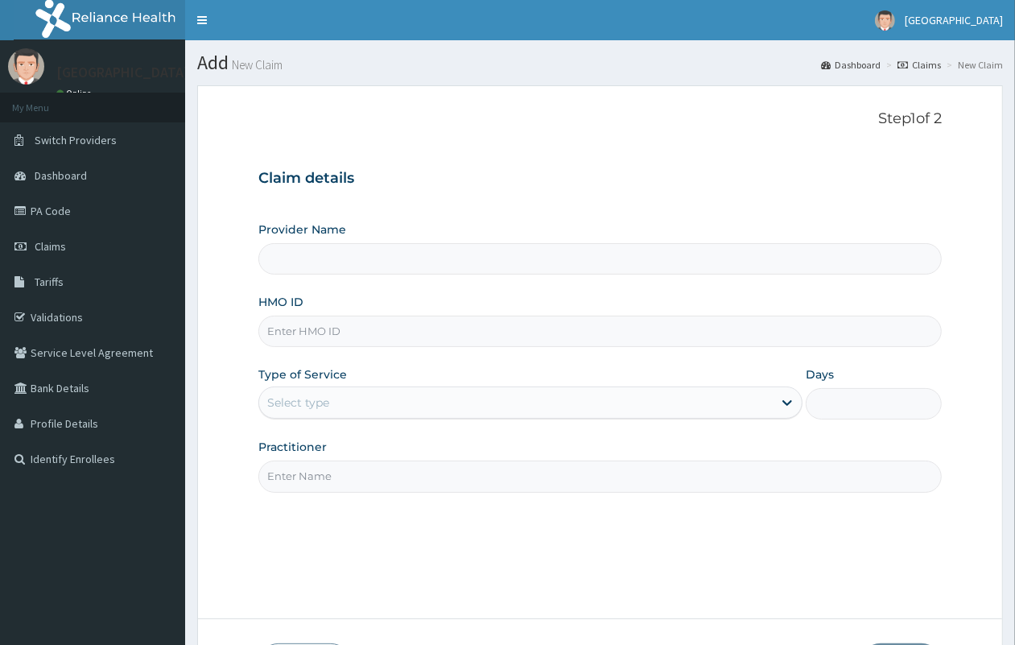
type input "QUEENS SPECIALIST HOSPITAL- [GEOGRAPHIC_DATA]"
paste input "WNP/10003/A"
type input "WNP/10003/A"
click at [411, 415] on div "Select type" at bounding box center [516, 403] width 514 height 26
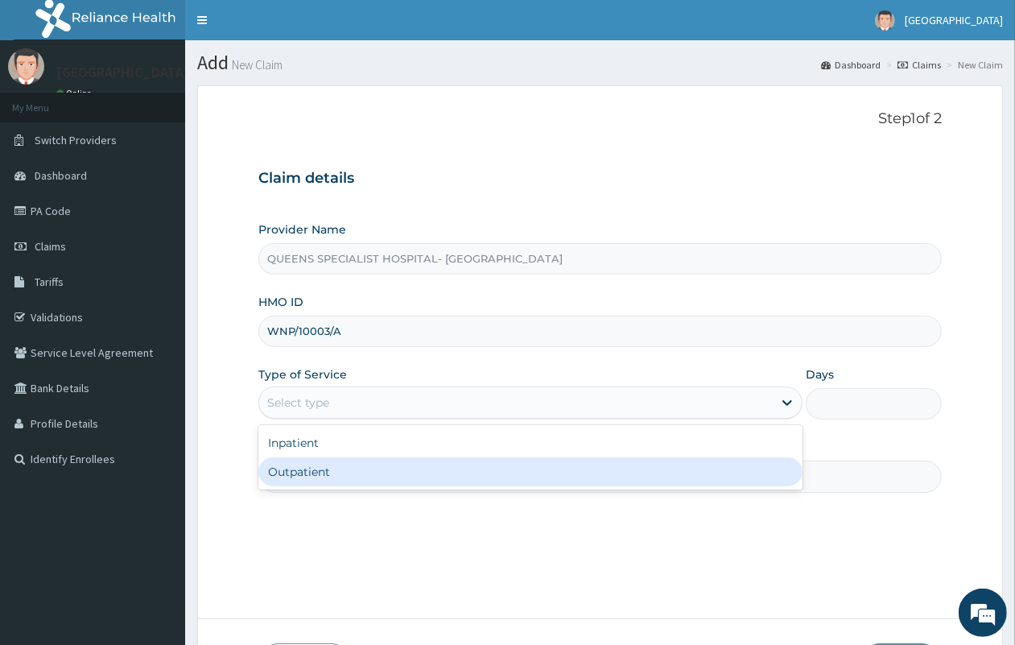
click at [394, 471] on div "Outpatient" at bounding box center [530, 471] width 544 height 29
type input "1"
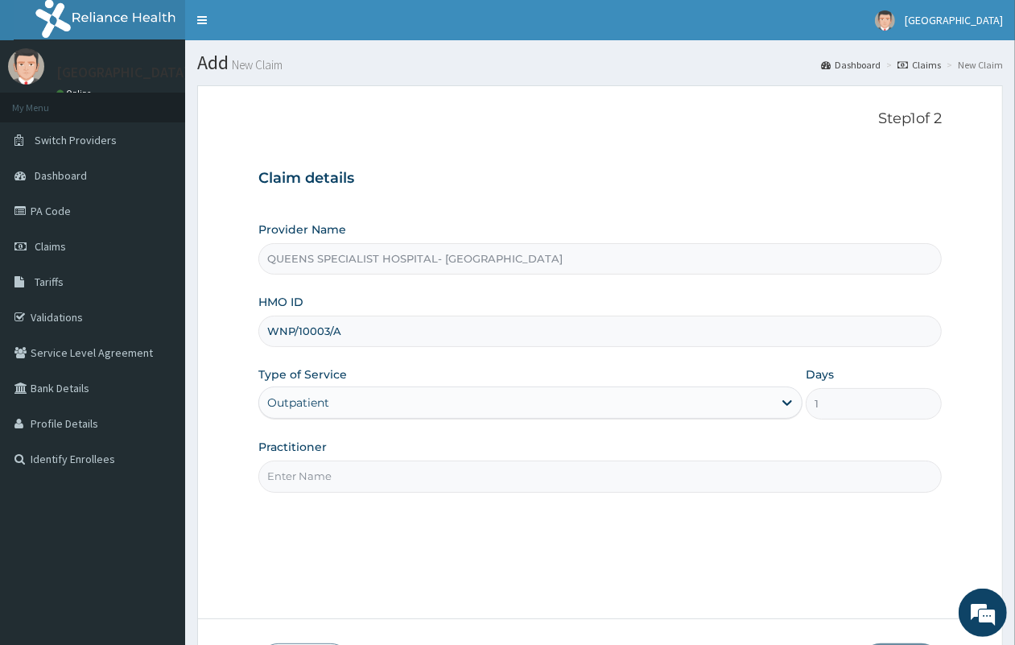
click at [291, 469] on input "Practitioner" at bounding box center [599, 475] width 683 height 31
type input "GP"
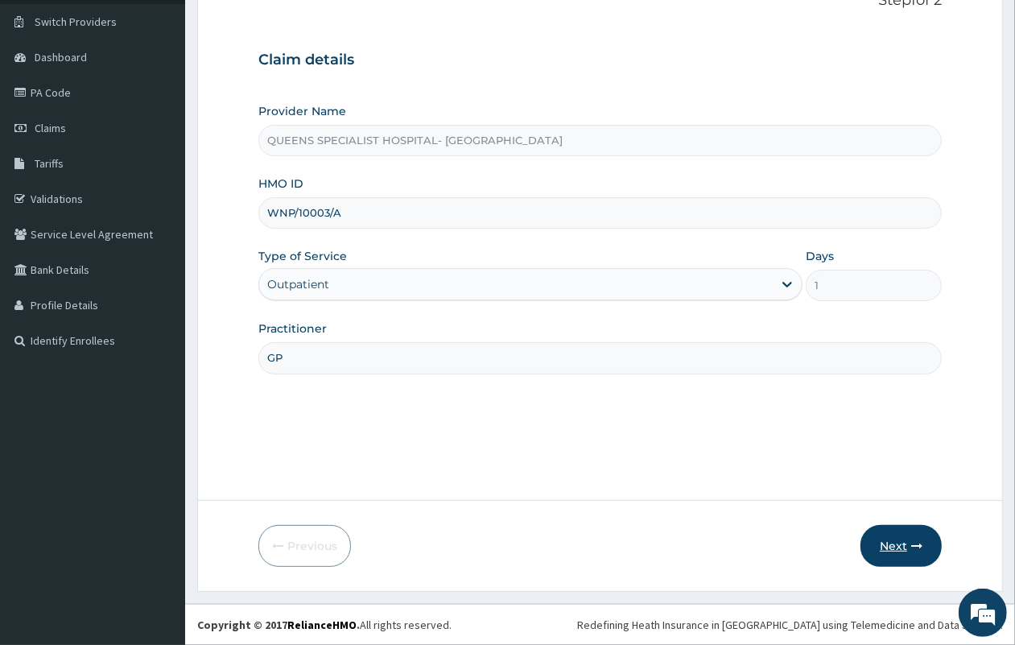
click at [910, 551] on button "Next" at bounding box center [901, 546] width 81 height 42
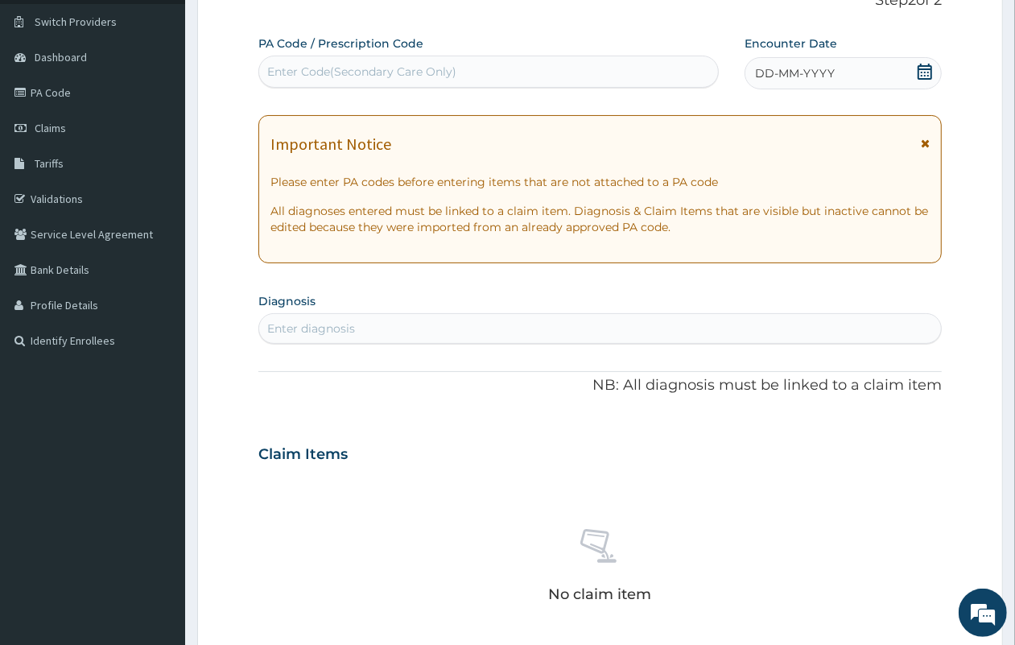
click at [374, 65] on div "Enter Code(Secondary Care Only)" at bounding box center [361, 72] width 189 height 16
paste input "PA/51A318"
type input "PA/51A318"
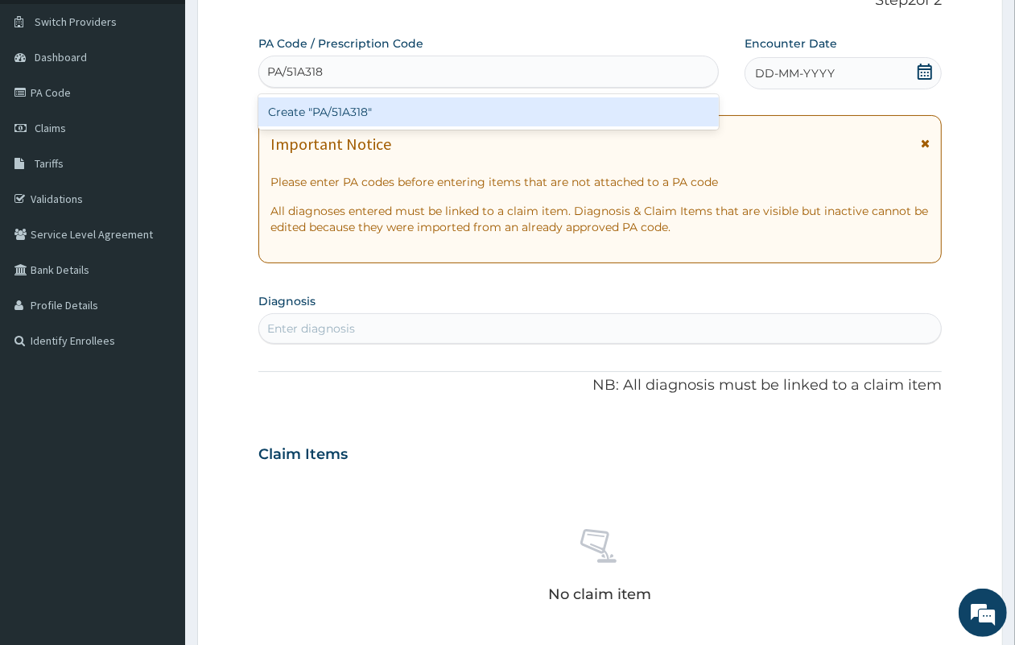
click at [408, 110] on div "Create "PA/51A318"" at bounding box center [488, 111] width 460 height 29
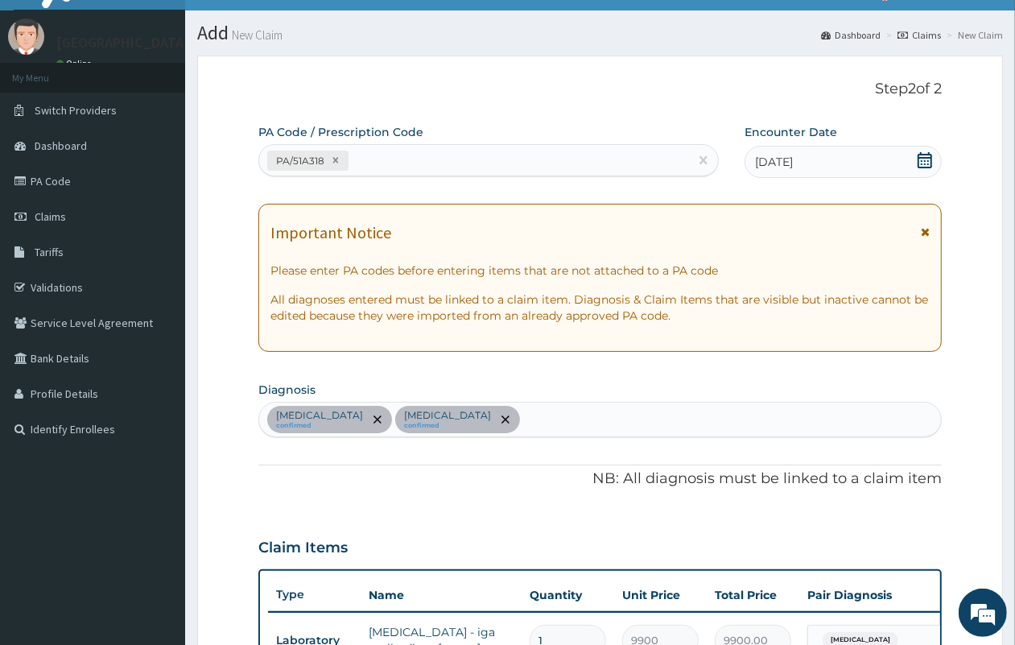
scroll to position [18, 0]
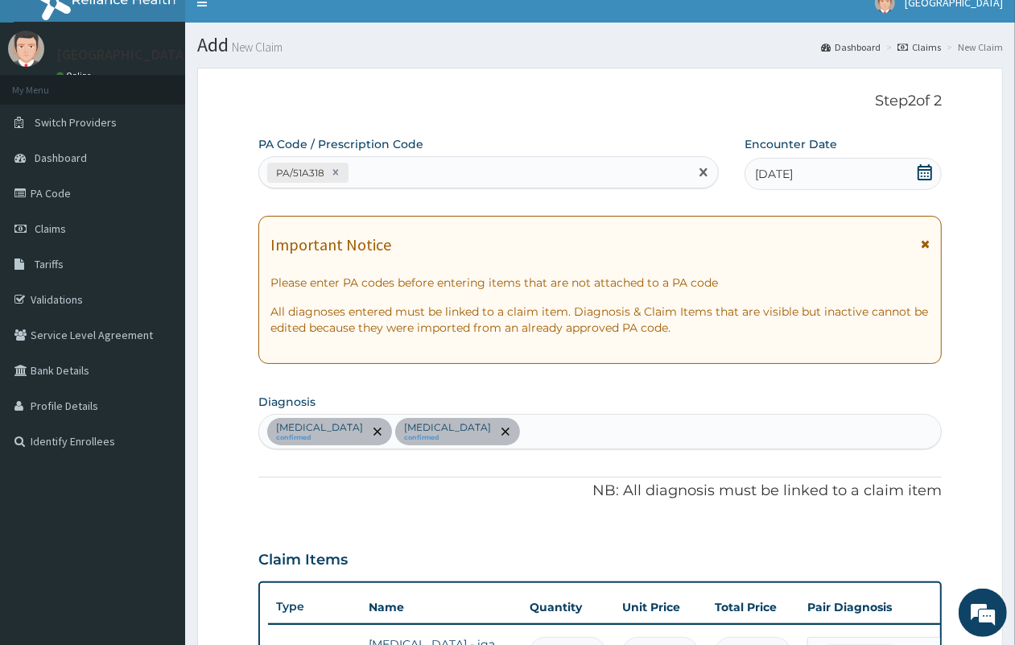
click at [453, 169] on div "PA/51A318" at bounding box center [474, 172] width 430 height 27
paste input "PA/8E1A5E"
type input "PA/8E1A5E"
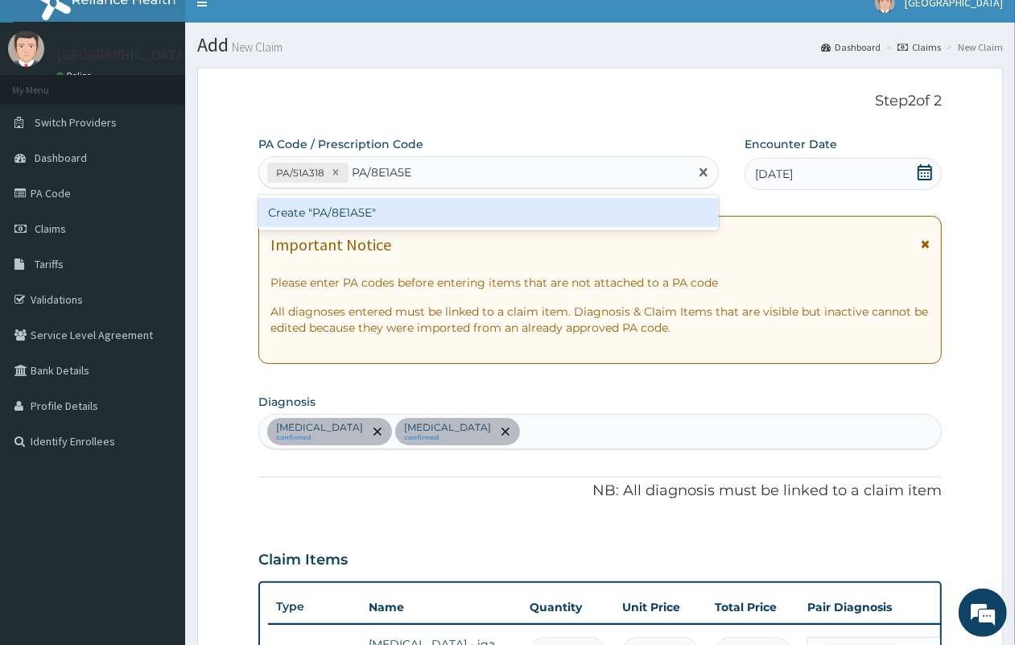
click at [439, 211] on div "Create "PA/8E1A5E"" at bounding box center [488, 212] width 460 height 29
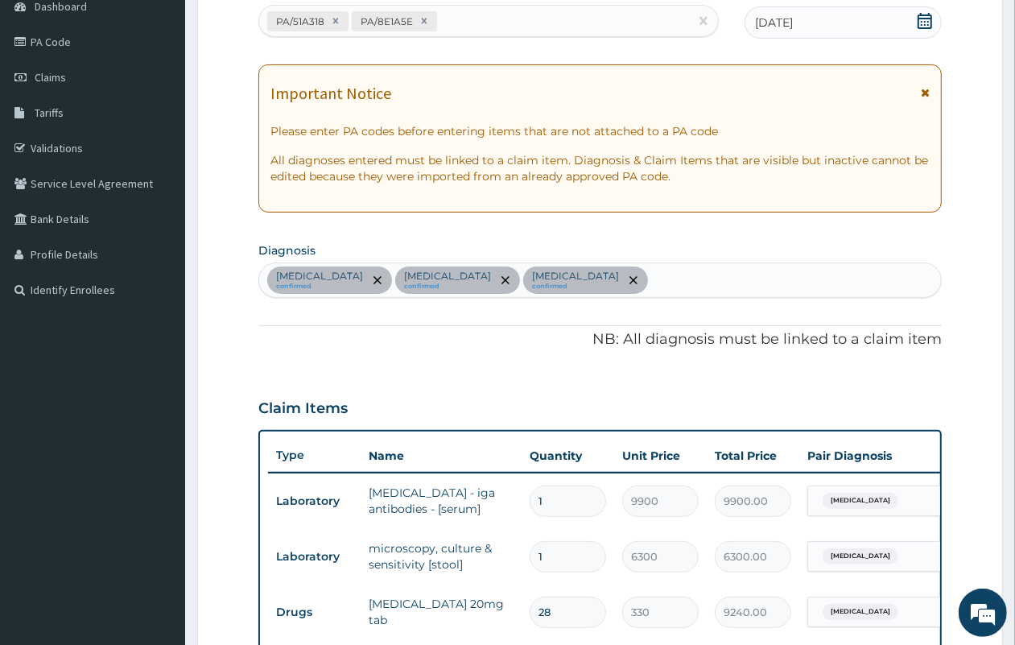
scroll to position [167, 0]
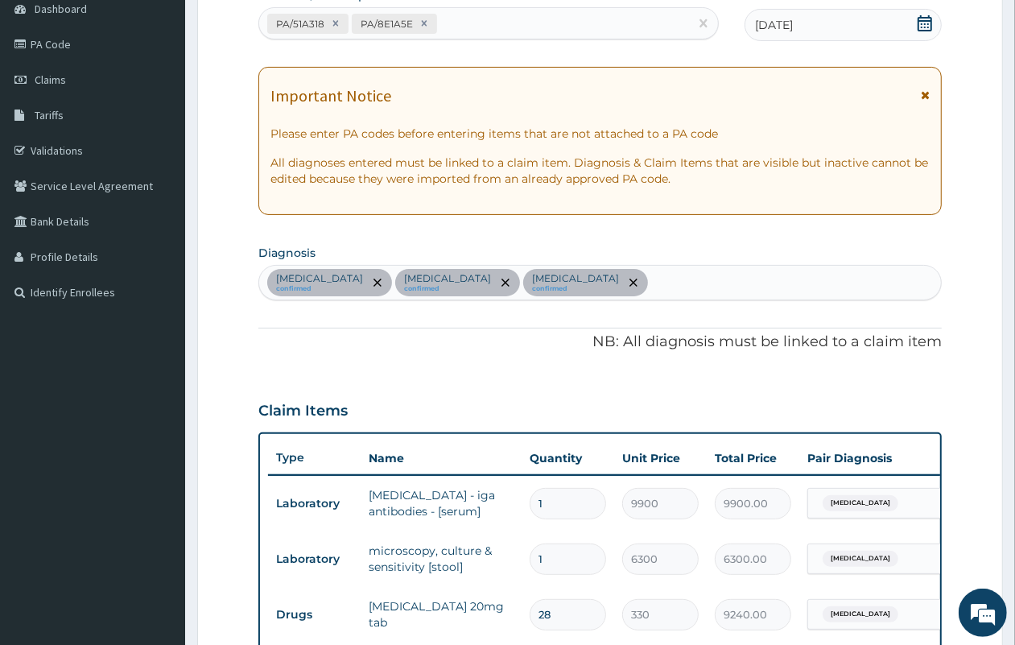
click at [653, 280] on div "Indigestion confirmed Typhoid fever confirmed Peptic ulcer confirmed" at bounding box center [600, 283] width 682 height 34
type input "malari"
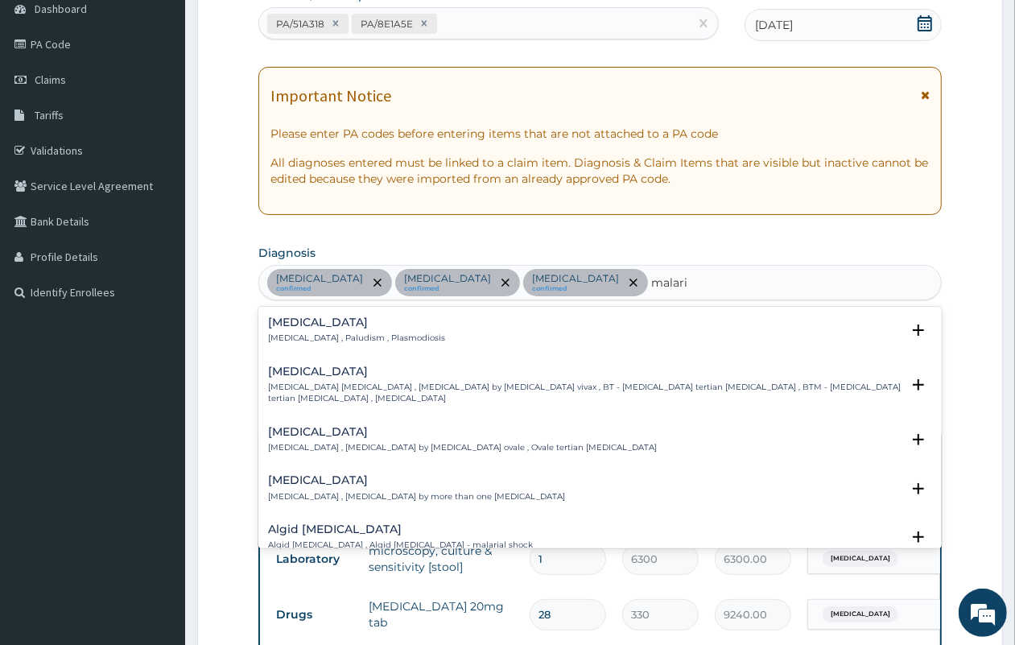
click at [424, 335] on div "Malaria Malaria , Paludism , Plasmodiosis" at bounding box center [600, 330] width 664 height 28
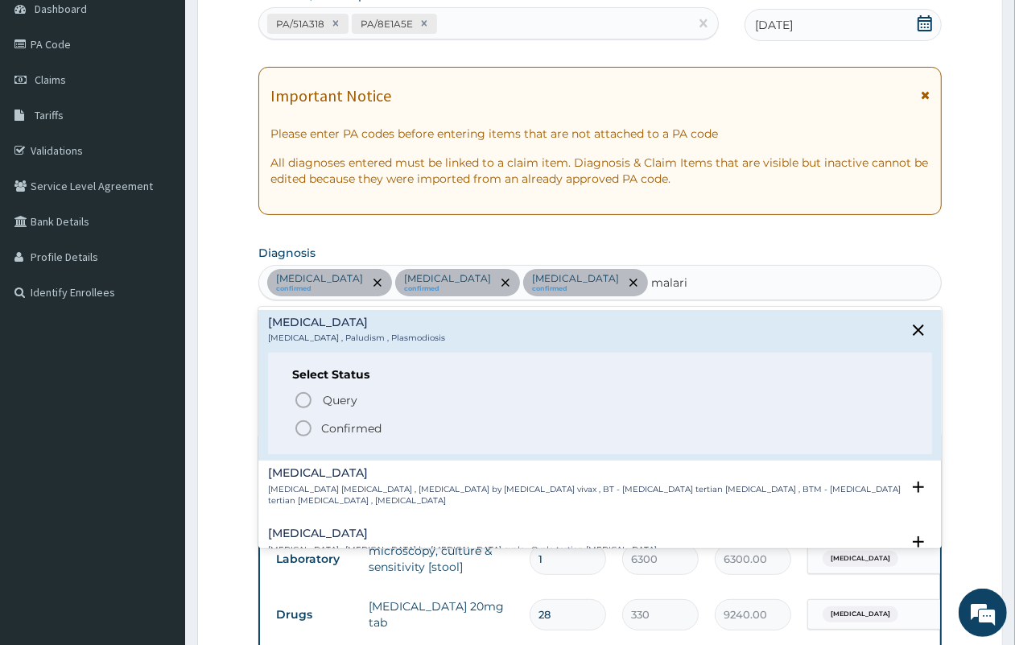
click at [407, 431] on span "Confirmed" at bounding box center [601, 428] width 614 height 19
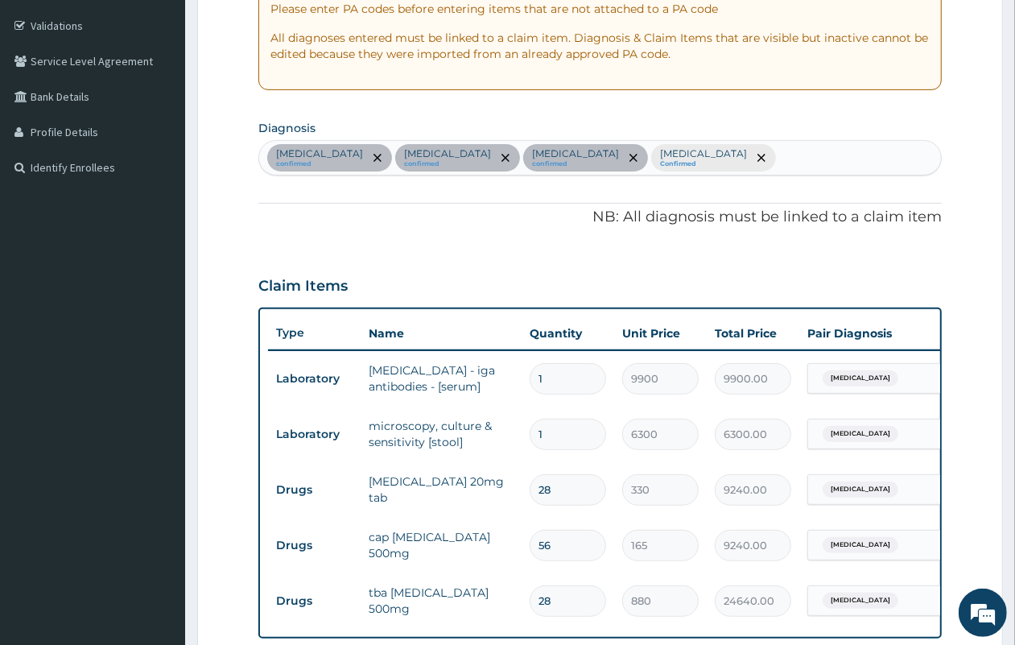
scroll to position [0, 0]
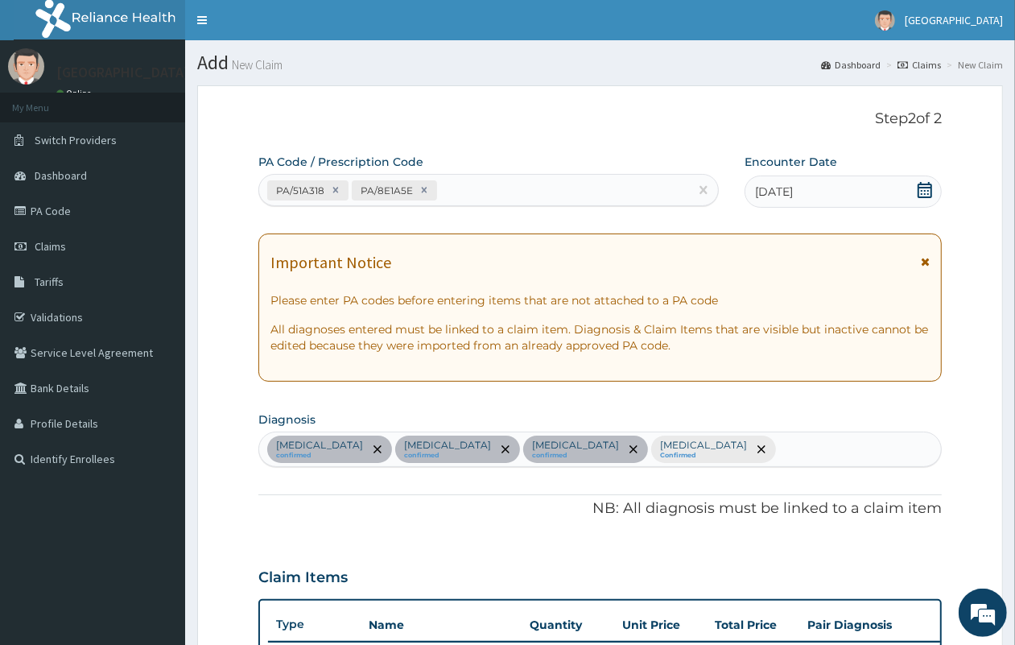
click at [671, 448] on div "Indigestion confirmed Typhoid fever confirmed Peptic ulcer confirmed Malaria Co…" at bounding box center [600, 449] width 682 height 34
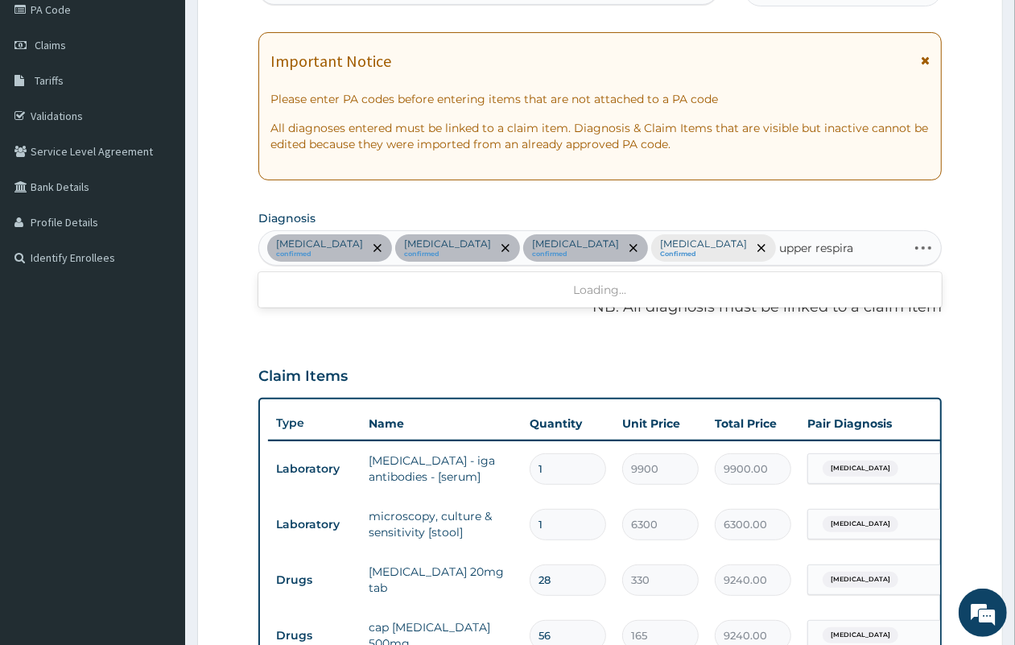
type input "upper respirat"
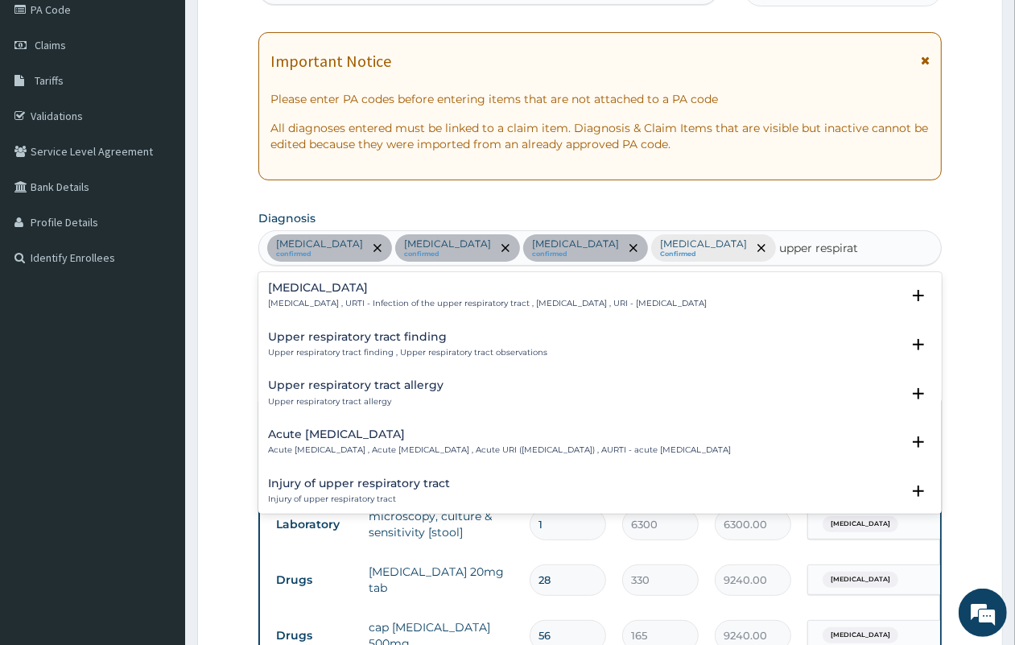
click at [435, 296] on div "Upper respiratory infection Upper respiratory infection , URTI - Infection of t…" at bounding box center [487, 296] width 439 height 28
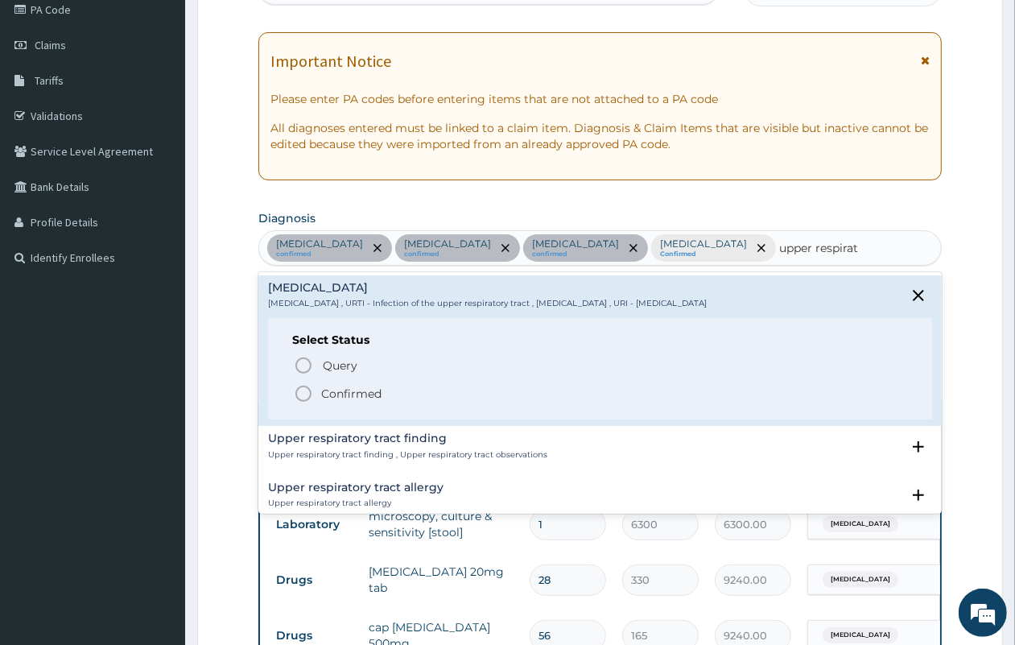
click at [341, 391] on p "Confirmed" at bounding box center [351, 394] width 60 height 16
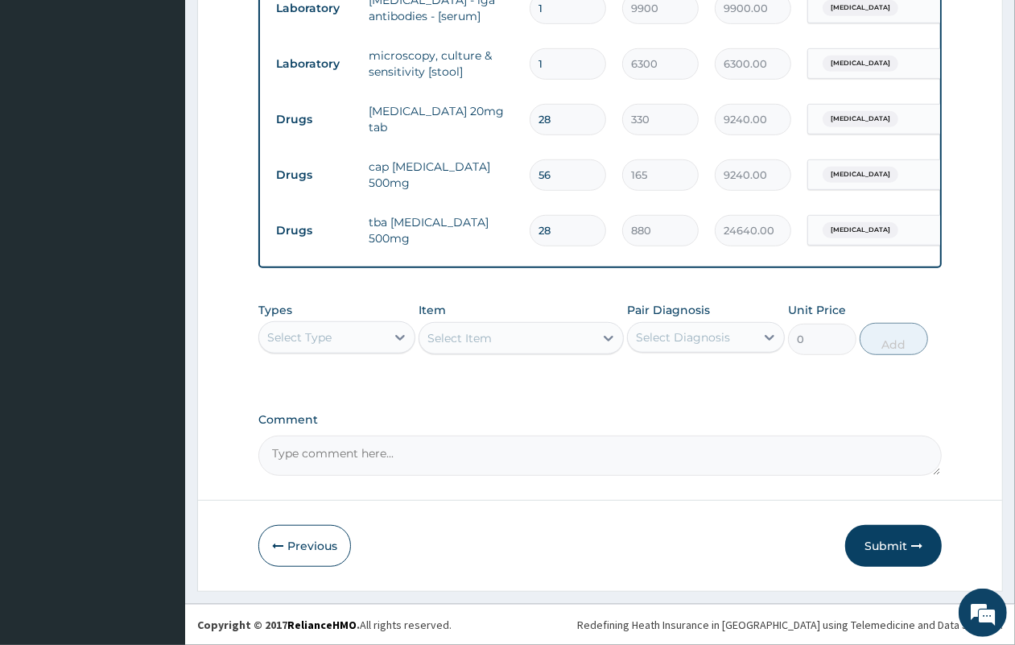
scroll to position [676, 0]
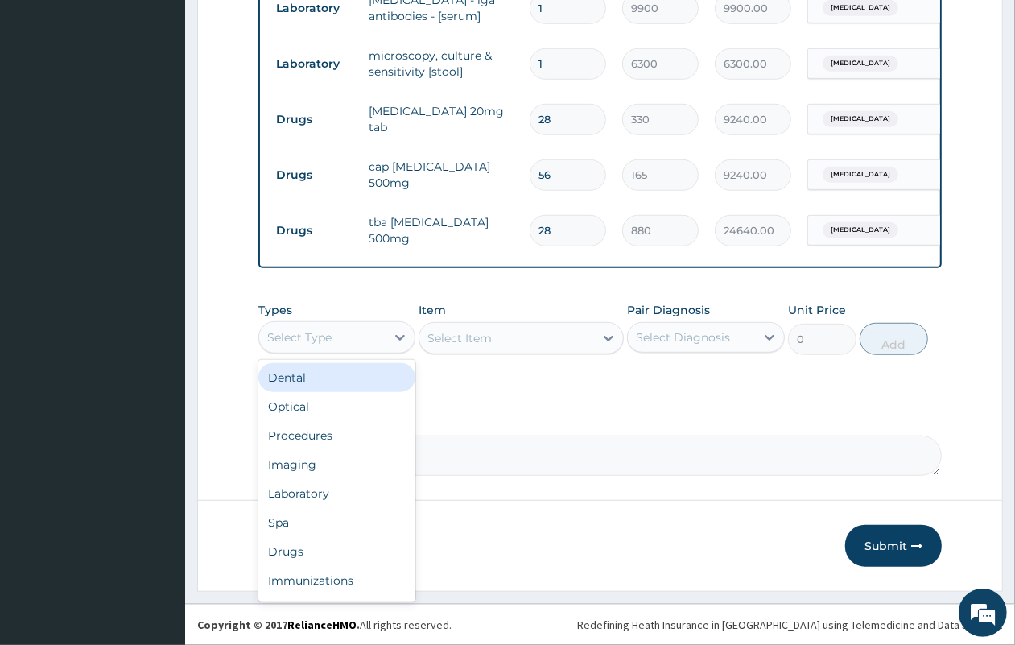
click at [357, 343] on div "Select Type" at bounding box center [322, 337] width 126 height 26
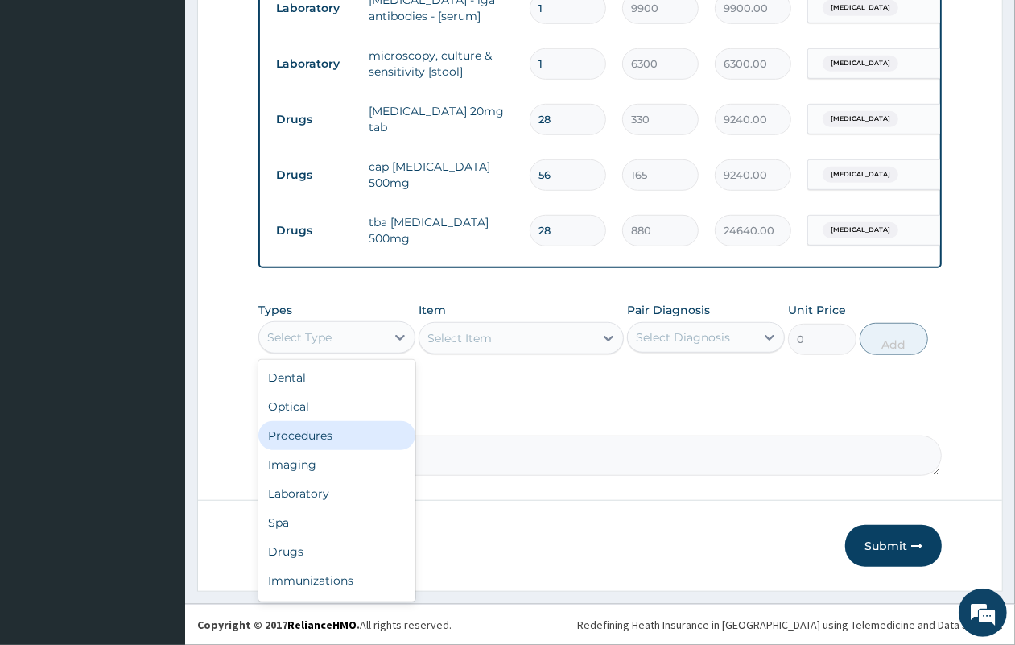
click at [347, 431] on div "Procedures" at bounding box center [336, 435] width 157 height 29
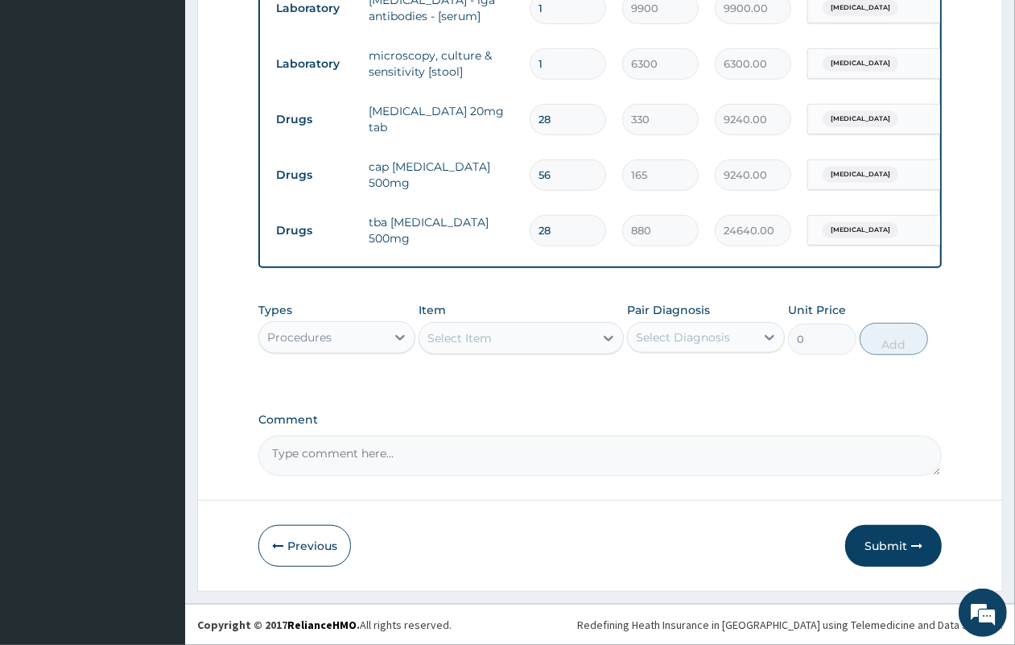
click at [469, 342] on div "Select Item" at bounding box center [459, 338] width 64 height 16
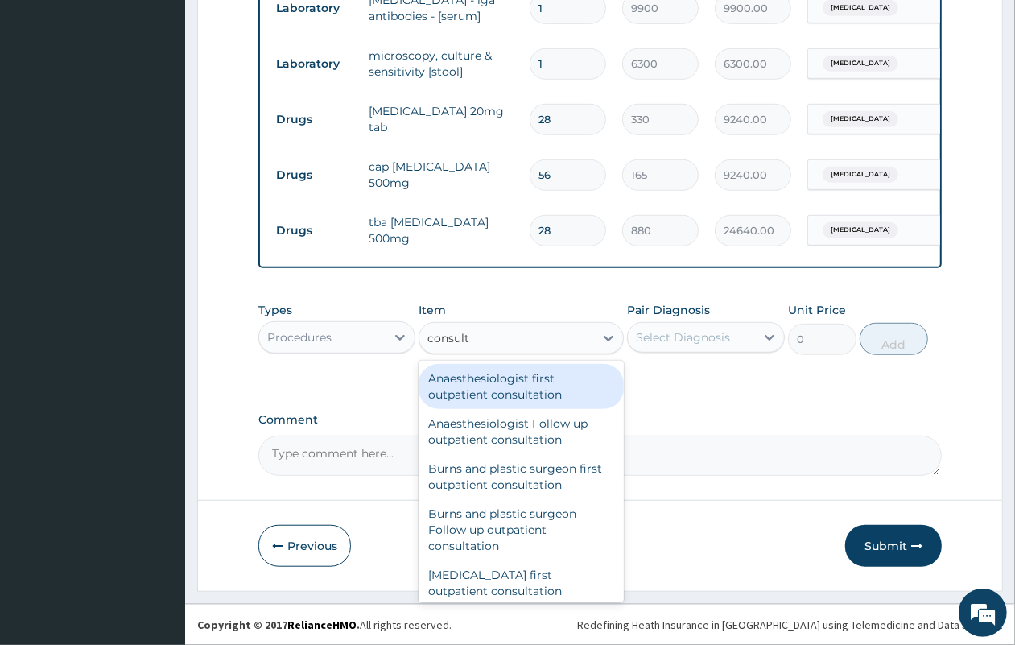
type input "consulta"
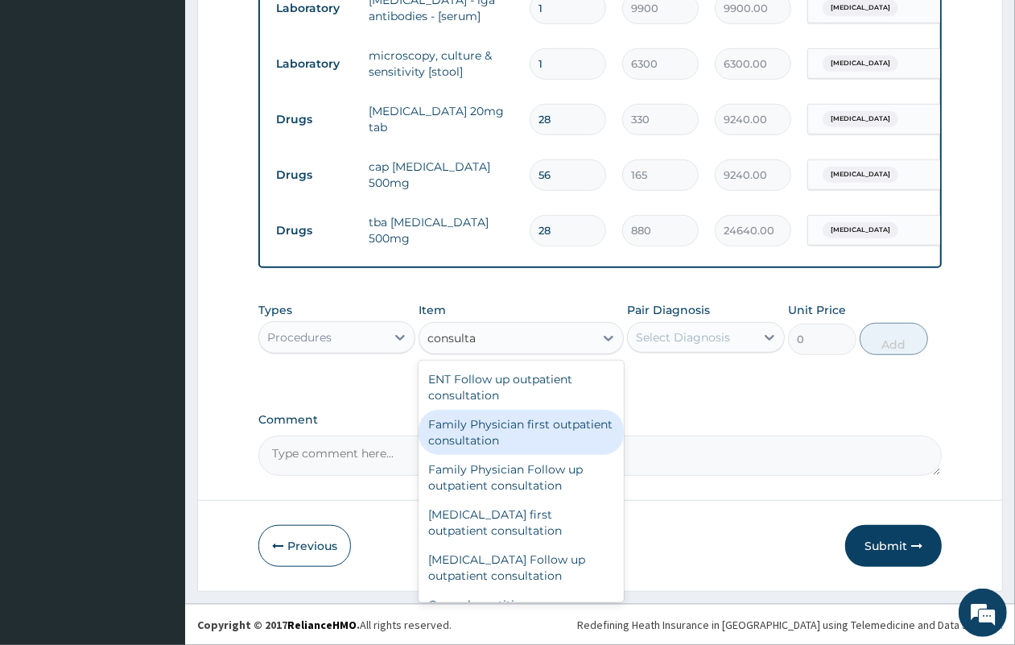
scroll to position [805, 0]
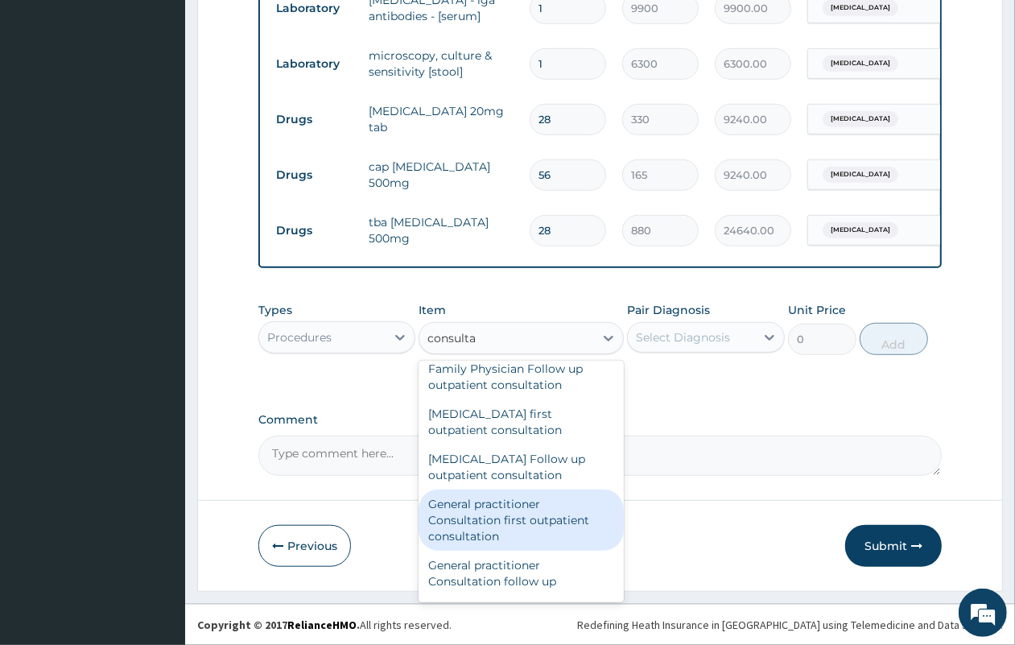
click at [499, 521] on div "General practitioner Consultation first outpatient consultation" at bounding box center [521, 519] width 205 height 61
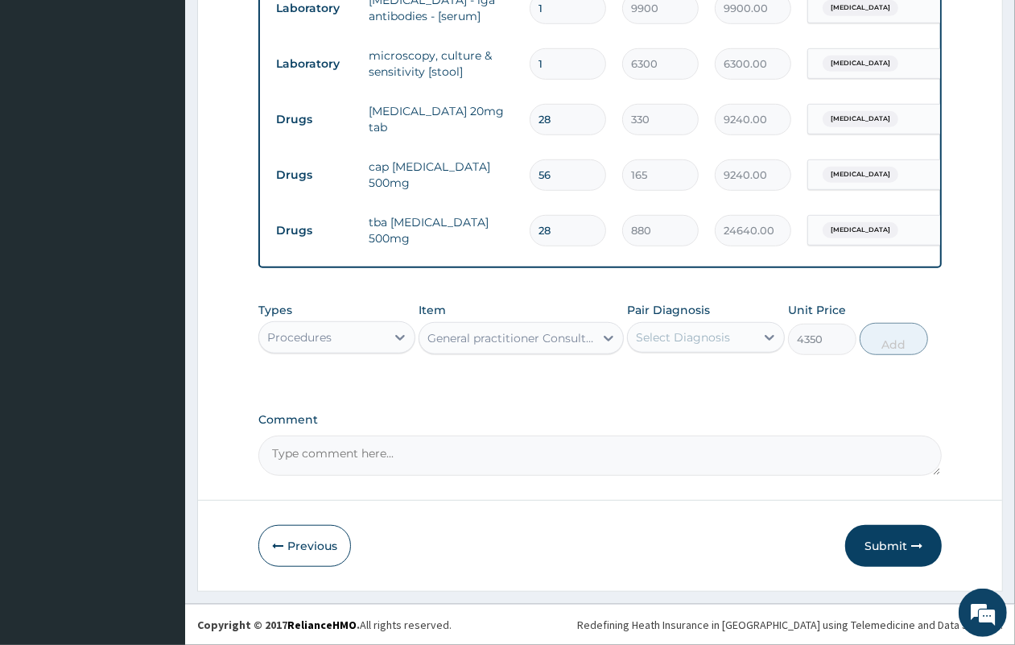
type input "4350"
click at [698, 343] on div "Select Diagnosis" at bounding box center [683, 337] width 94 height 16
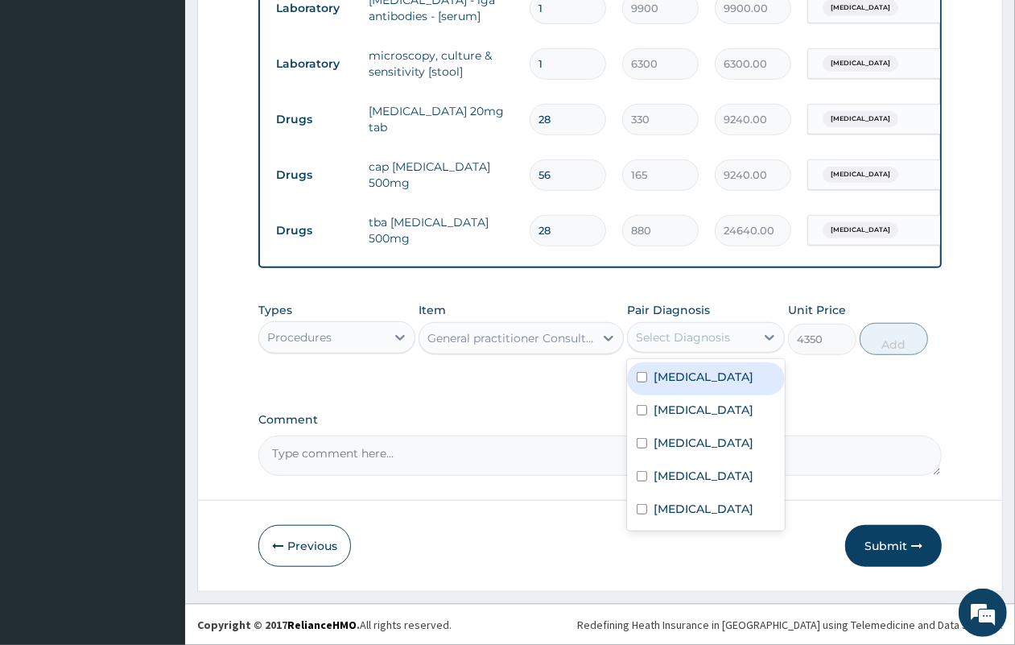
click at [697, 378] on label "Indigestion" at bounding box center [704, 377] width 100 height 16
checkbox input "true"
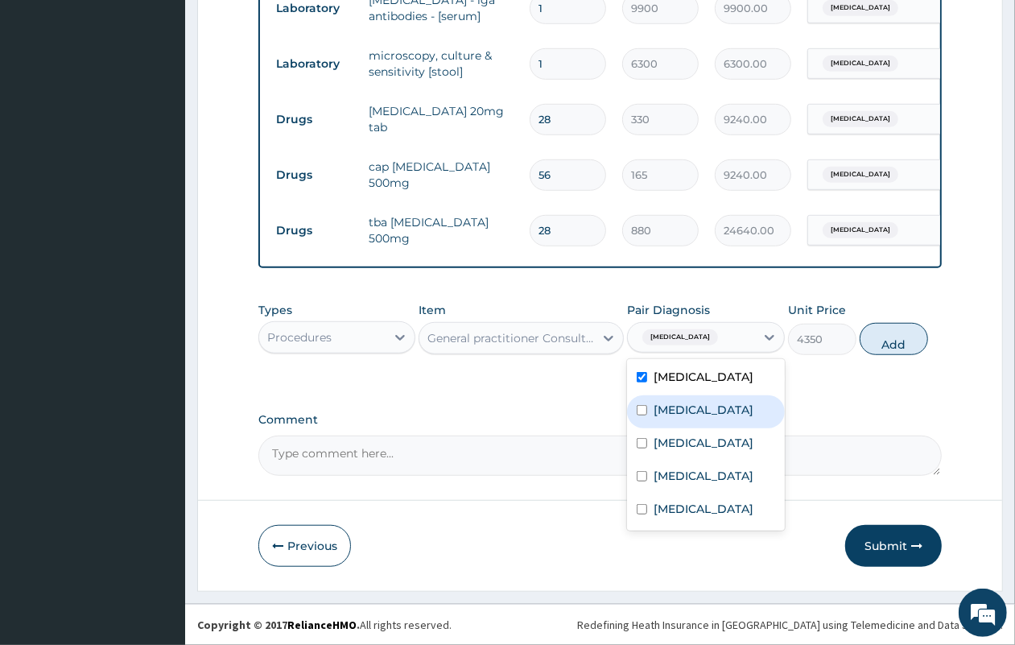
click at [694, 397] on div "Typhoid fever" at bounding box center [705, 411] width 157 height 33
checkbox input "true"
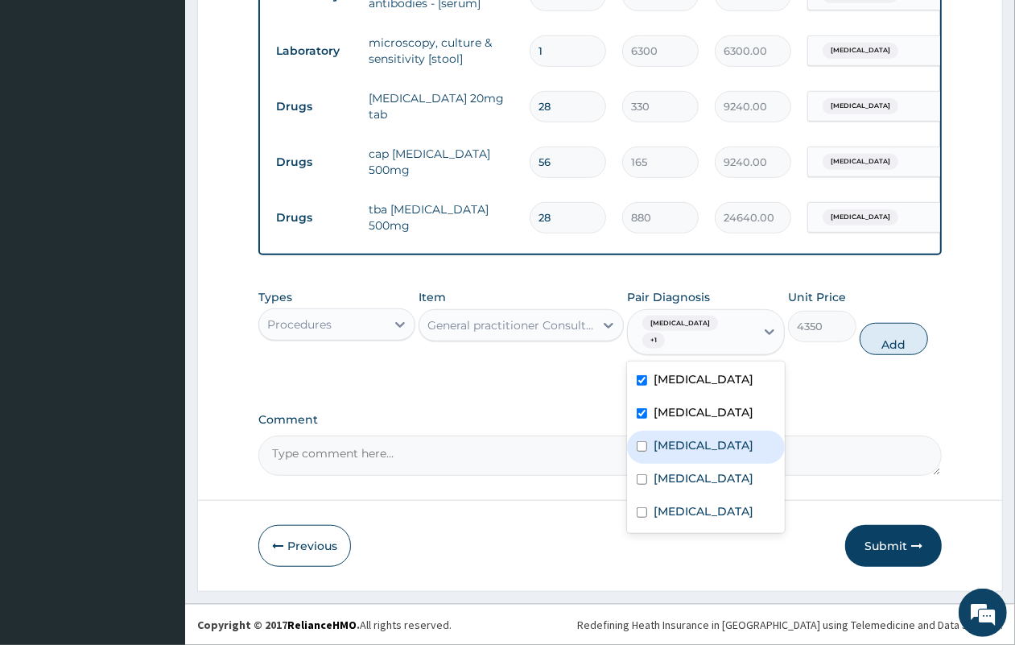
click at [689, 437] on label "Peptic ulcer" at bounding box center [704, 445] width 100 height 16
checkbox input "true"
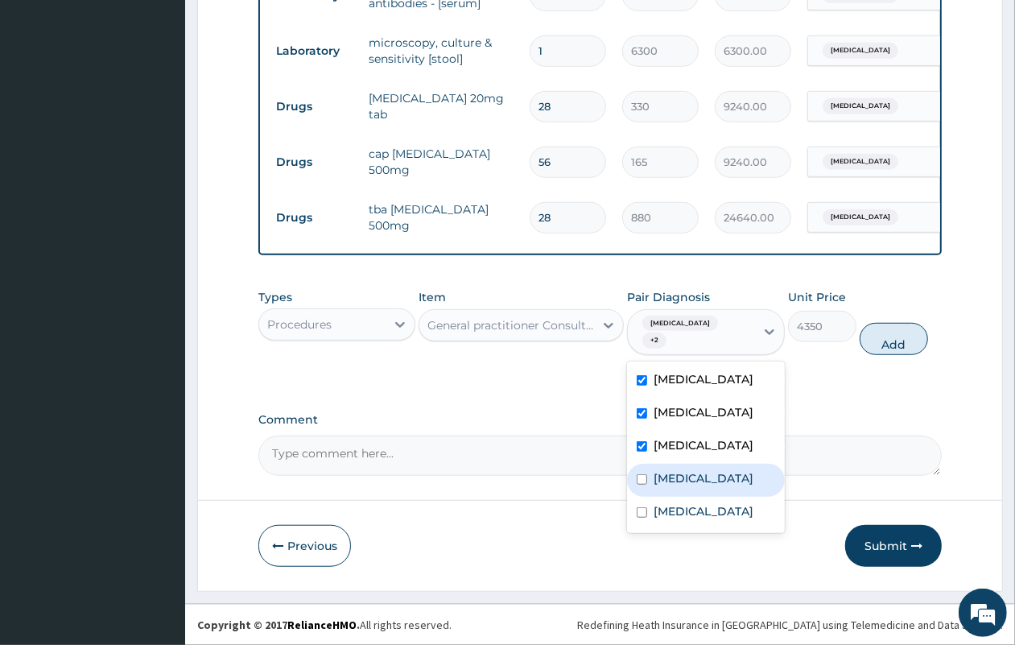
click at [681, 464] on div "Malaria" at bounding box center [705, 480] width 157 height 33
checkbox input "true"
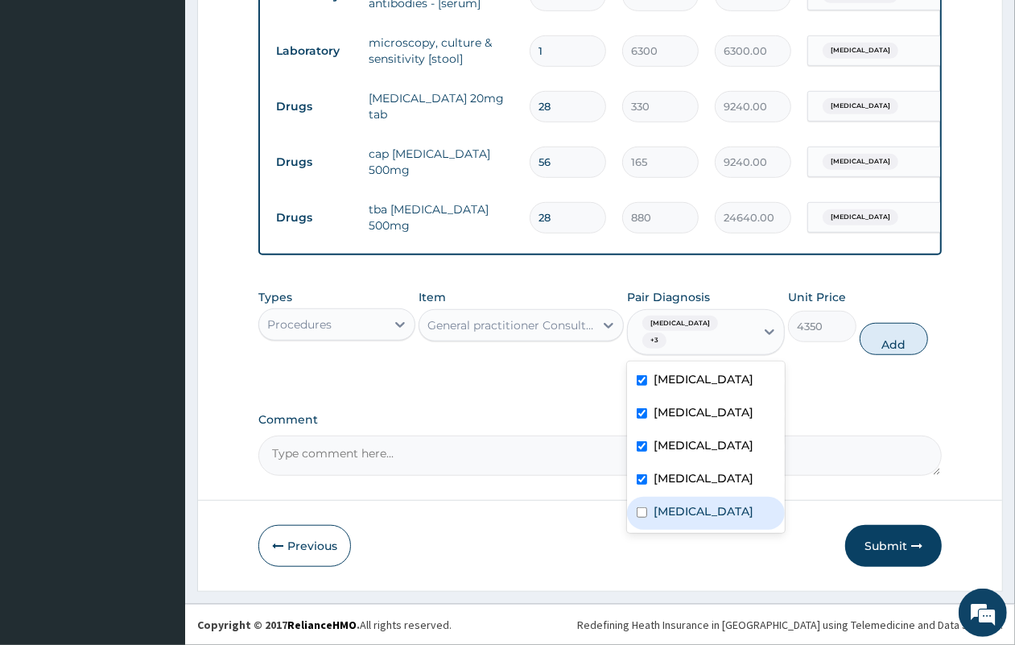
click at [678, 505] on label "Upper respiratory infection" at bounding box center [704, 511] width 100 height 16
checkbox input "true"
click at [894, 344] on button "Add" at bounding box center [894, 339] width 68 height 32
type input "0"
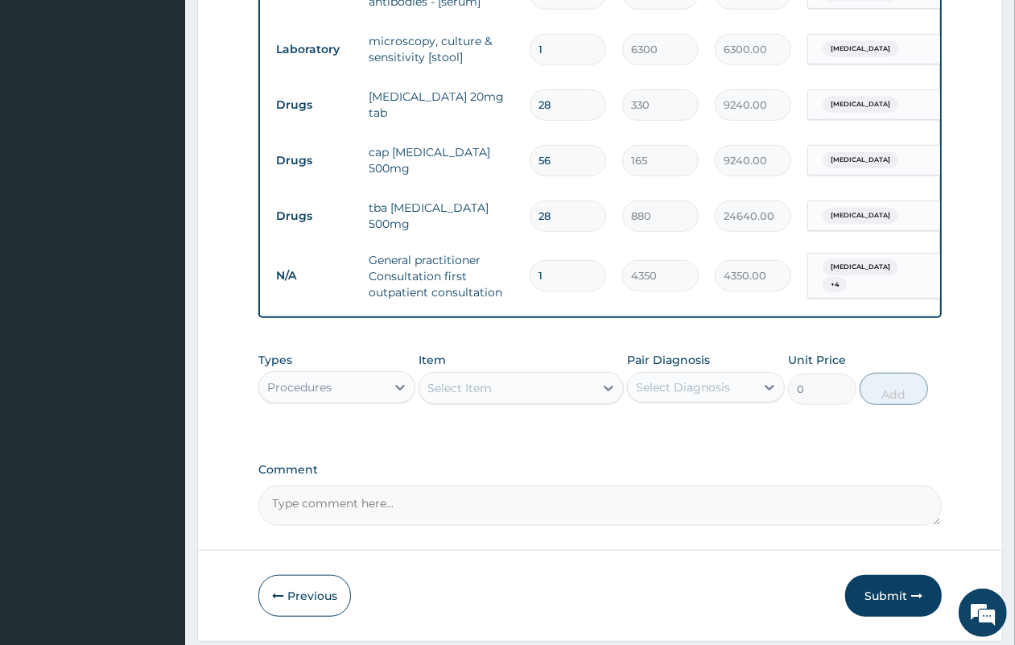
click at [332, 400] on div "Procedures" at bounding box center [322, 387] width 126 height 26
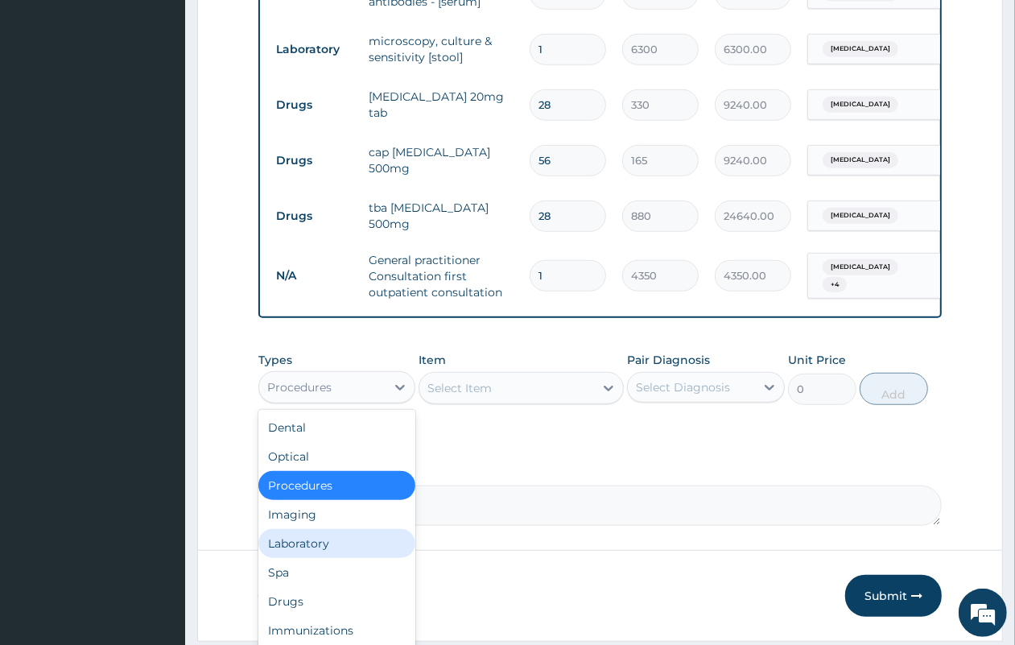
click at [331, 558] on div "Laboratory" at bounding box center [336, 543] width 157 height 29
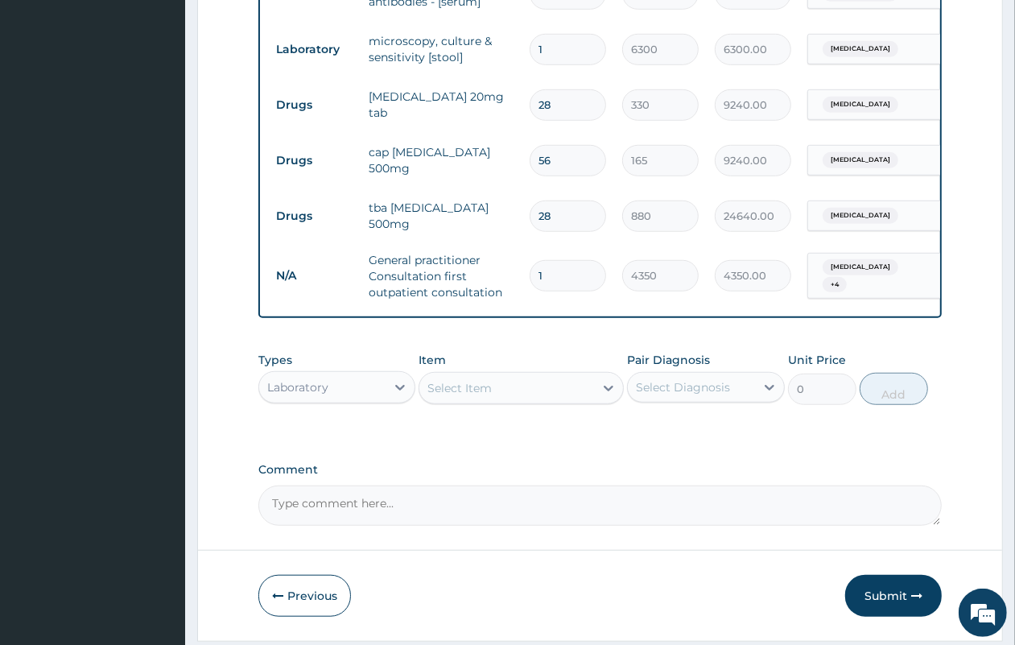
click at [475, 396] on div "Select Item" at bounding box center [459, 388] width 64 height 16
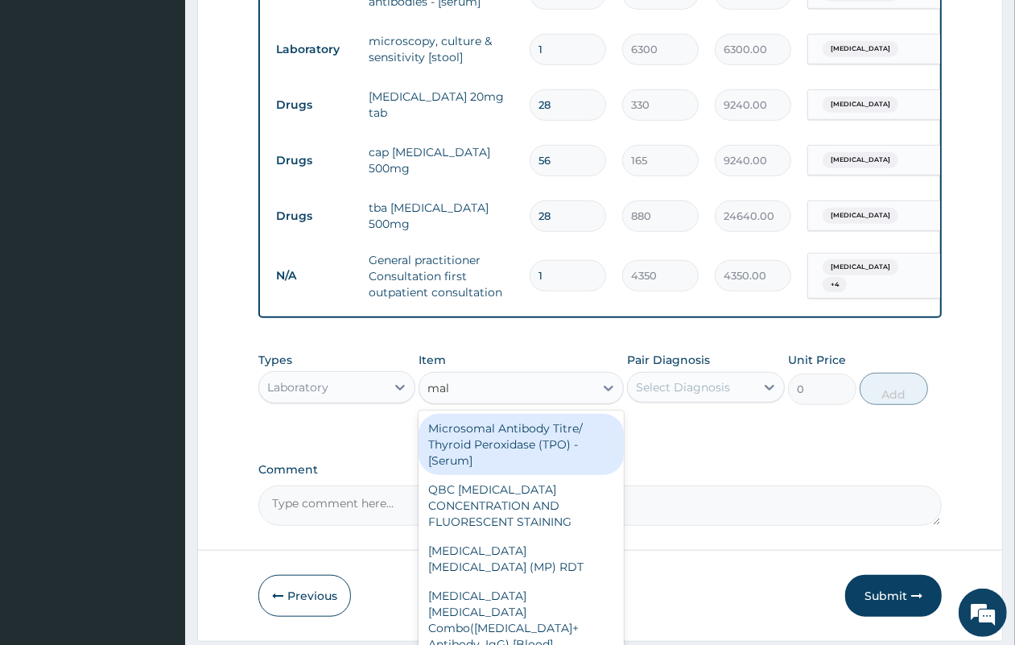
type input "mala"
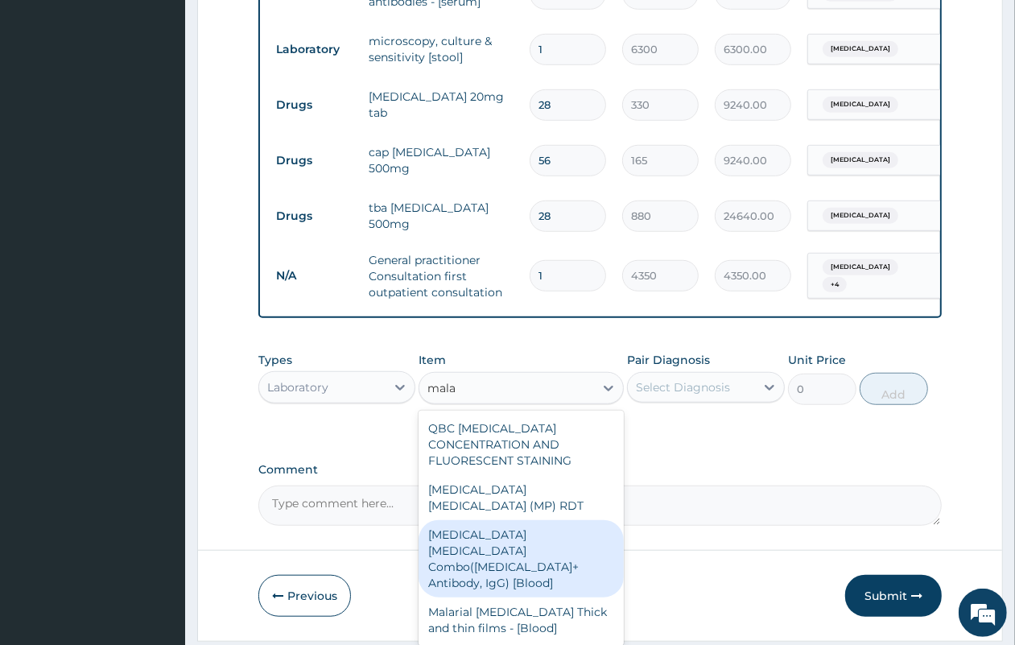
click at [546, 544] on div "Malaria Parasite Combo(Blood Film+ Antibody, IgG) [Blood]" at bounding box center [521, 558] width 205 height 77
type input "3600"
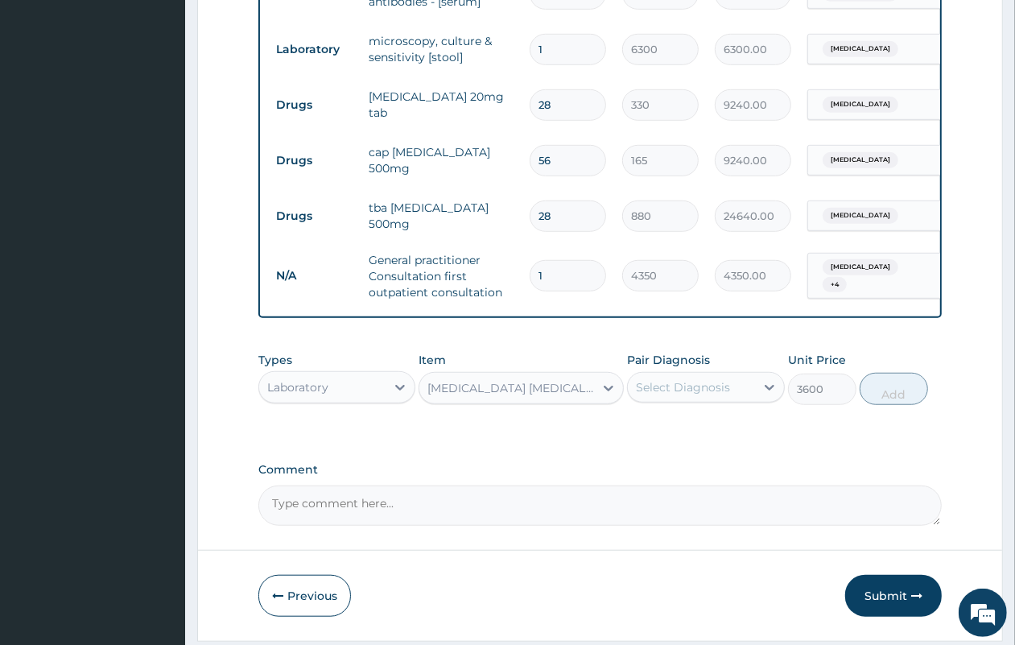
click at [690, 395] on div "Select Diagnosis" at bounding box center [683, 387] width 94 height 16
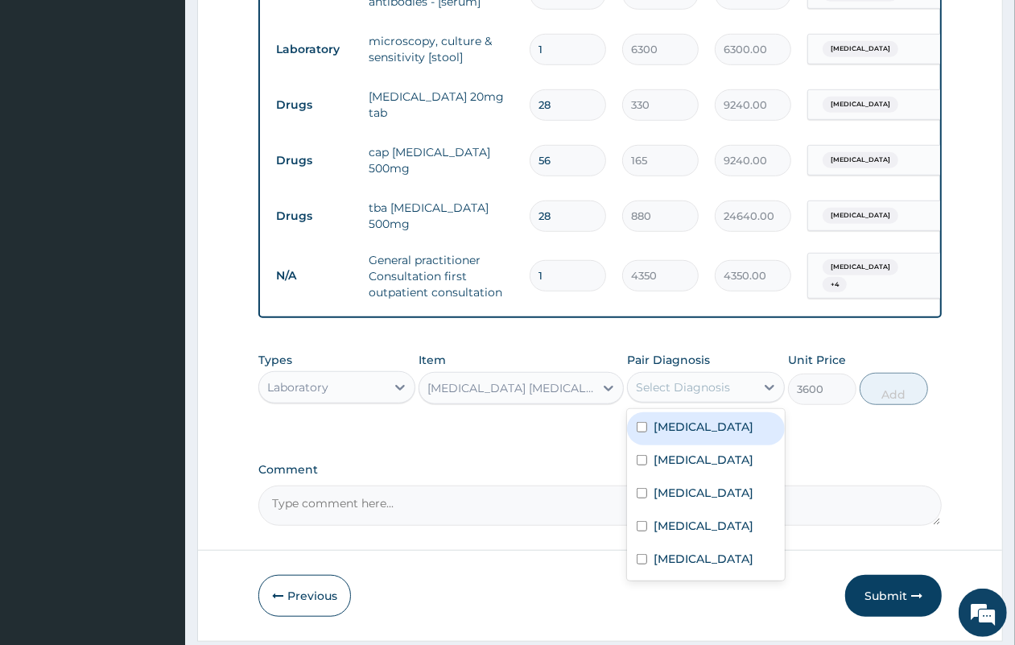
click at [690, 433] on label "Indigestion" at bounding box center [704, 427] width 100 height 16
click at [692, 435] on label "Indigestion" at bounding box center [704, 427] width 100 height 16
checkbox input "false"
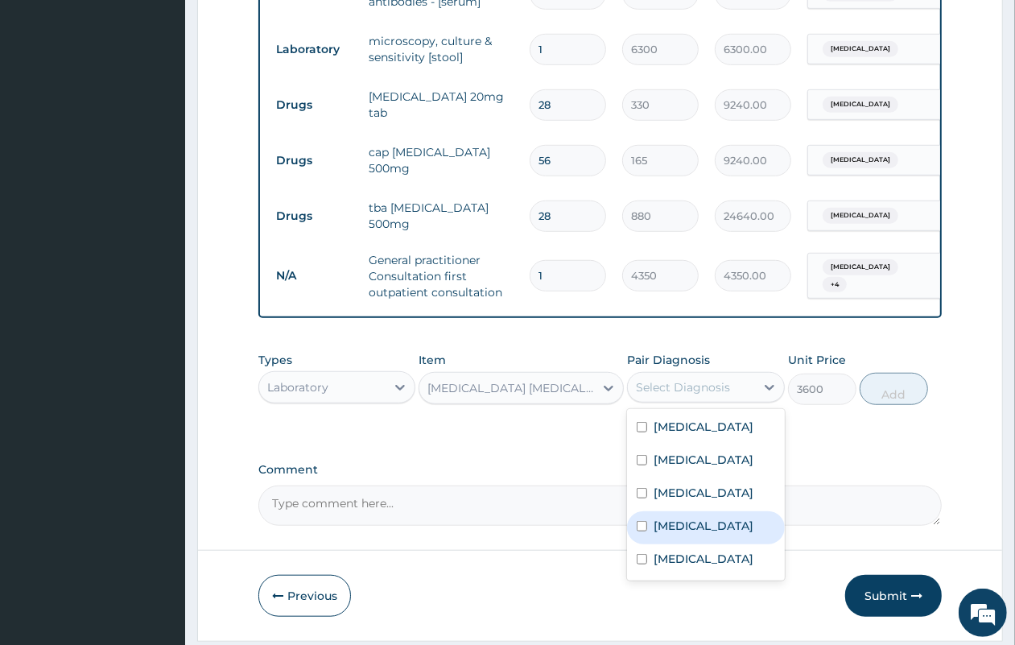
click at [683, 532] on label "Malaria" at bounding box center [704, 526] width 100 height 16
checkbox input "true"
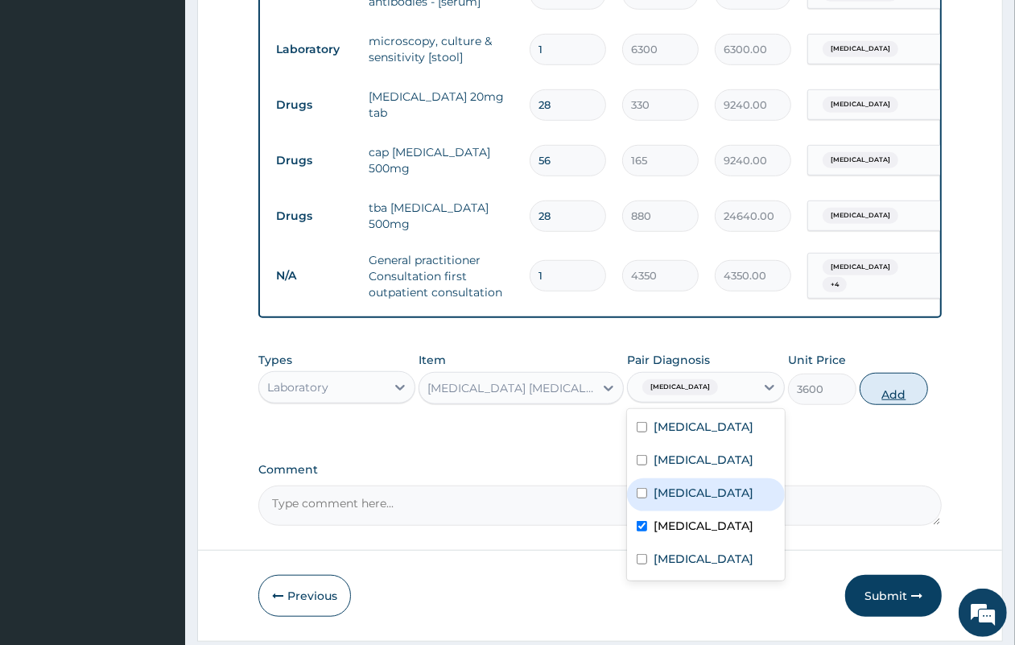
click at [895, 396] on button "Add" at bounding box center [894, 389] width 68 height 32
type input "0"
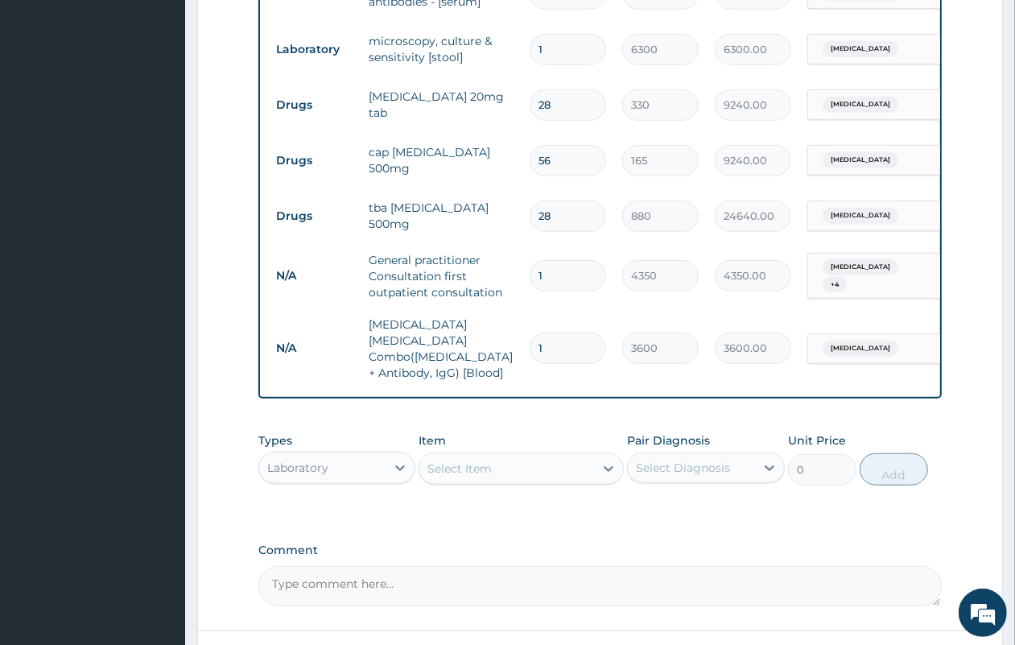
click at [489, 460] on div "Select Item" at bounding box center [459, 468] width 64 height 16
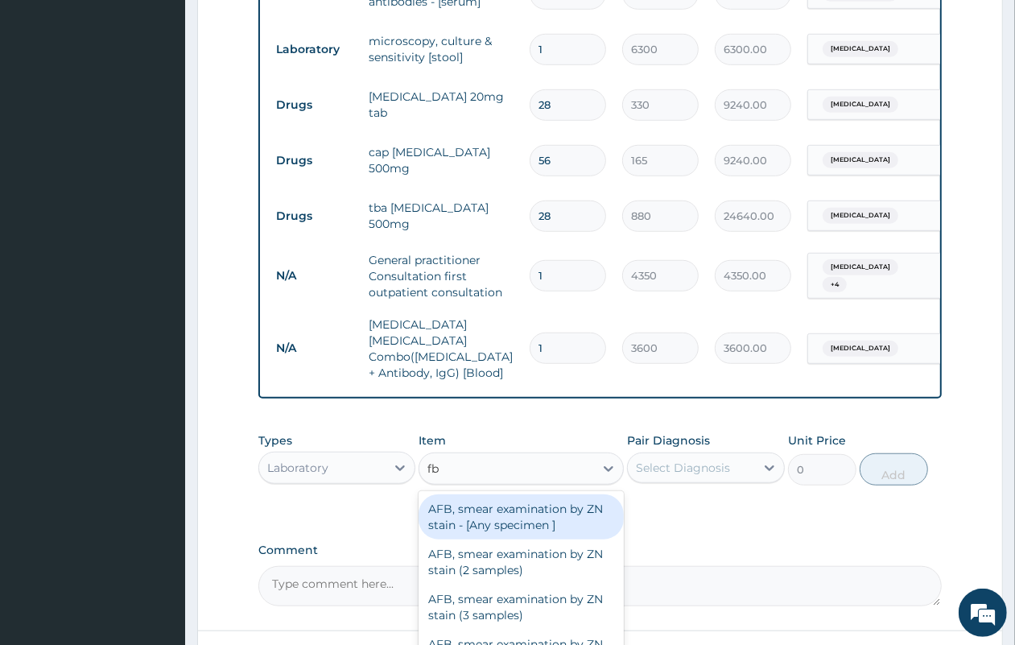
type input "fbc"
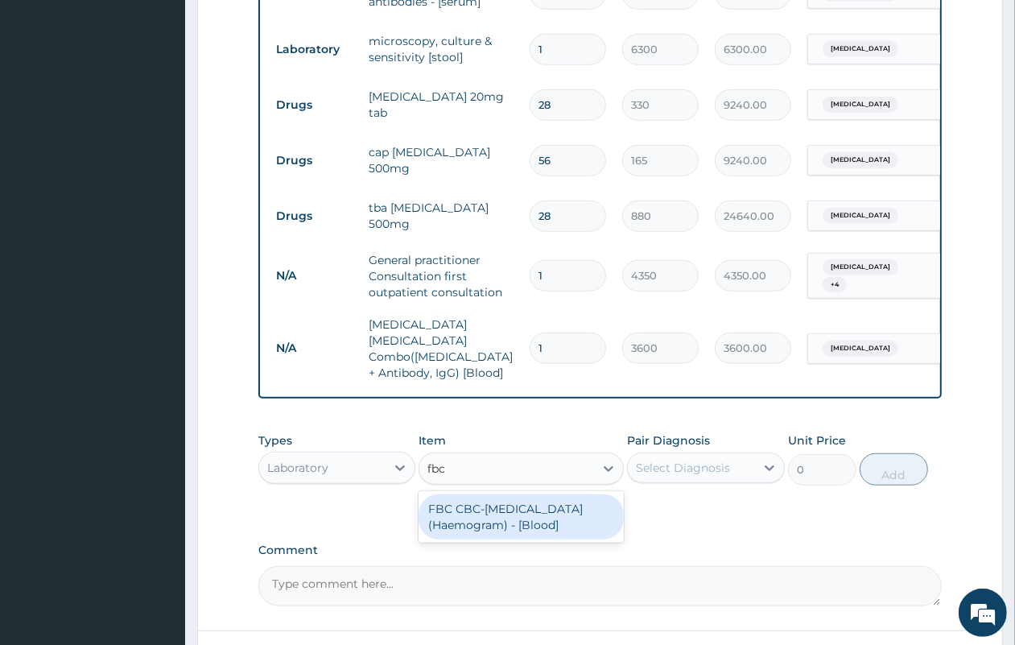
click at [481, 517] on div "FBC CBC-Complete Blood Count (Haemogram) - [Blood]" at bounding box center [521, 516] width 205 height 45
type input "5400"
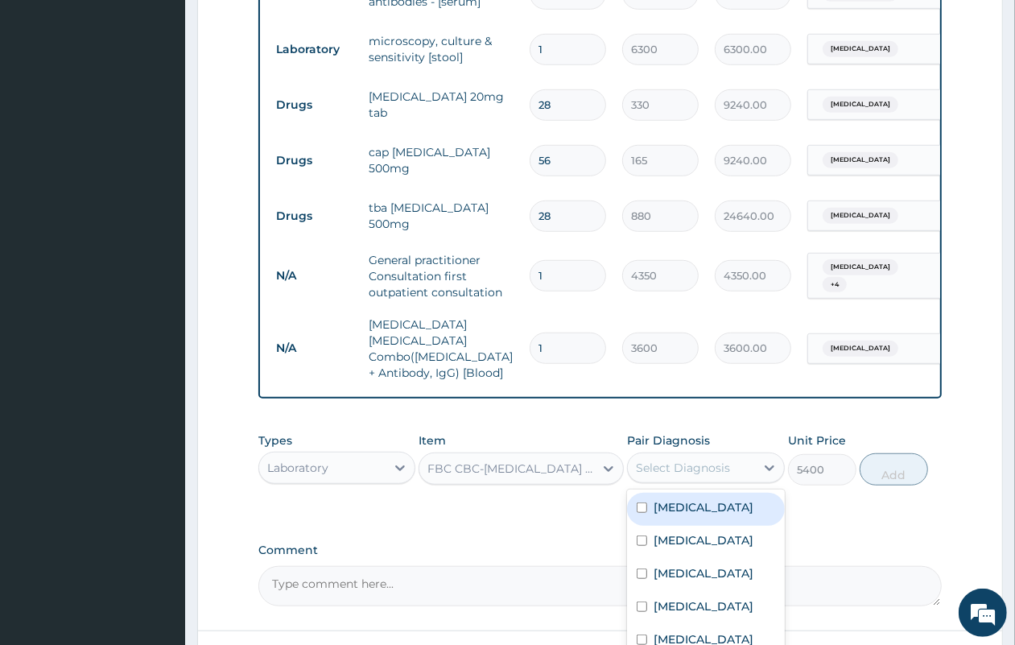
click at [668, 452] on div "Select Diagnosis" at bounding box center [705, 467] width 157 height 31
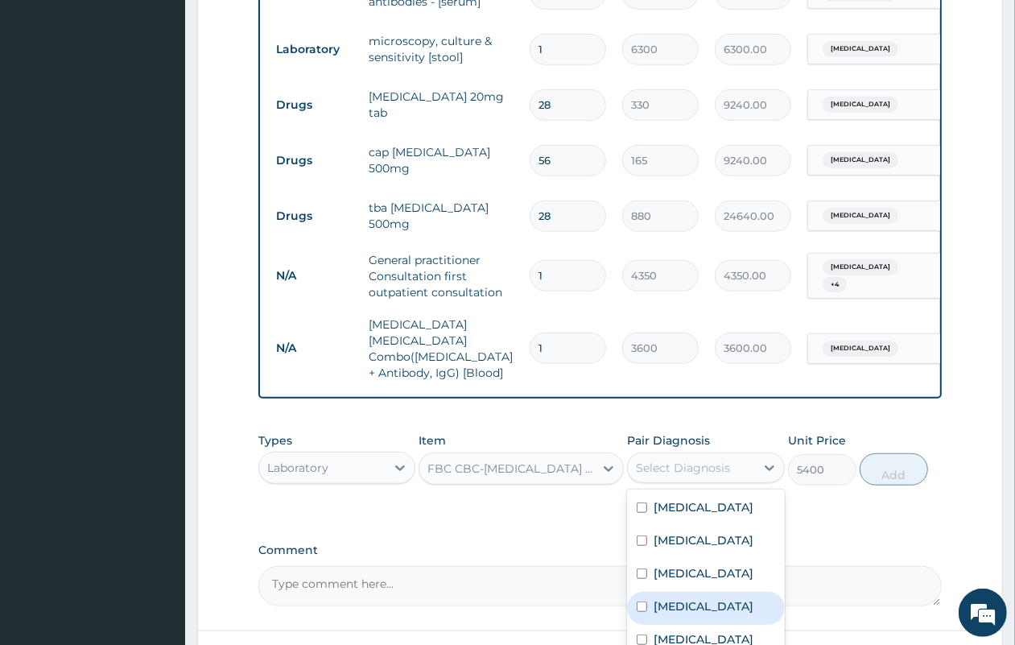
click at [702, 601] on div "Malaria" at bounding box center [705, 608] width 157 height 33
checkbox input "true"
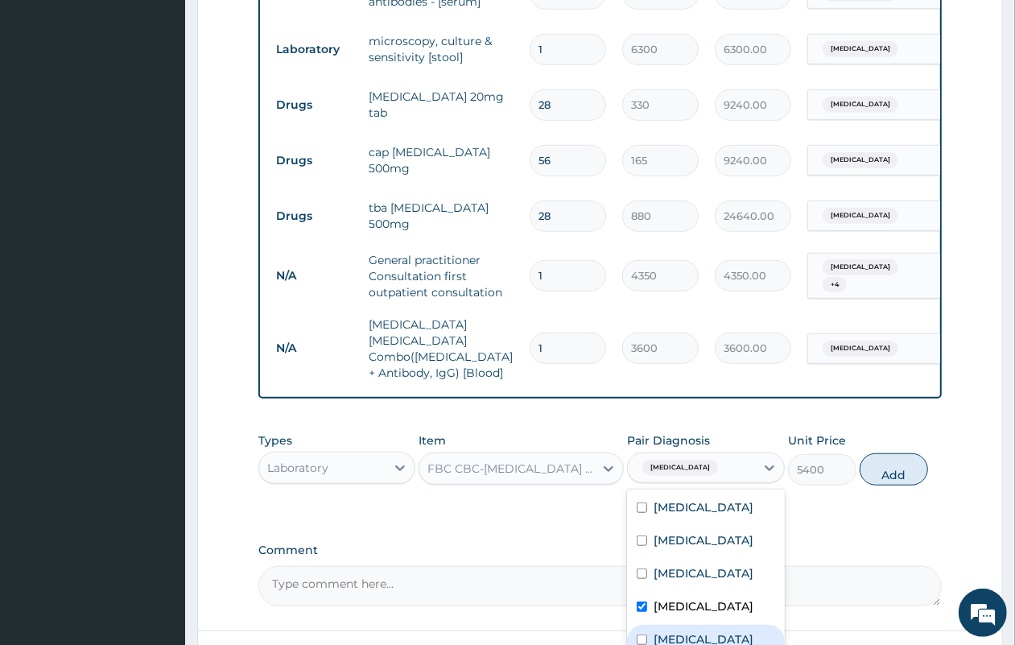
click at [714, 634] on label "Upper respiratory infection" at bounding box center [704, 639] width 100 height 16
checkbox input "true"
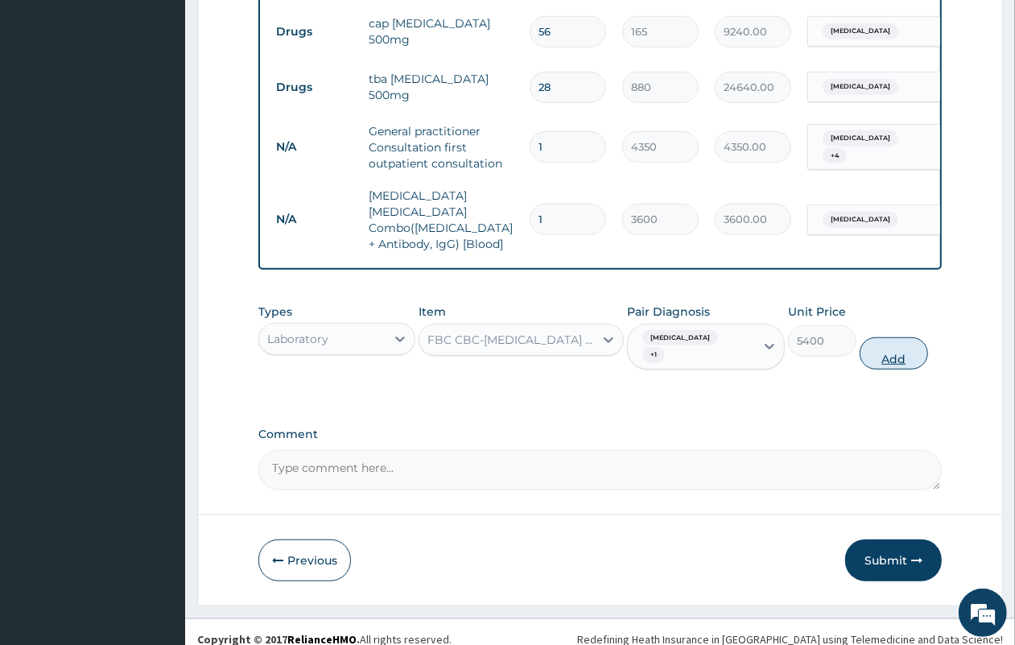
click at [902, 337] on button "Add" at bounding box center [894, 353] width 68 height 32
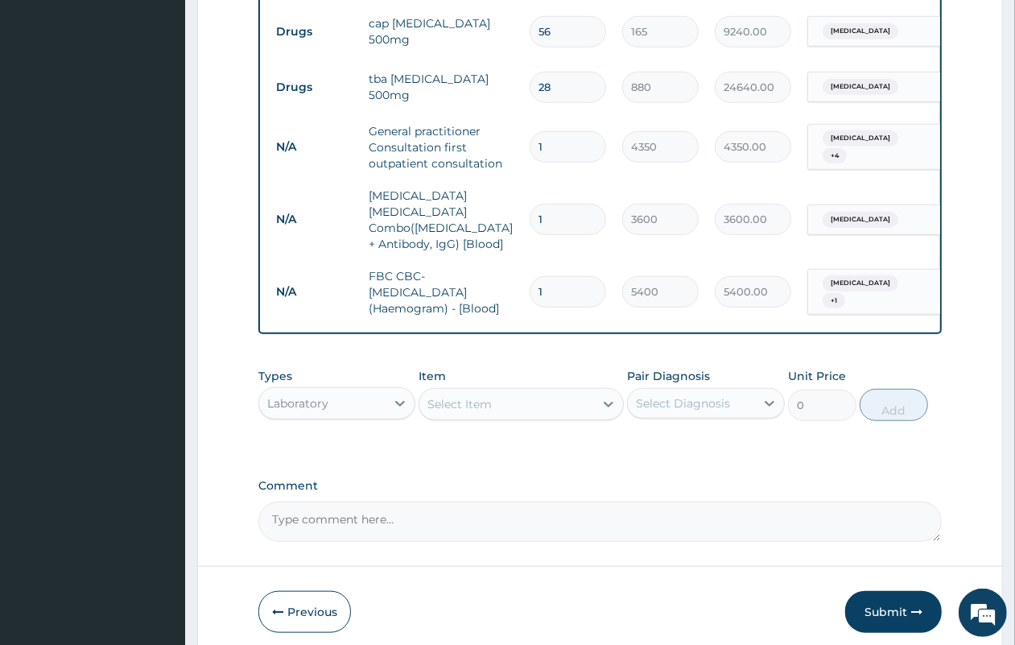
click at [335, 407] on div "Laboratory" at bounding box center [322, 403] width 126 height 26
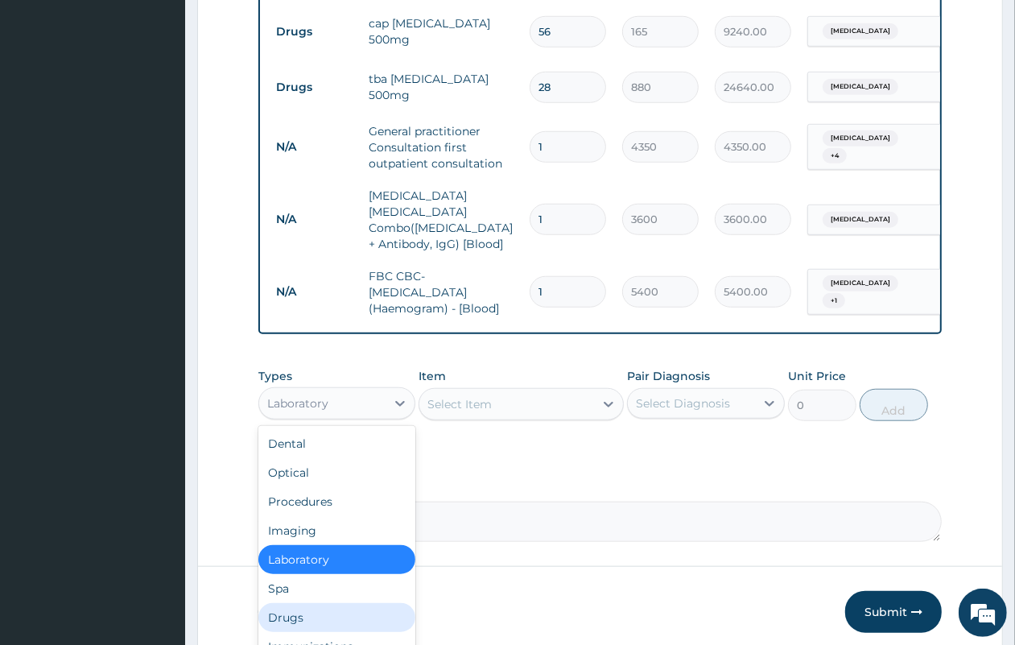
click at [324, 605] on div "Drugs" at bounding box center [336, 617] width 157 height 29
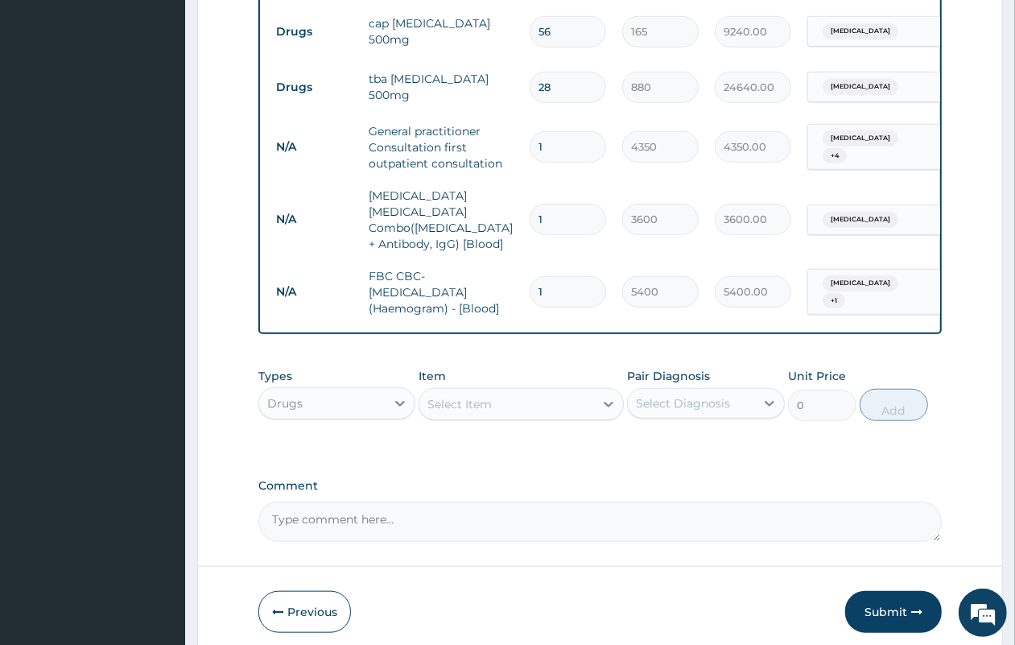
click at [515, 391] on div "Select Item" at bounding box center [506, 404] width 175 height 26
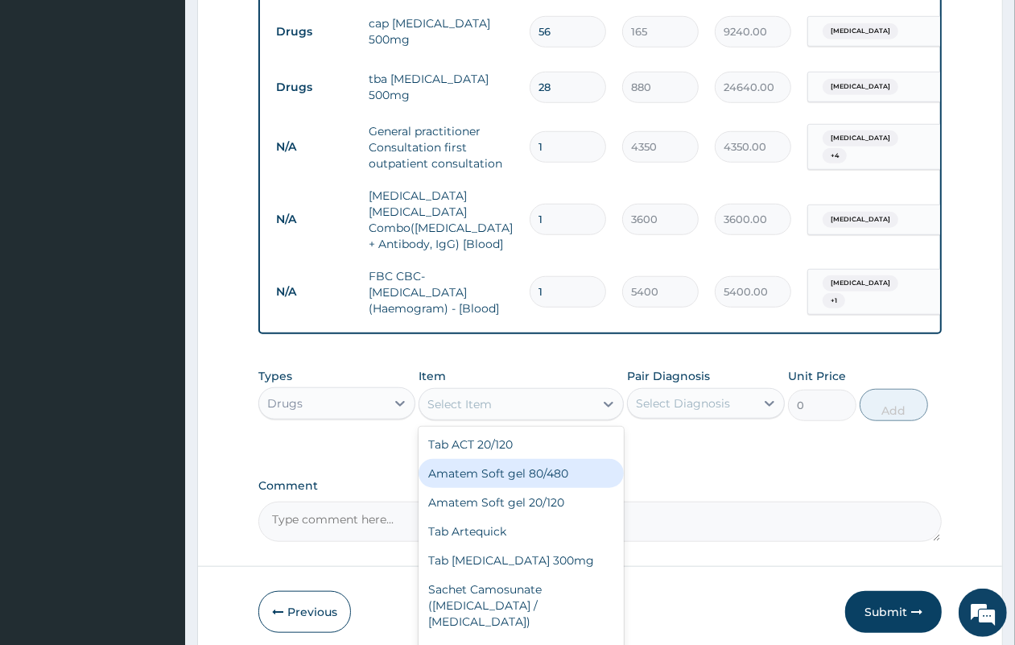
click at [524, 467] on div "Amatem Soft gel 80/480" at bounding box center [521, 473] width 205 height 29
type input "1100"
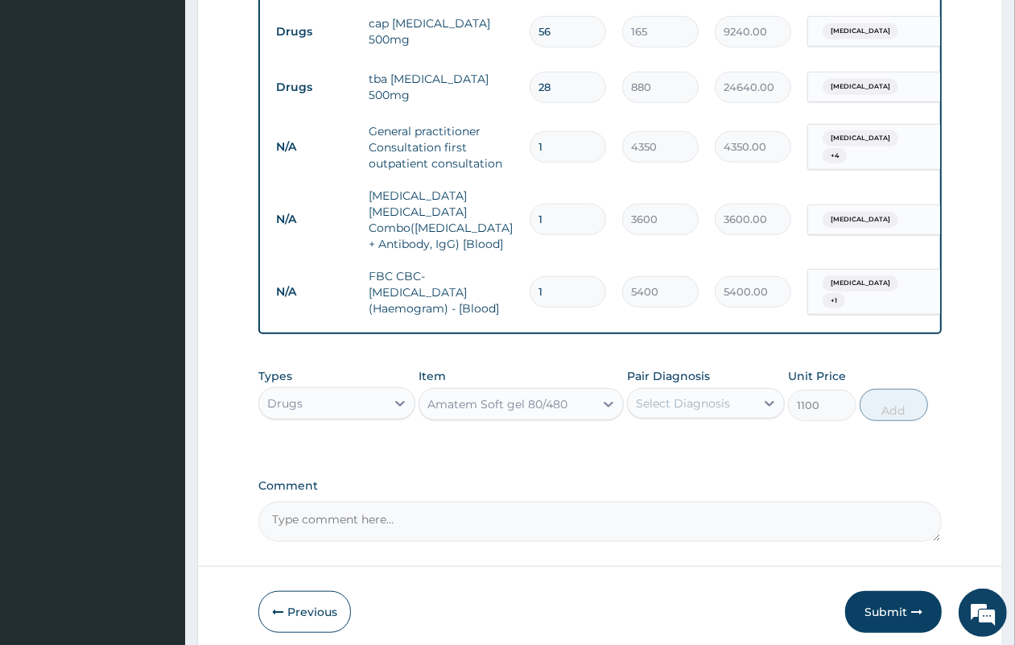
click at [670, 405] on div "Select Diagnosis" at bounding box center [683, 403] width 94 height 16
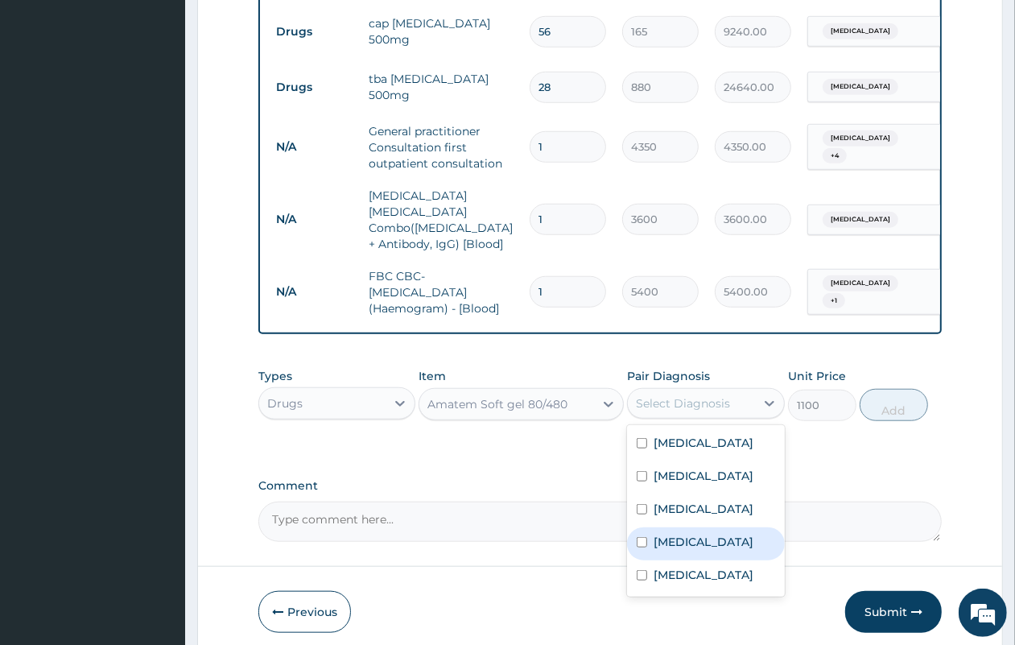
click at [675, 530] on div "Malaria" at bounding box center [705, 543] width 157 height 33
checkbox input "true"
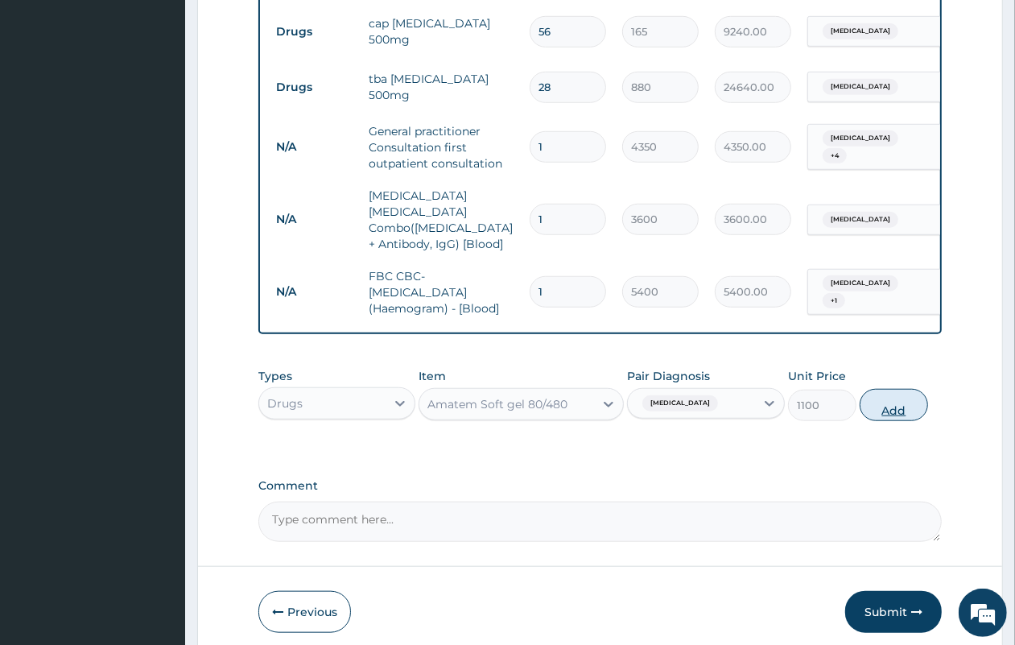
click at [890, 411] on button "Add" at bounding box center [894, 405] width 68 height 32
type input "0"
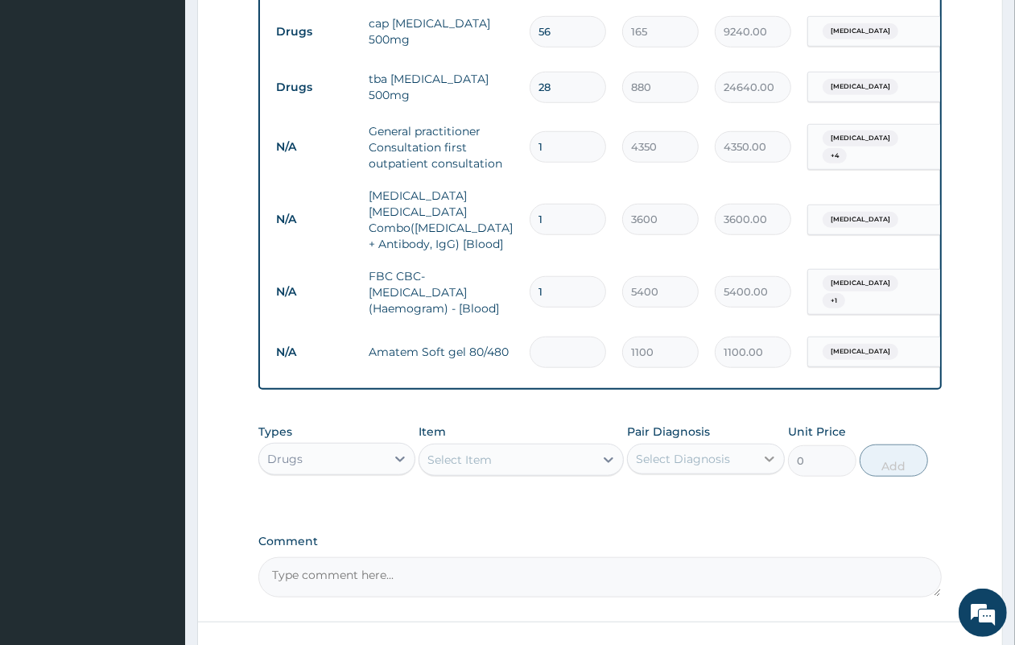
type input "0.00"
type input "6"
type input "6600.00"
type input "6"
click at [480, 461] on div "Select Item" at bounding box center [459, 460] width 64 height 16
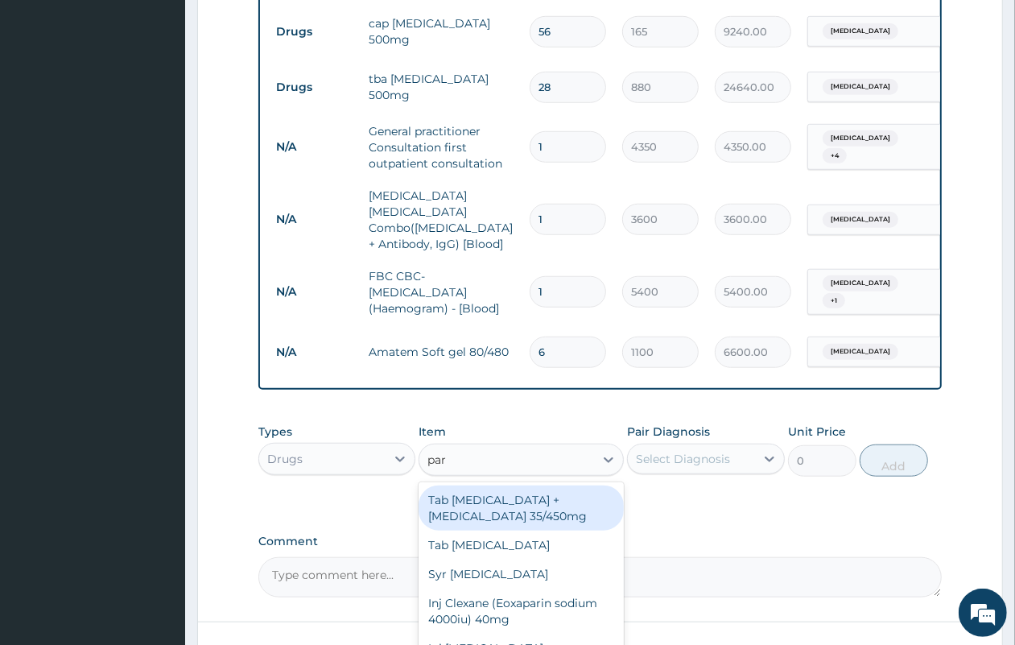
type input "para"
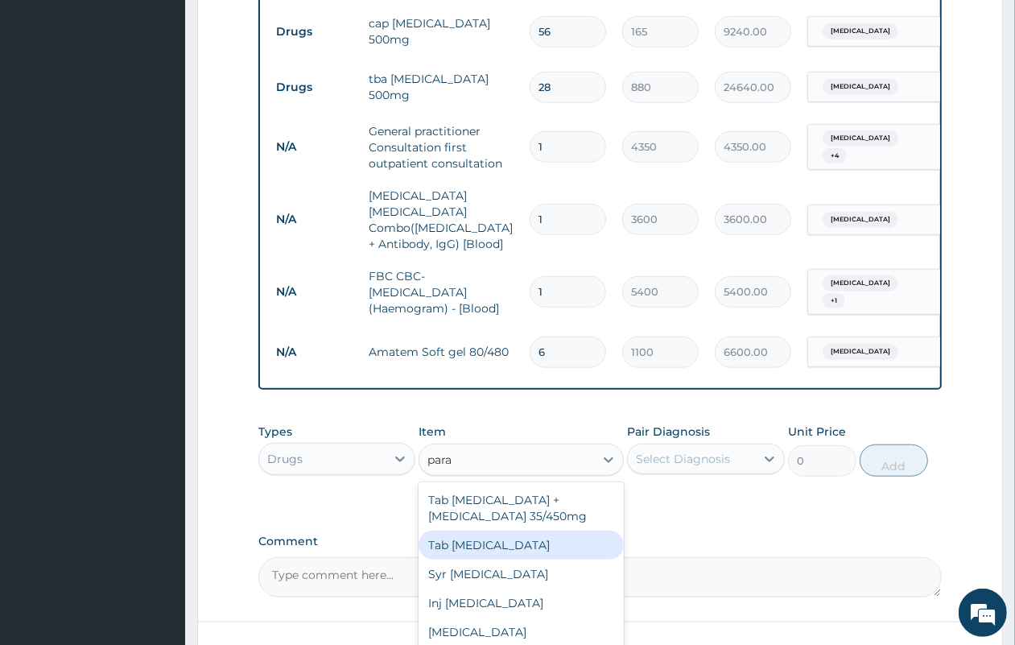
click at [500, 530] on div "Tab Paracetamol" at bounding box center [521, 544] width 205 height 29
type input "61.16"
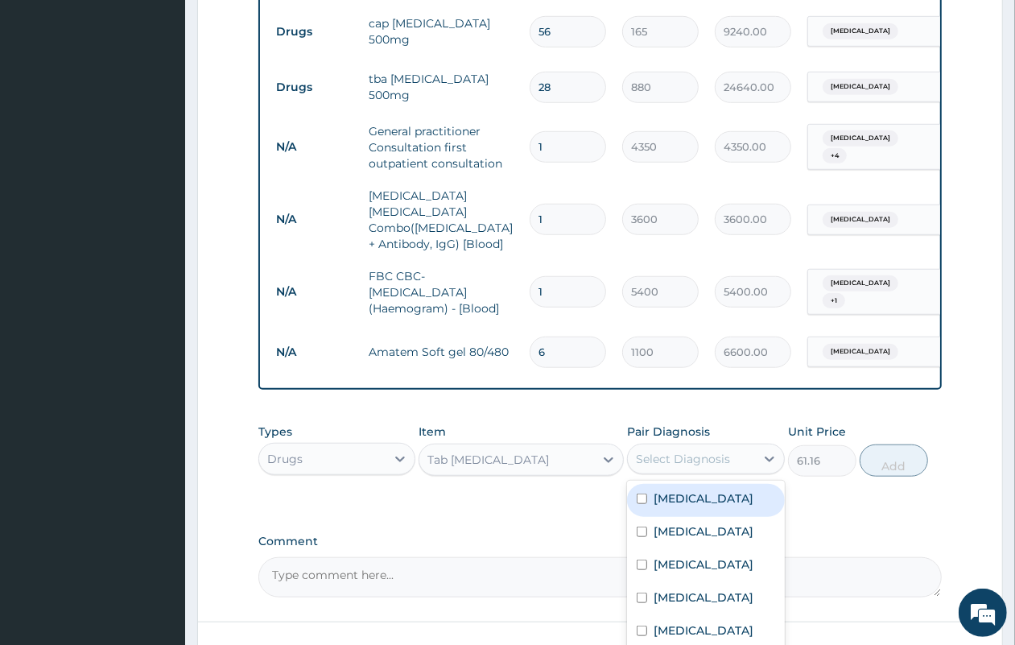
click at [674, 456] on div "Select Diagnosis" at bounding box center [683, 459] width 94 height 16
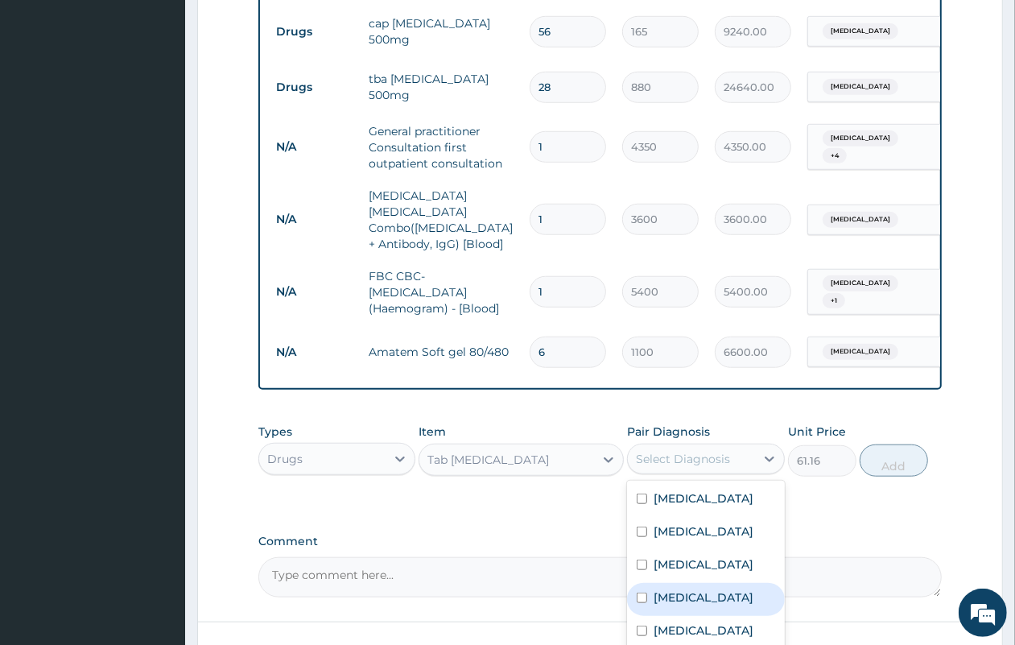
click at [699, 596] on div "Malaria" at bounding box center [705, 599] width 157 height 33
checkbox input "true"
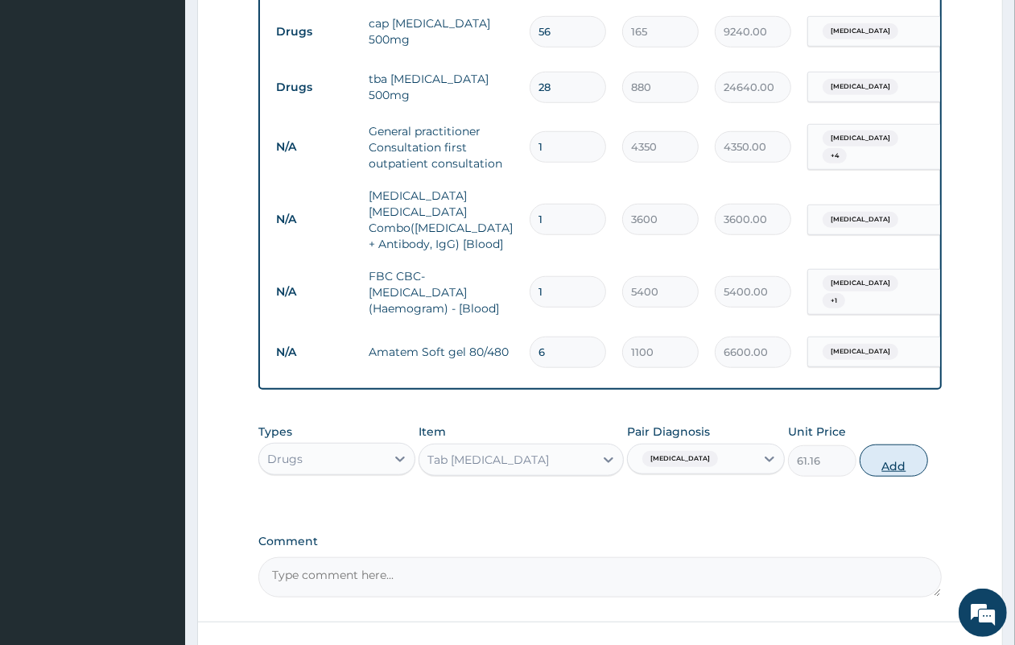
click at [895, 457] on button "Add" at bounding box center [894, 460] width 68 height 32
type input "0"
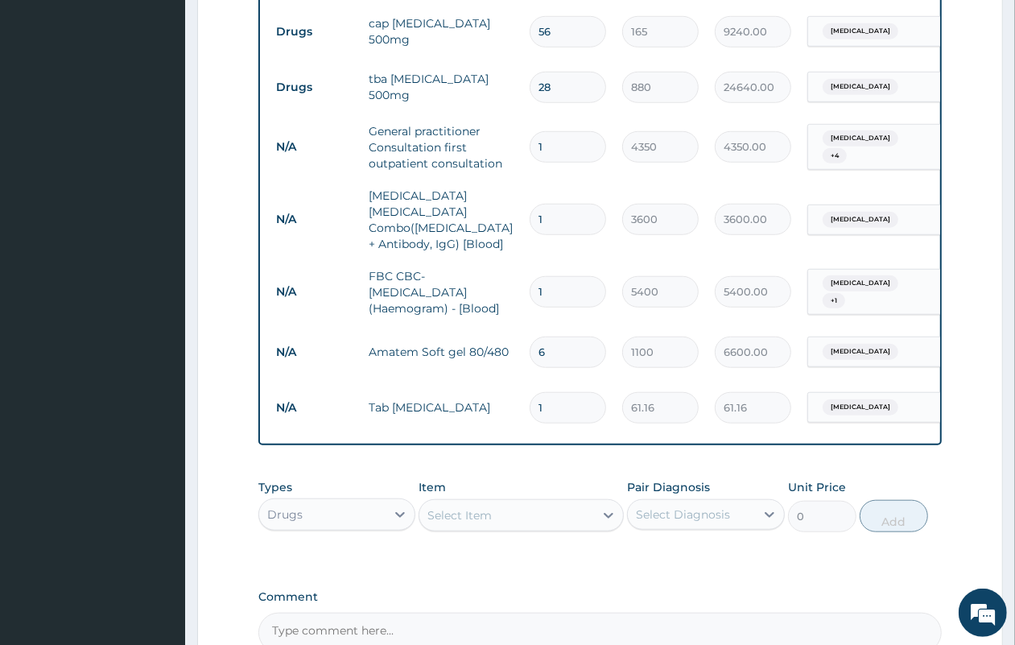
type input "18"
type input "1100.88"
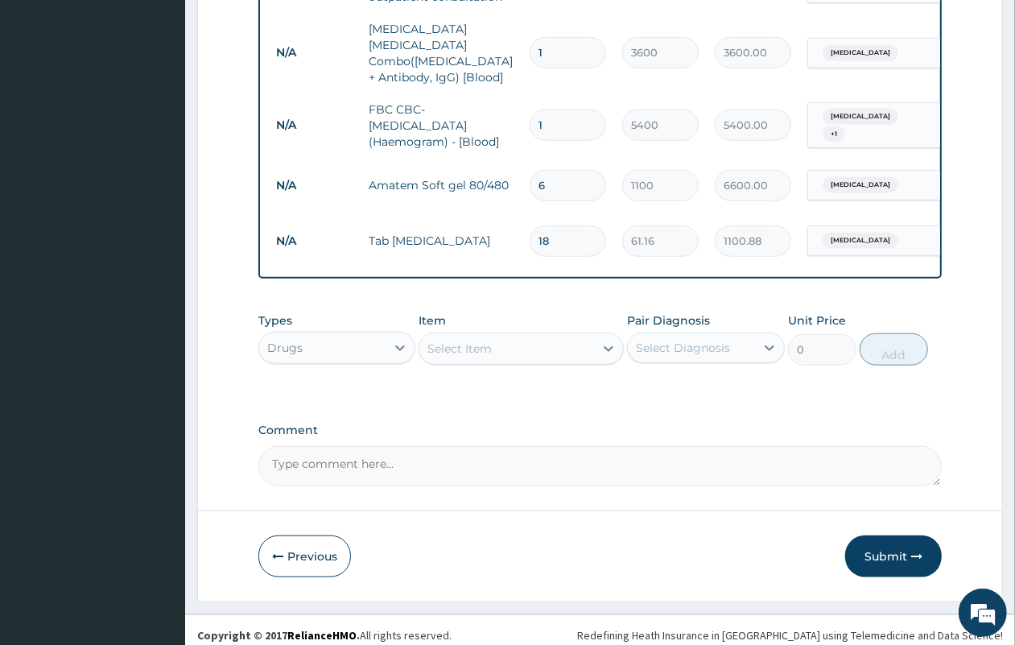
scroll to position [980, 0]
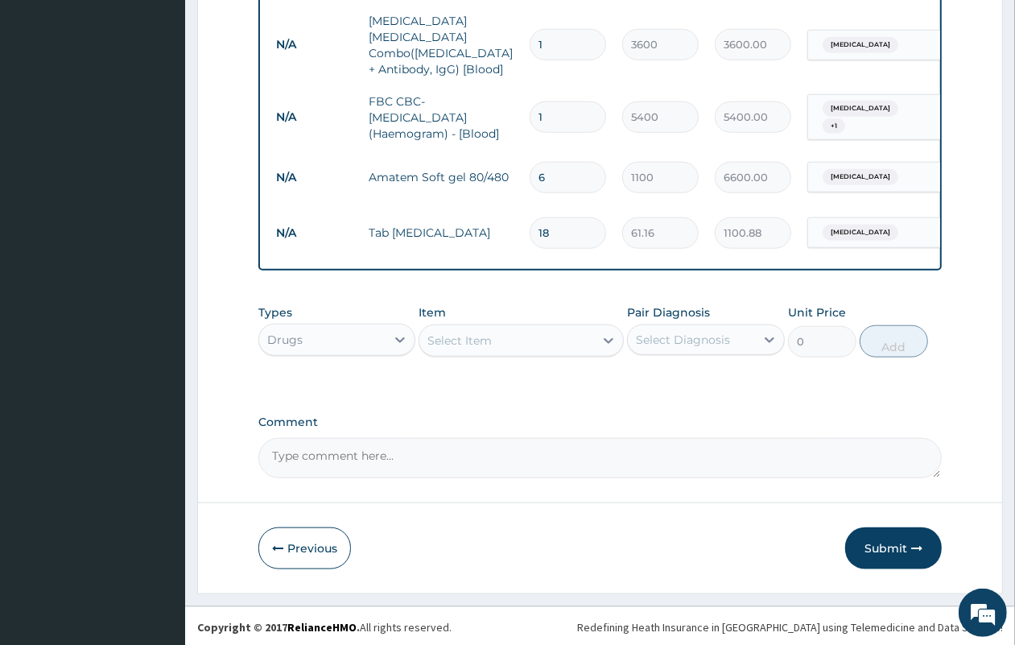
type input "18"
click at [464, 348] on div "Select Item" at bounding box center [506, 341] width 175 height 26
type input "cough"
click at [469, 381] on div "Cough Syrups" at bounding box center [521, 380] width 205 height 29
type input "2200"
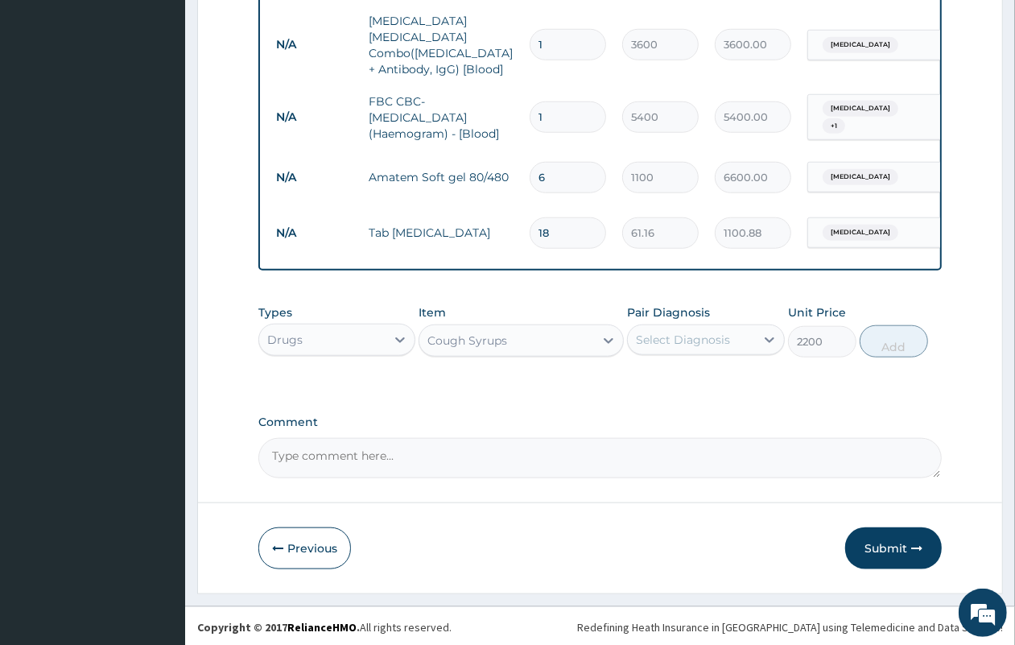
click at [667, 343] on div "Select Diagnosis" at bounding box center [683, 340] width 94 height 16
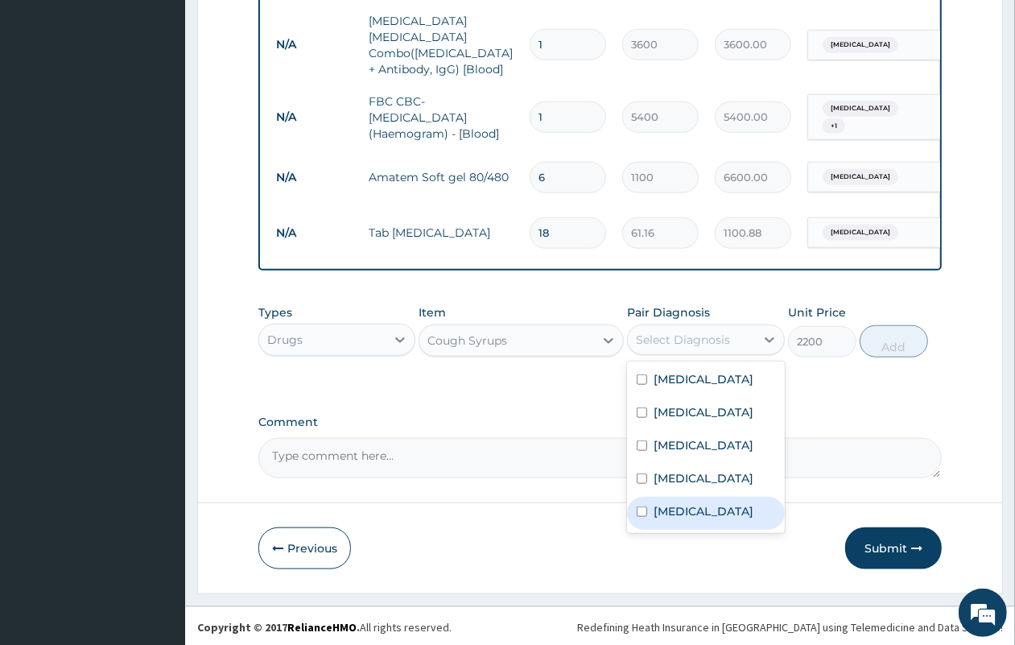
click at [662, 514] on label "Upper respiratory infection" at bounding box center [704, 511] width 100 height 16
checkbox input "true"
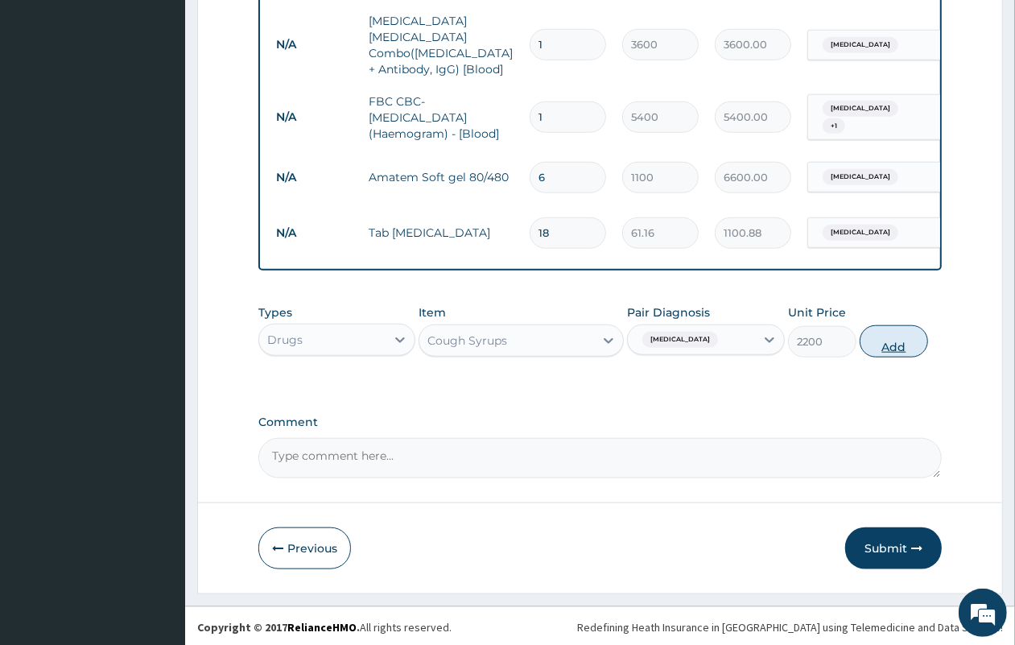
click at [883, 344] on button "Add" at bounding box center [894, 341] width 68 height 32
type input "0"
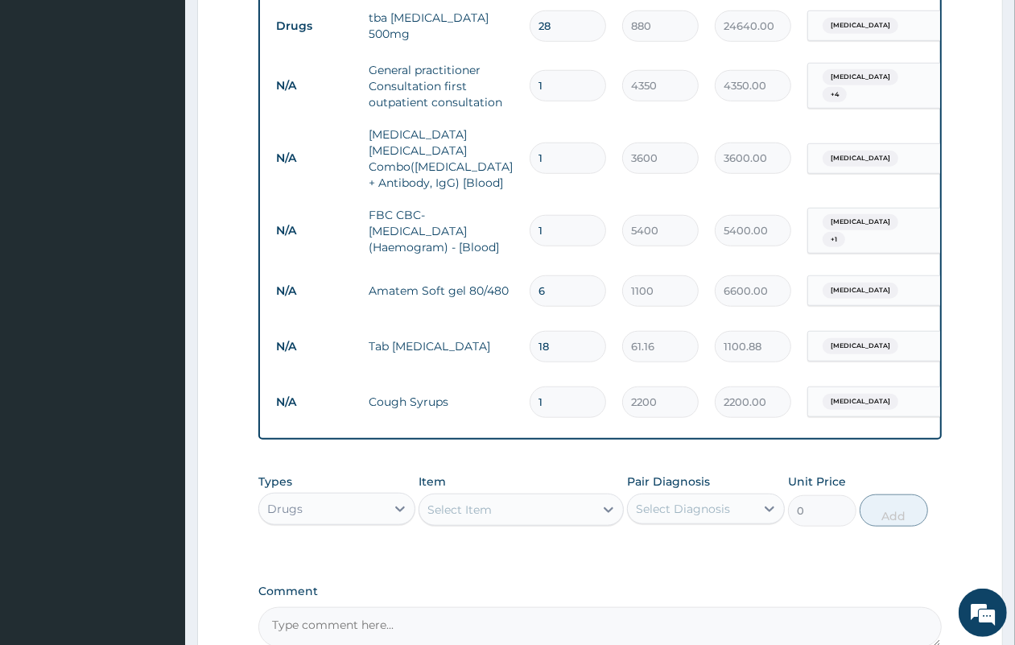
scroll to position [1036, 0]
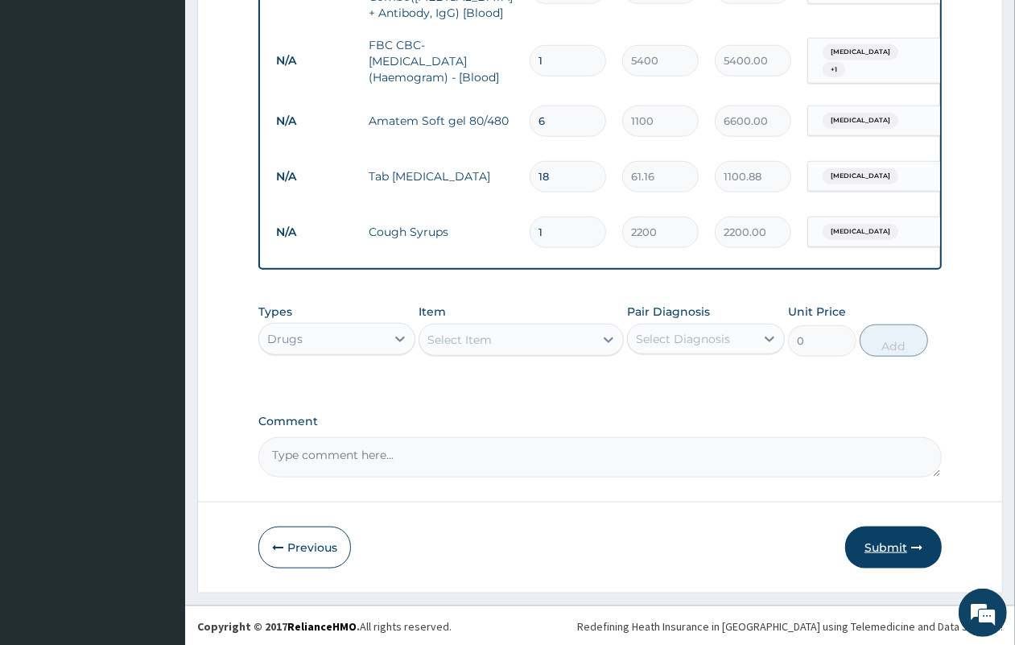
click at [911, 549] on icon "button" at bounding box center [916, 547] width 11 height 11
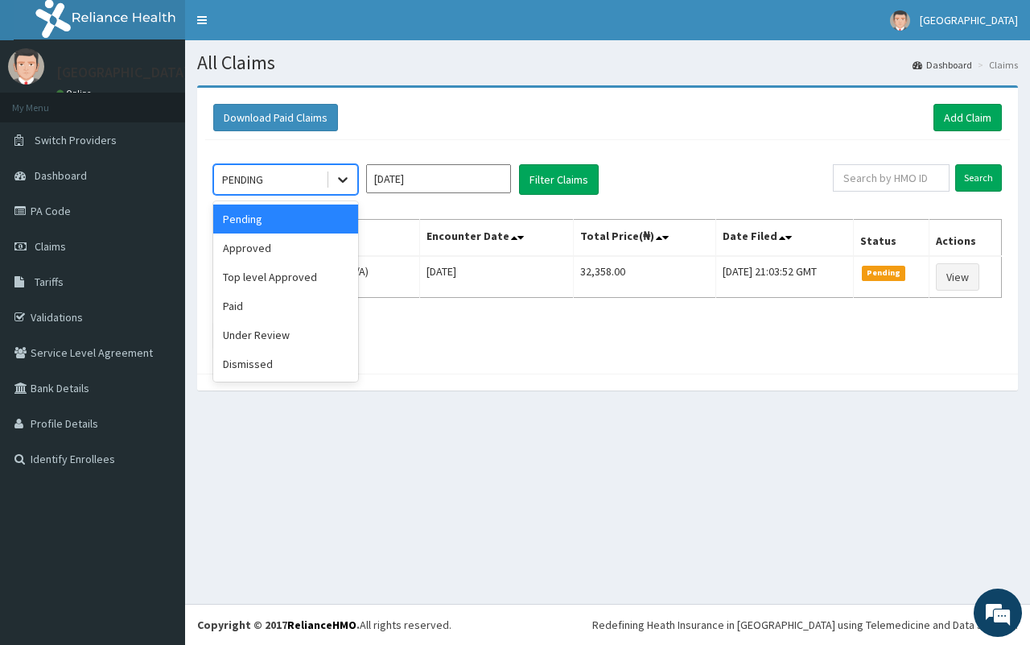
click at [328, 180] on div at bounding box center [342, 179] width 29 height 29
click at [319, 262] on div "Approved" at bounding box center [285, 247] width 145 height 29
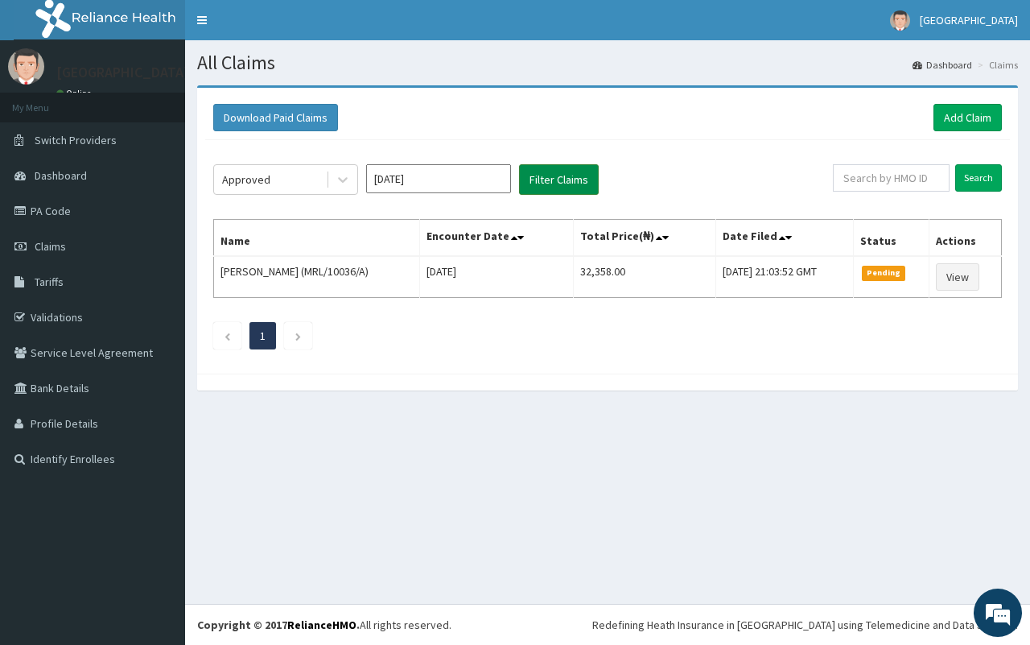
click at [547, 178] on button "Filter Claims" at bounding box center [559, 179] width 80 height 31
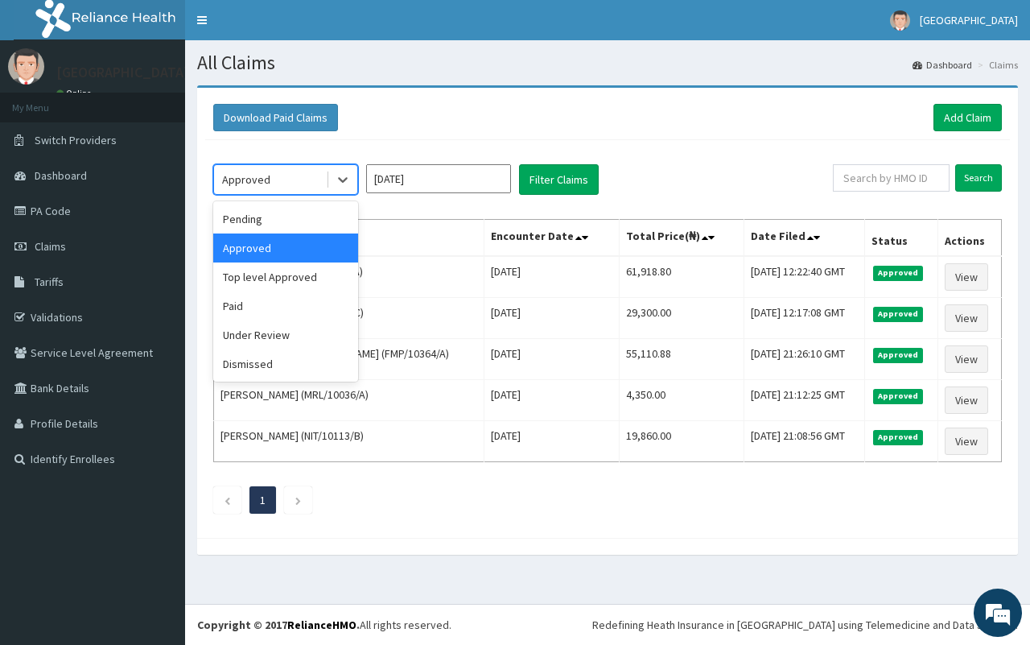
click at [307, 188] on div "Approved" at bounding box center [270, 180] width 112 height 26
click at [302, 328] on div "Under Review" at bounding box center [285, 334] width 145 height 29
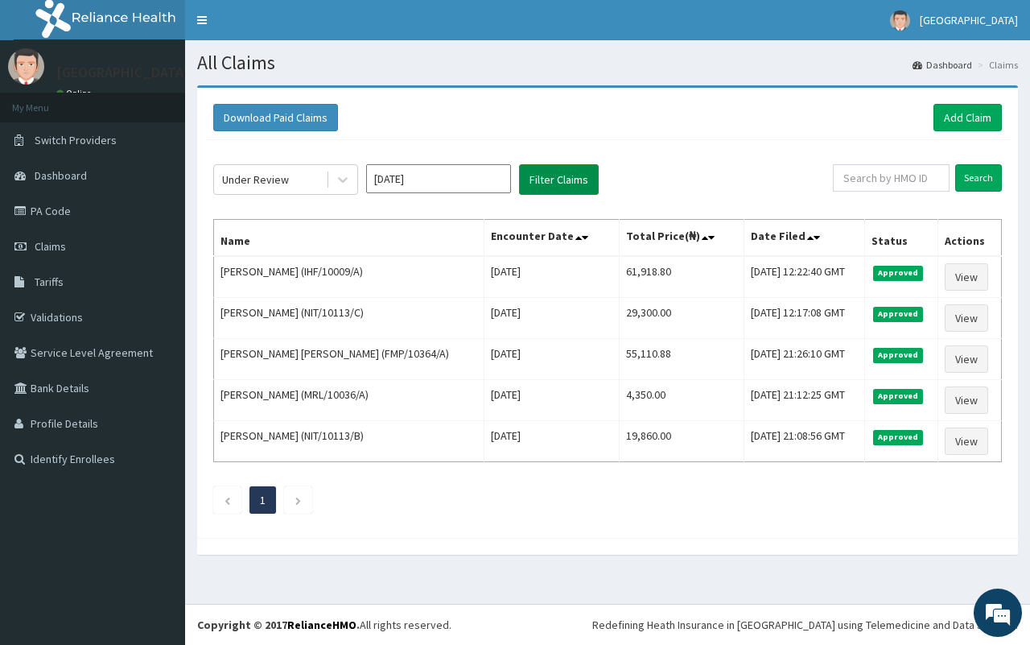
click at [555, 171] on button "Filter Claims" at bounding box center [559, 179] width 80 height 31
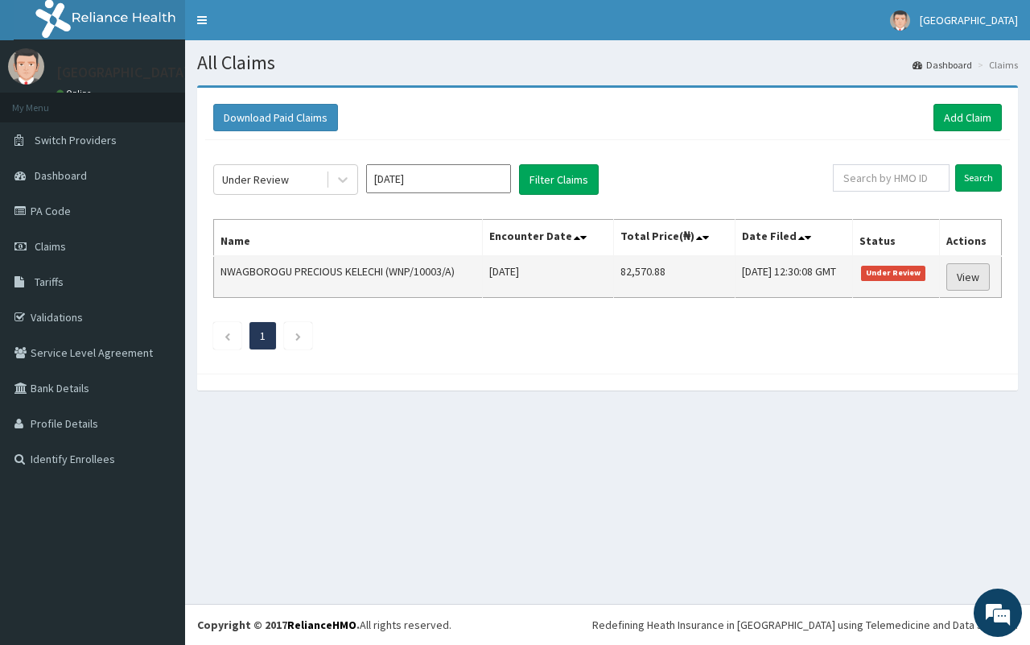
click at [980, 275] on link "View" at bounding box center [968, 276] width 43 height 27
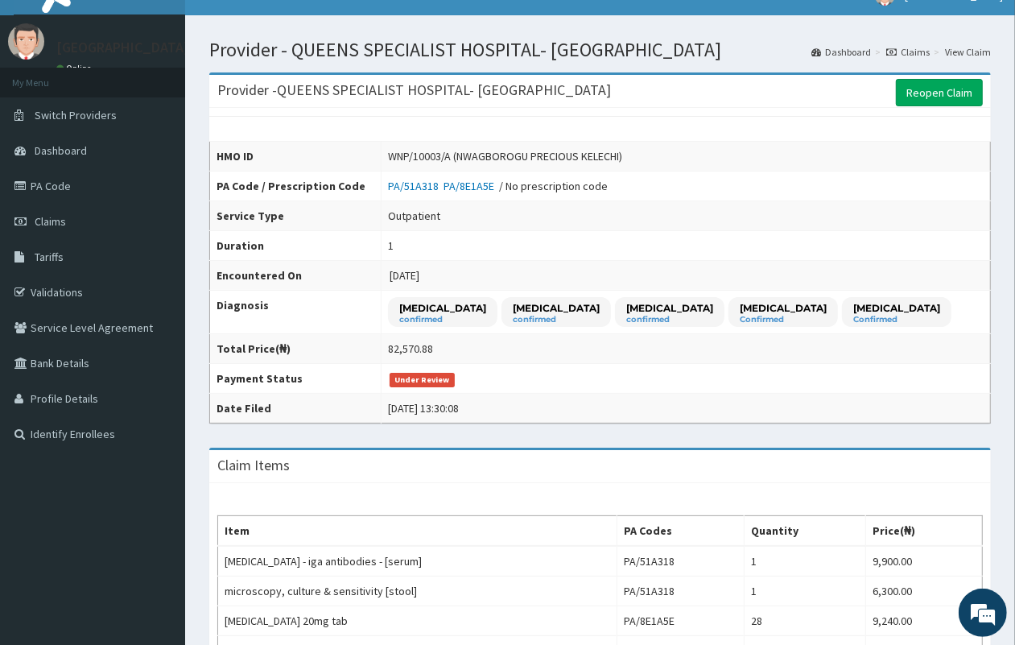
scroll to position [22, 0]
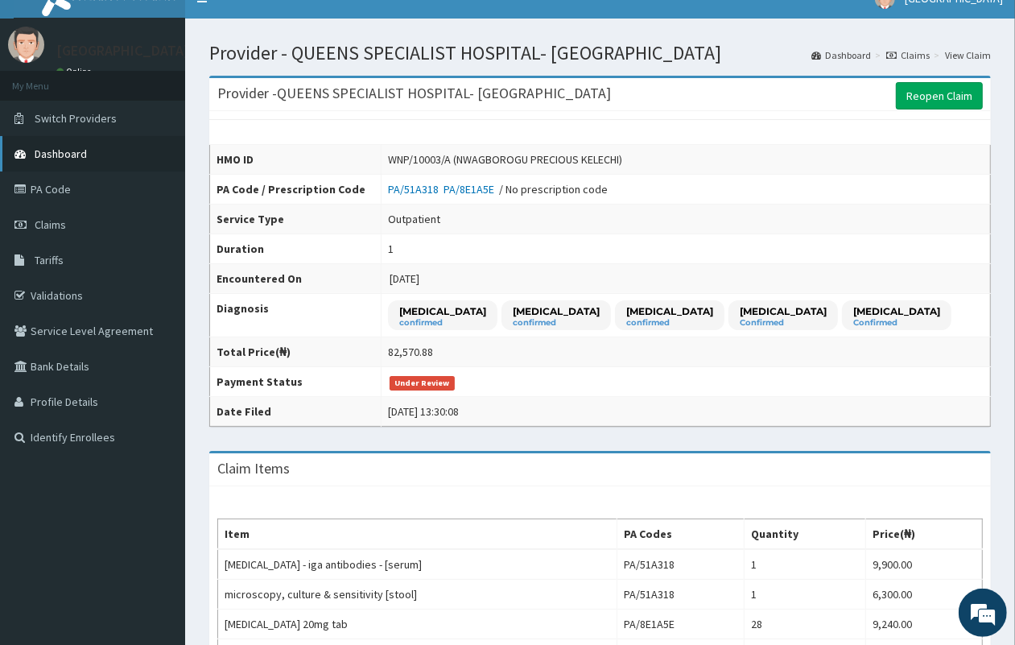
click at [101, 153] on link "Dashboard" at bounding box center [92, 153] width 185 height 35
